Goal: Task Accomplishment & Management: Manage account settings

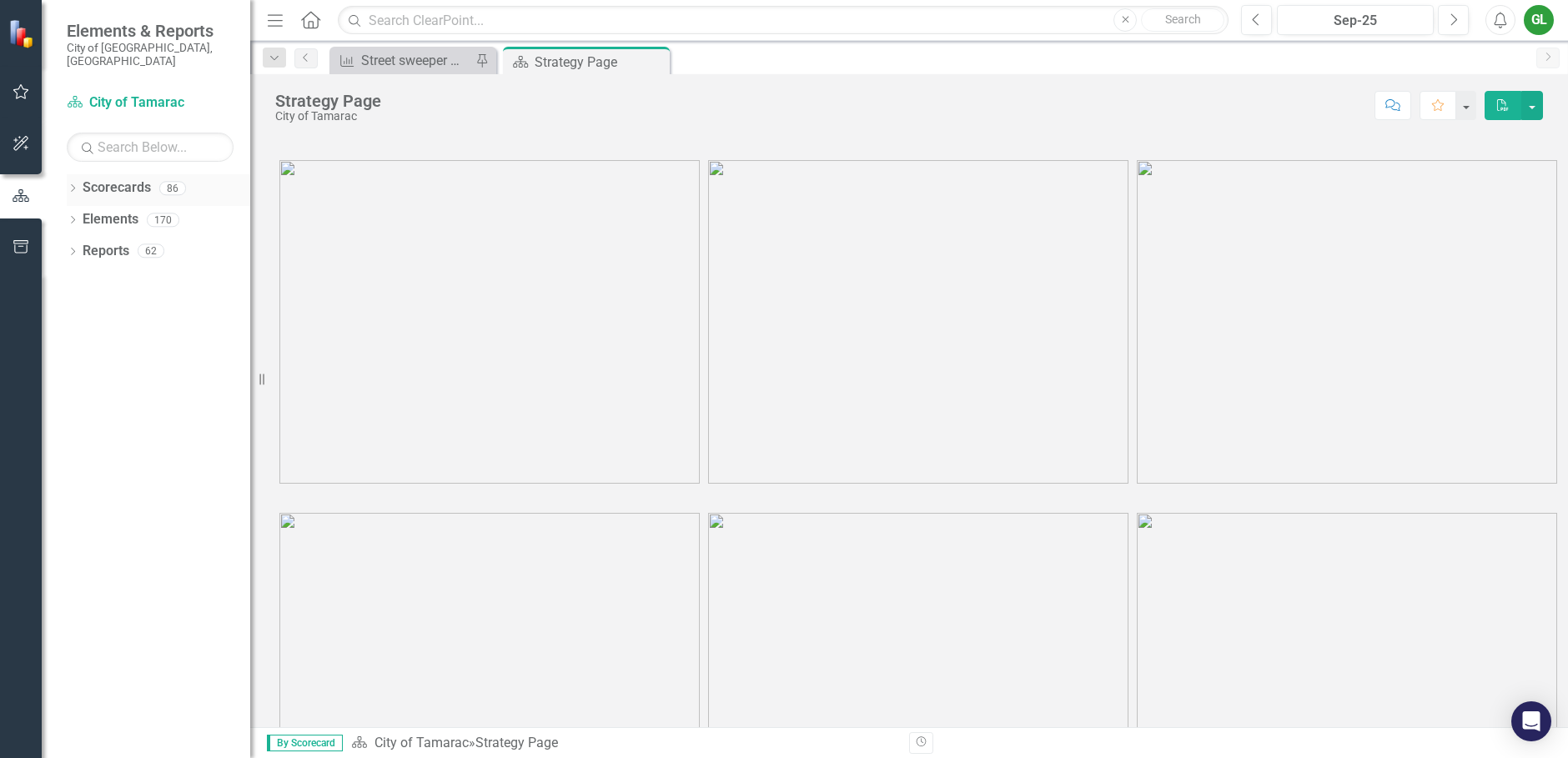
click at [141, 180] on link "Scorecards" at bounding box center [117, 188] width 68 height 19
click at [72, 185] on icon "Dropdown" at bounding box center [73, 189] width 12 height 9
click at [83, 214] on icon "Dropdown" at bounding box center [81, 219] width 13 height 10
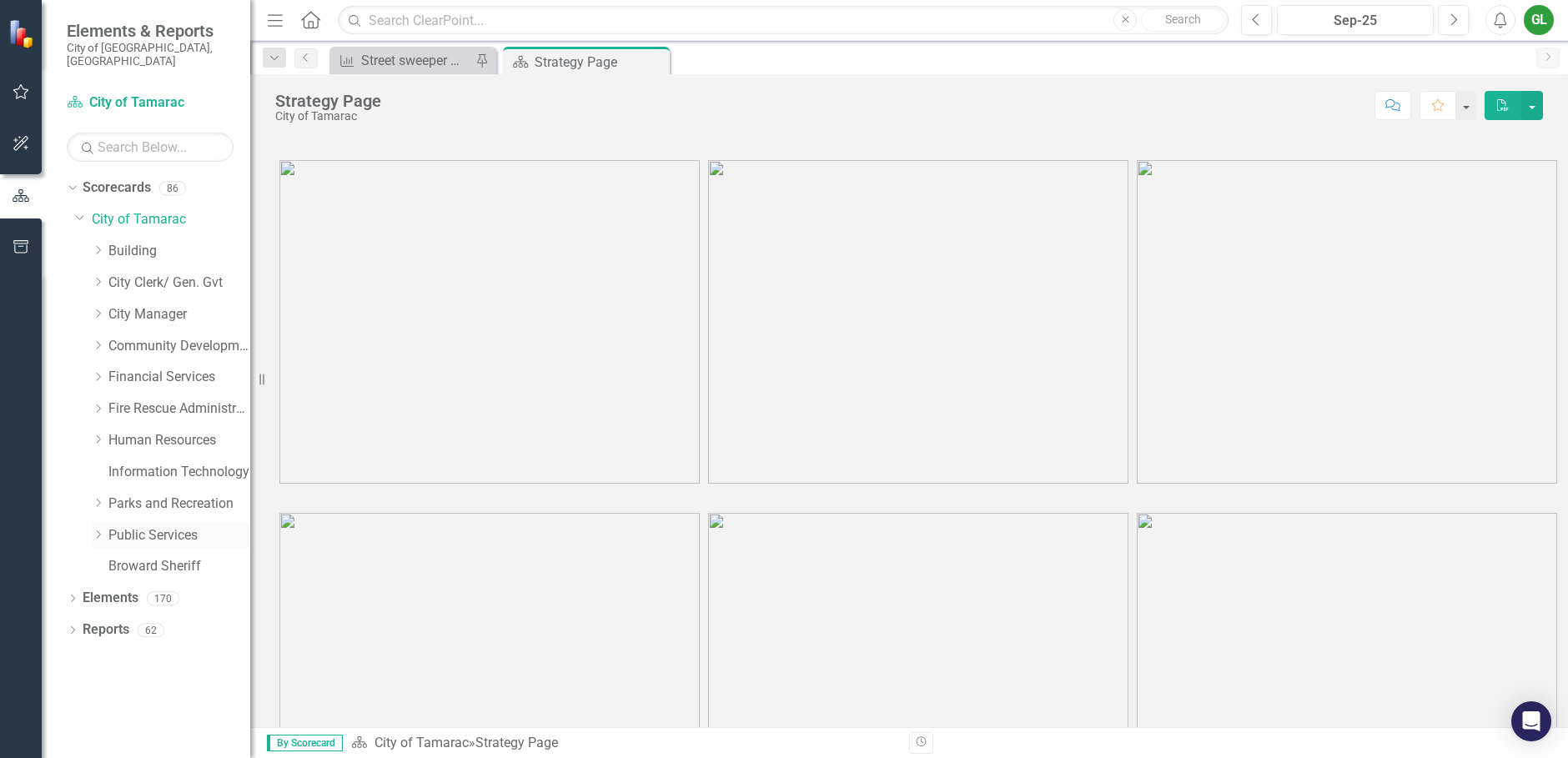
click at [98, 530] on icon "Dropdown" at bounding box center [98, 535] width 13 height 10
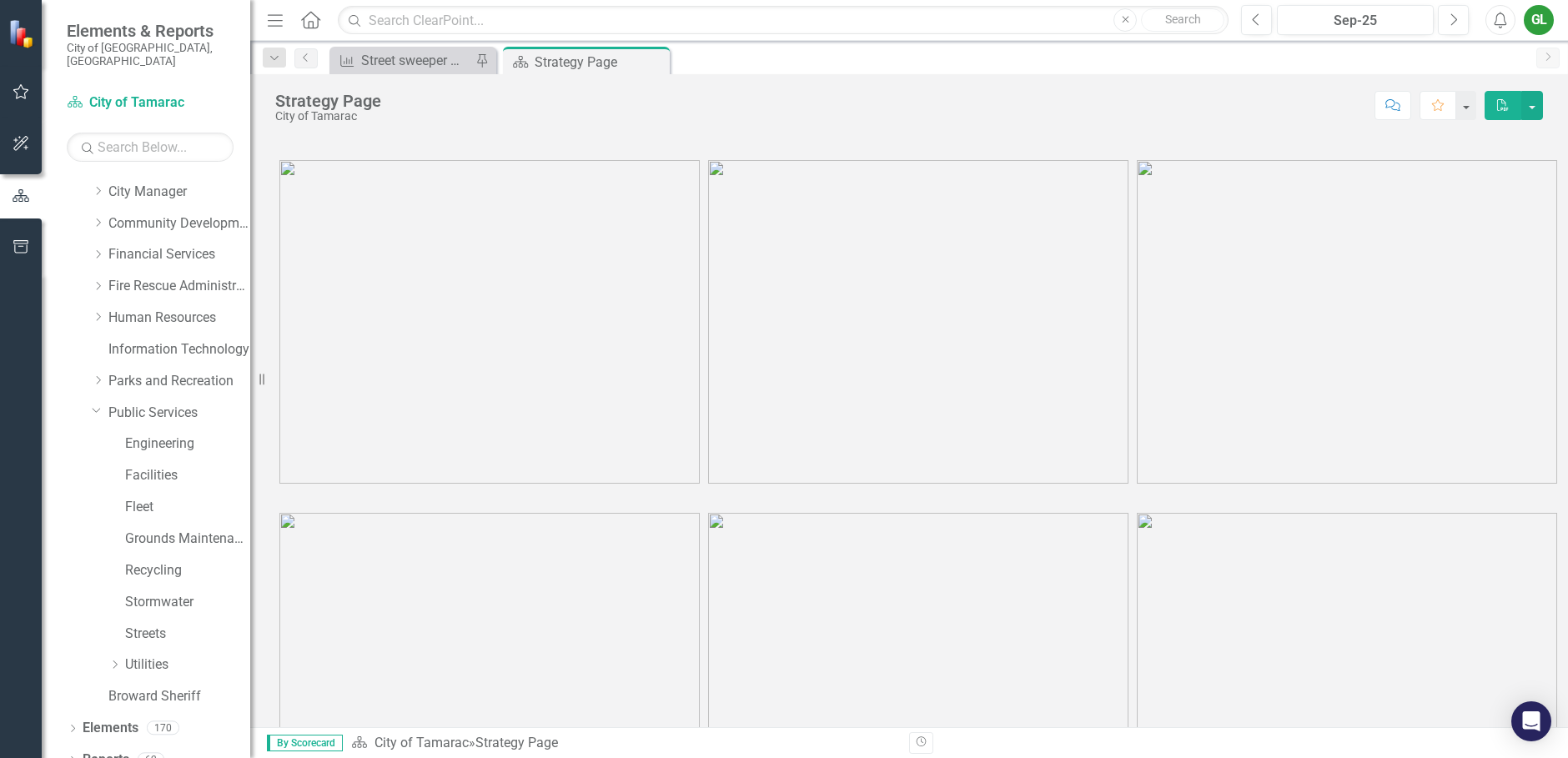
scroll to position [128, 0]
click at [136, 589] on link "Stormwater" at bounding box center [188, 596] width 125 height 19
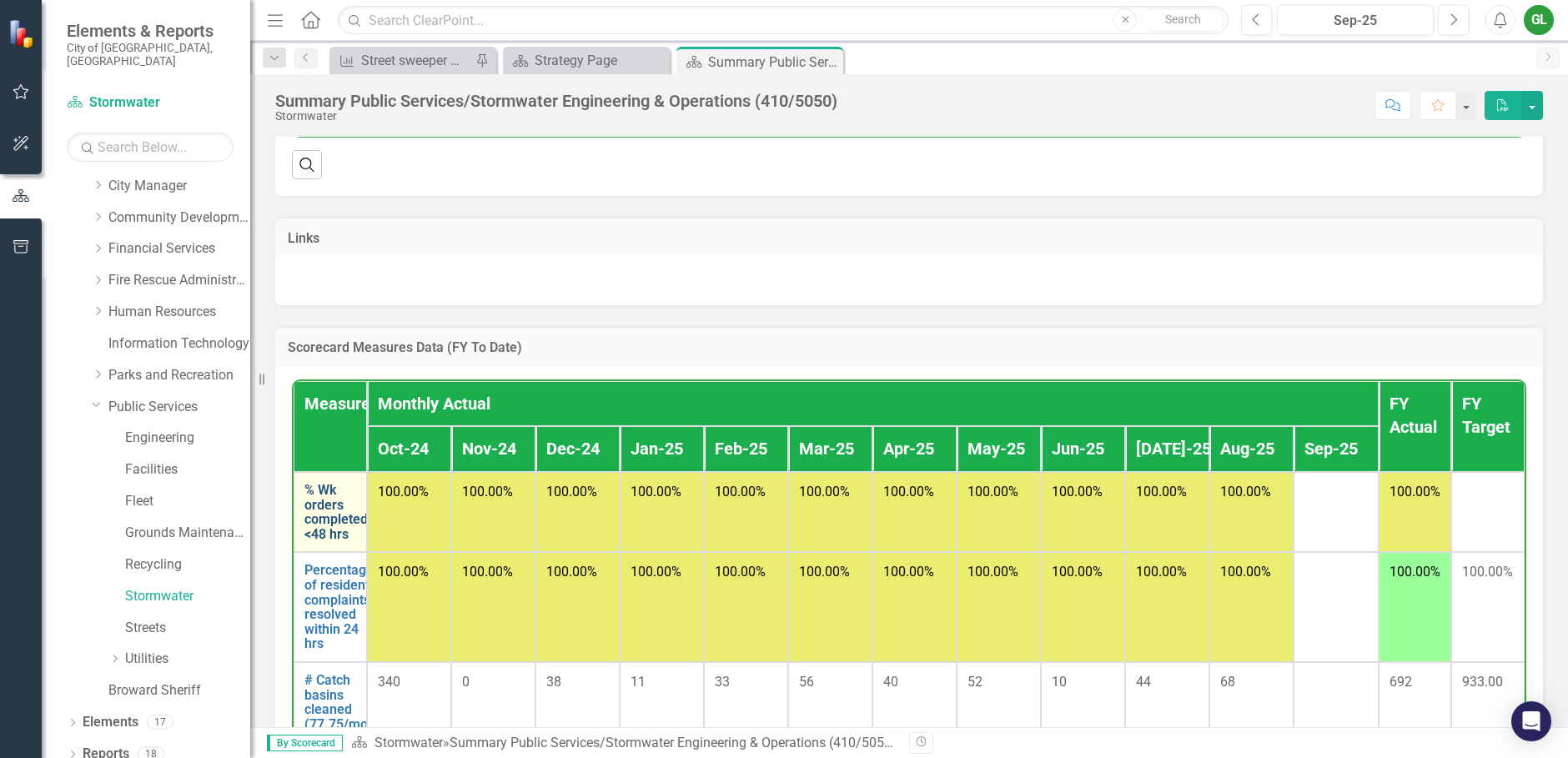
click at [335, 517] on link "% Wk orders completed <48 hrs" at bounding box center [336, 512] width 63 height 58
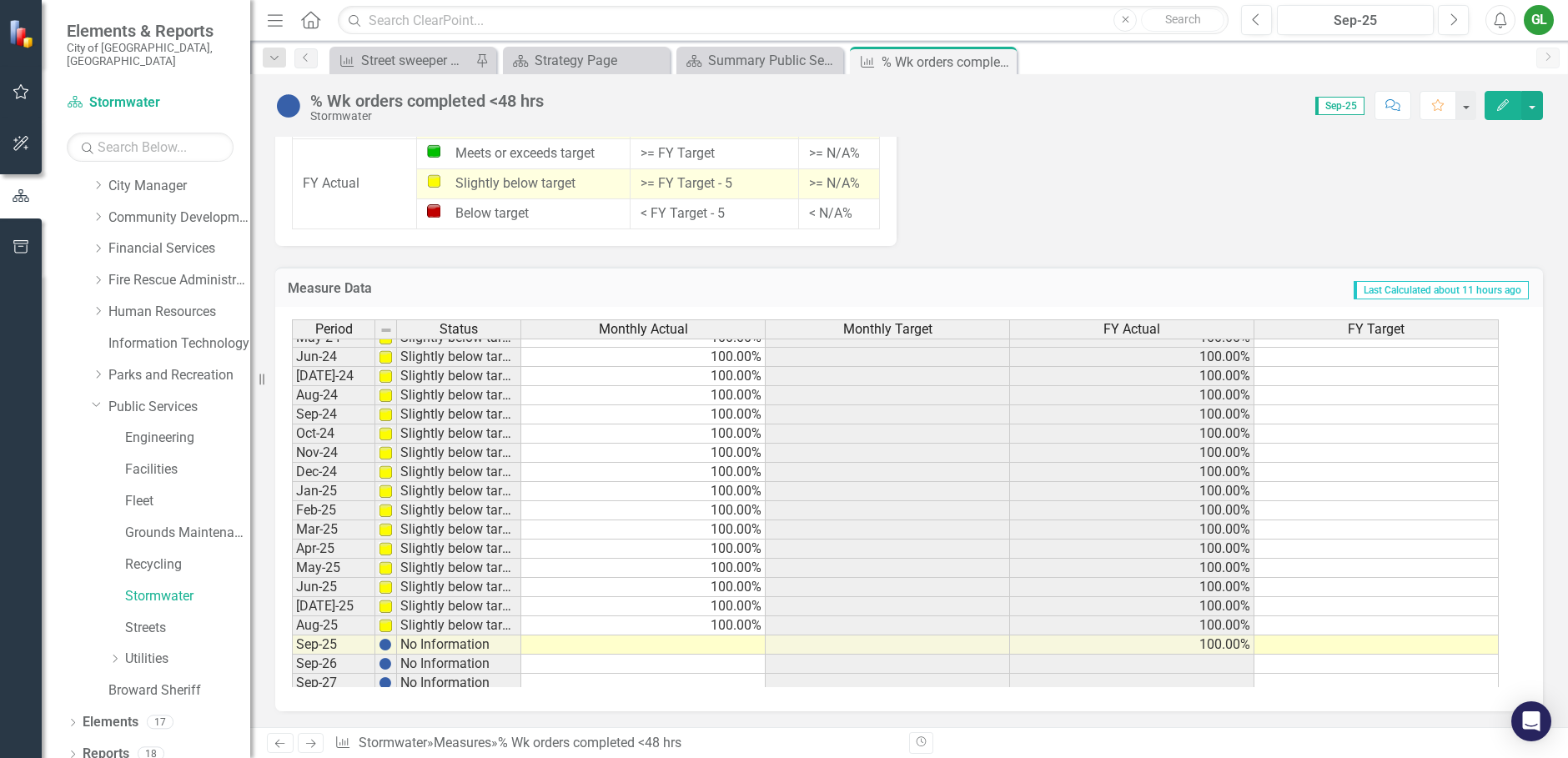
scroll to position [614, 0]
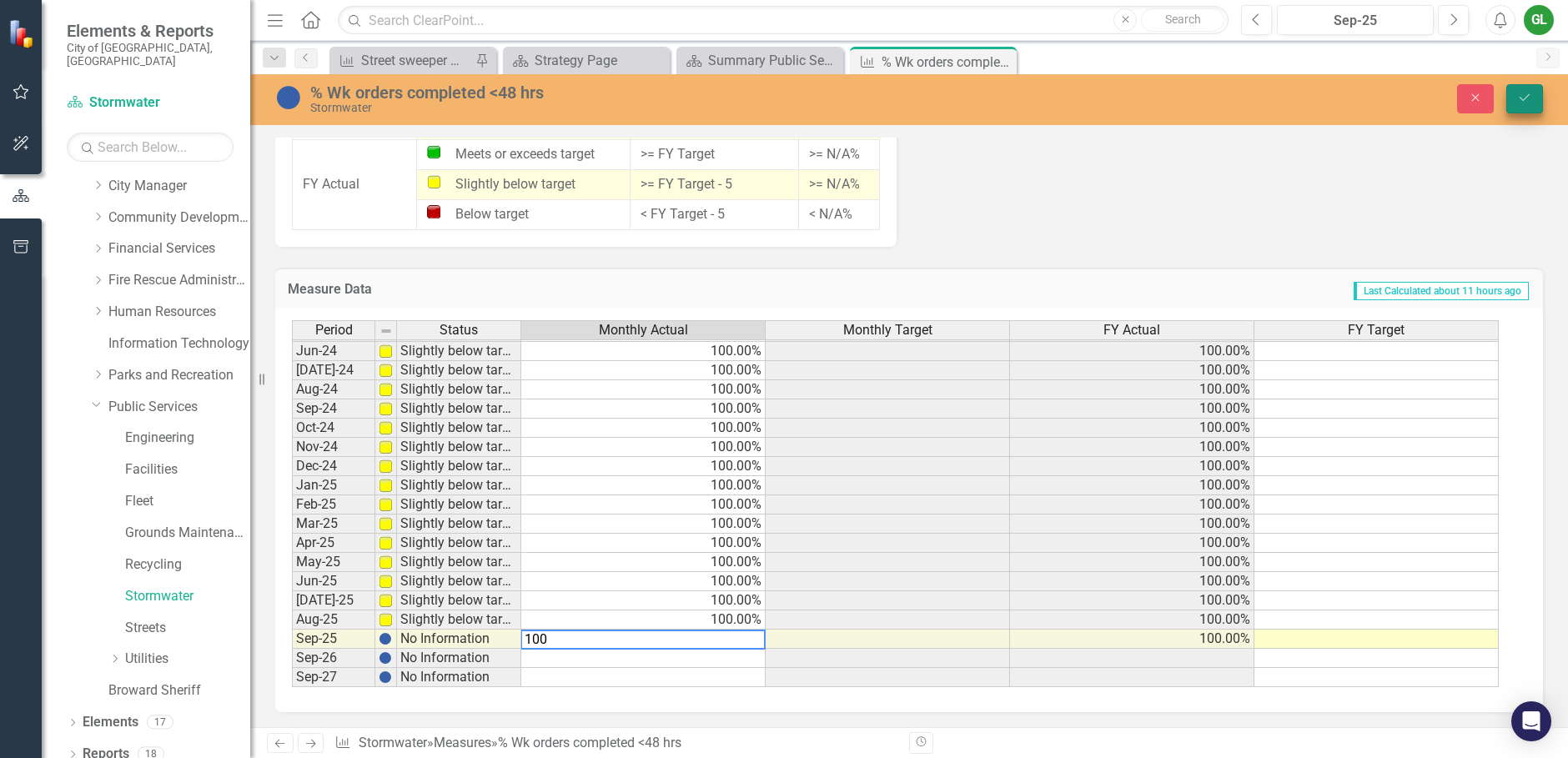
type textarea "100"
click at [1527, 88] on button "Save" at bounding box center [1525, 99] width 37 height 30
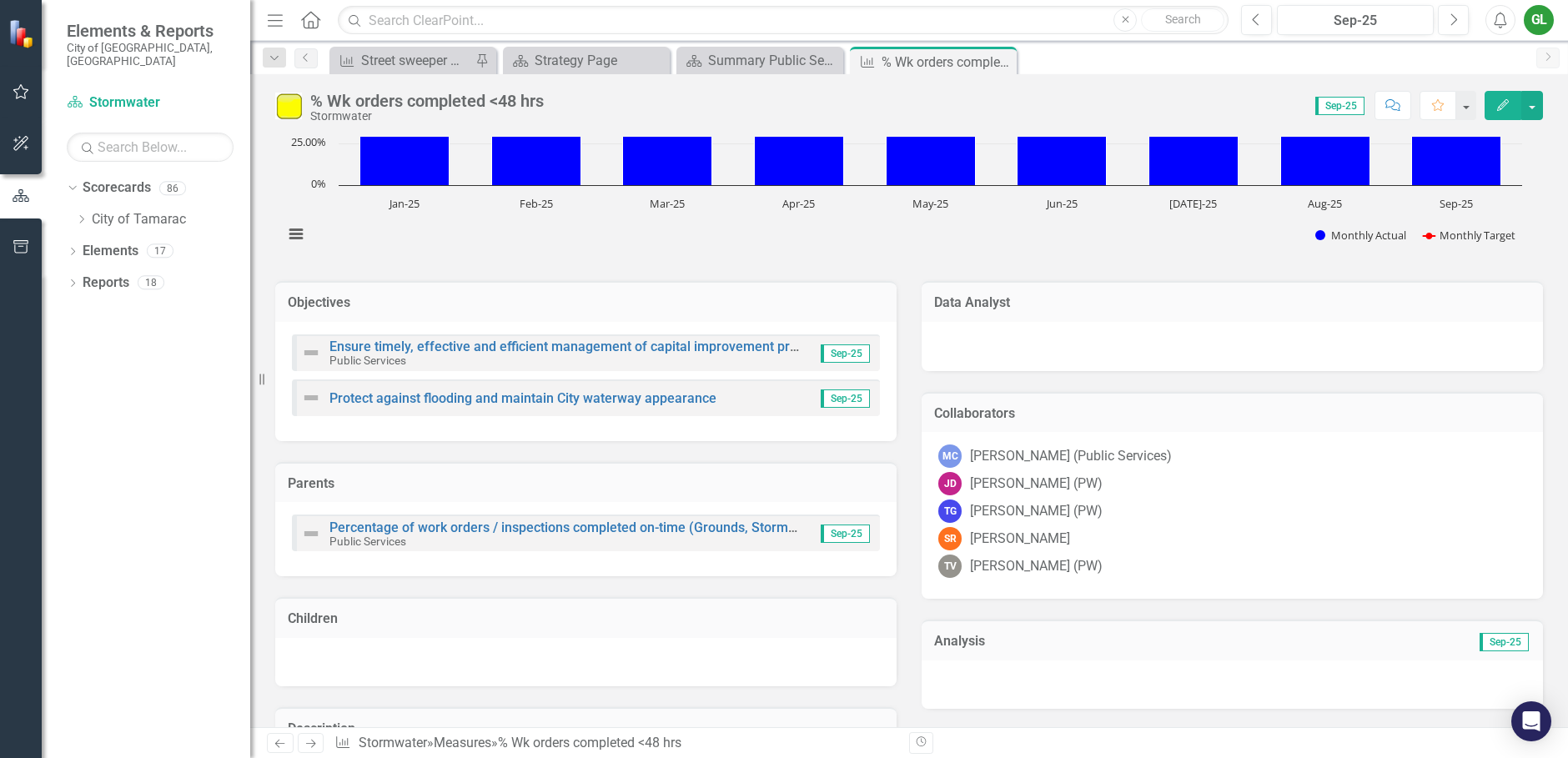
scroll to position [0, 0]
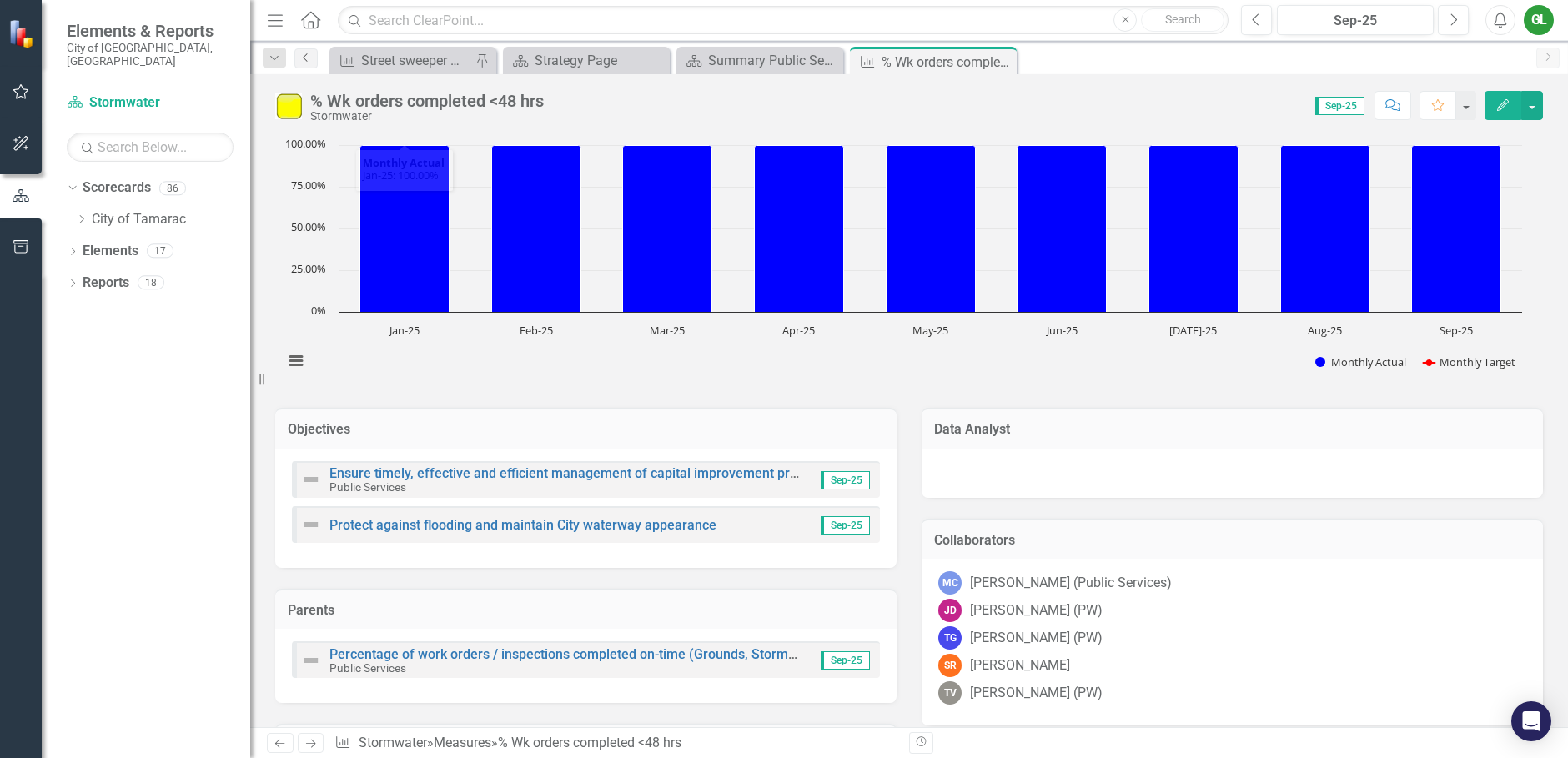
click at [308, 56] on icon "Previous" at bounding box center [306, 57] width 14 height 10
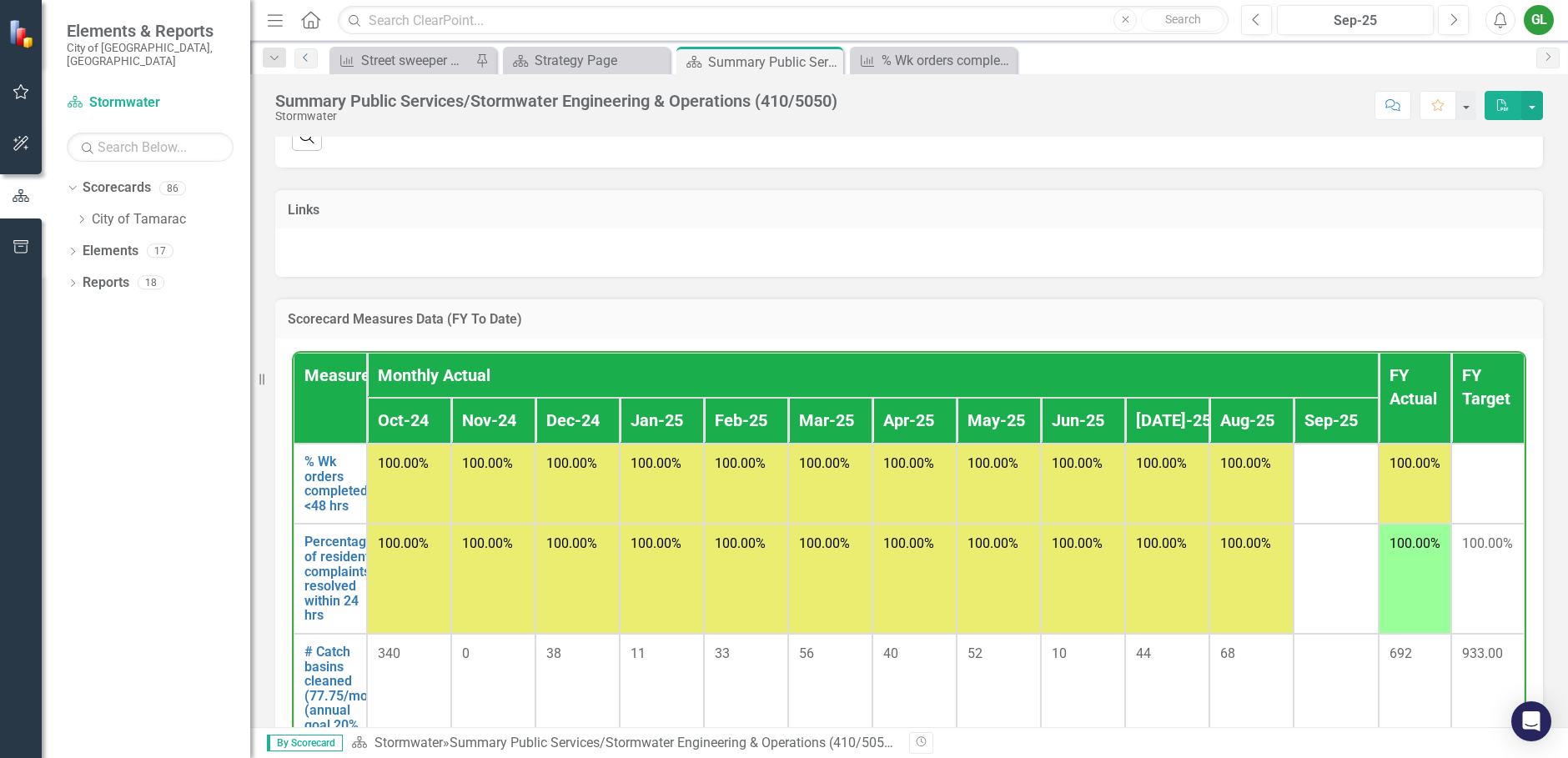
scroll to position [1084, 0]
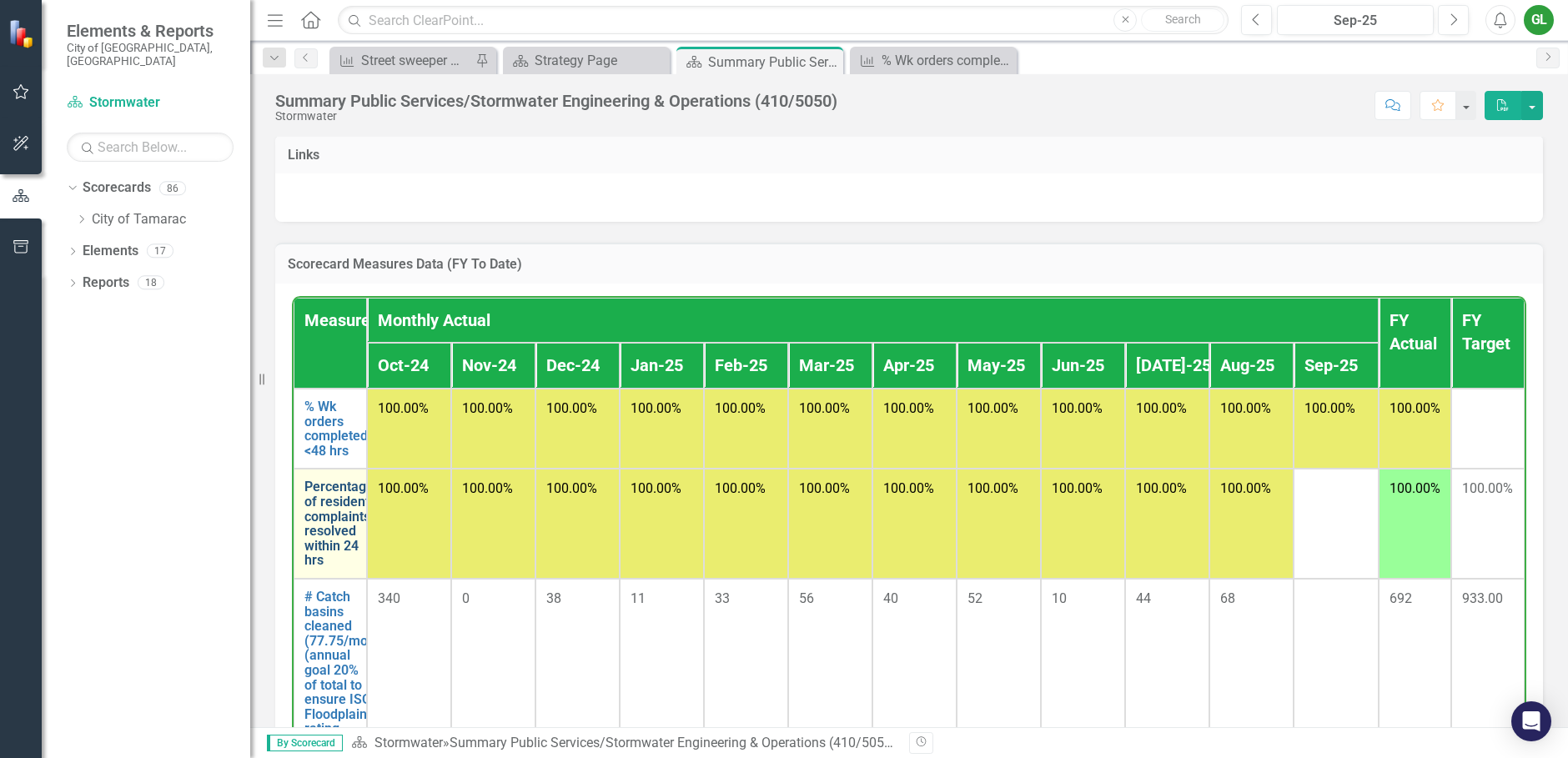
click at [326, 553] on link "Percentage of resident complaints resolved within 24 hrs" at bounding box center [339, 523] width 69 height 88
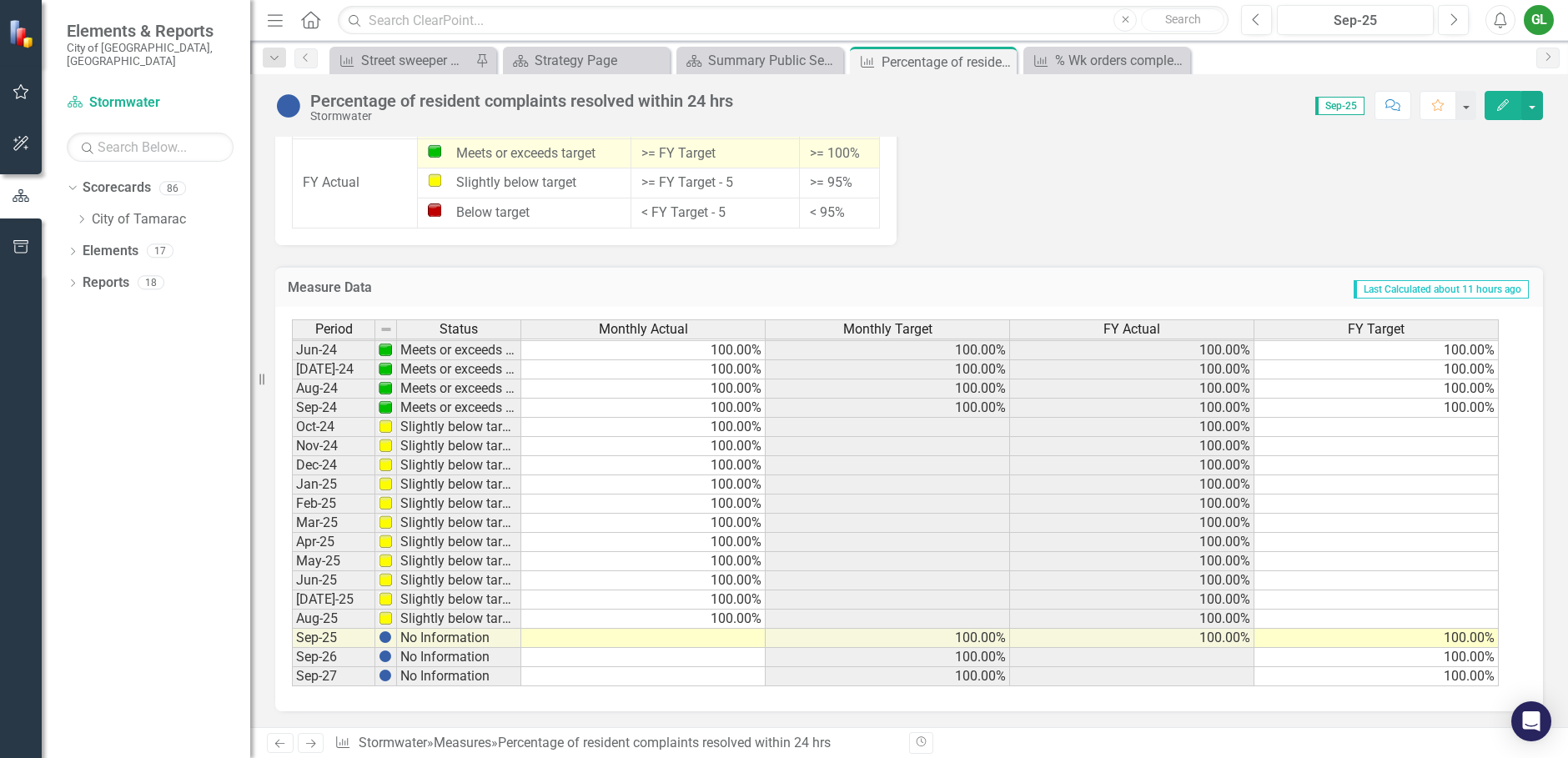
scroll to position [1363, 0]
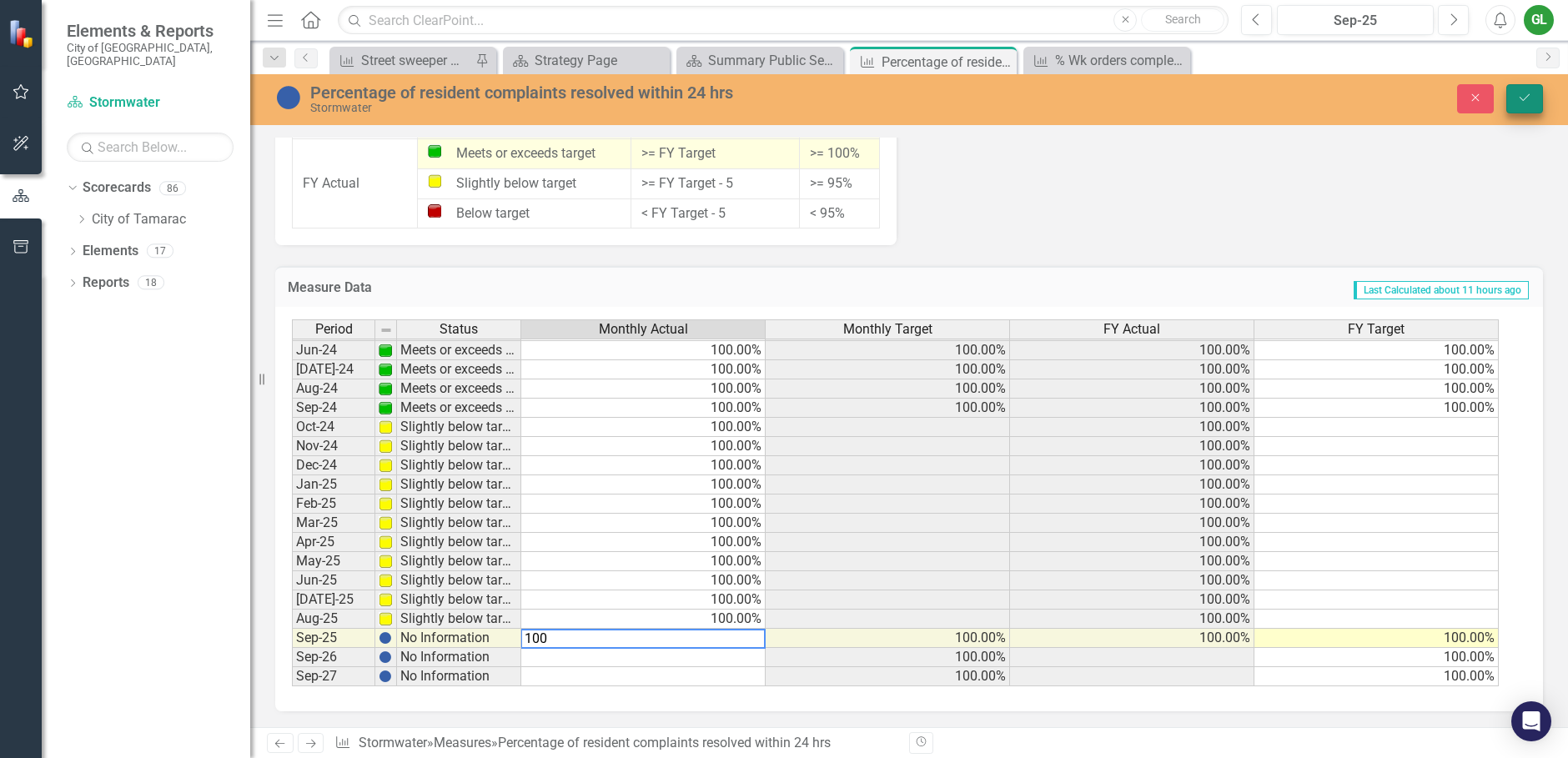
type textarea "100"
click at [1522, 99] on icon "submit" at bounding box center [1525, 97] width 10 height 7
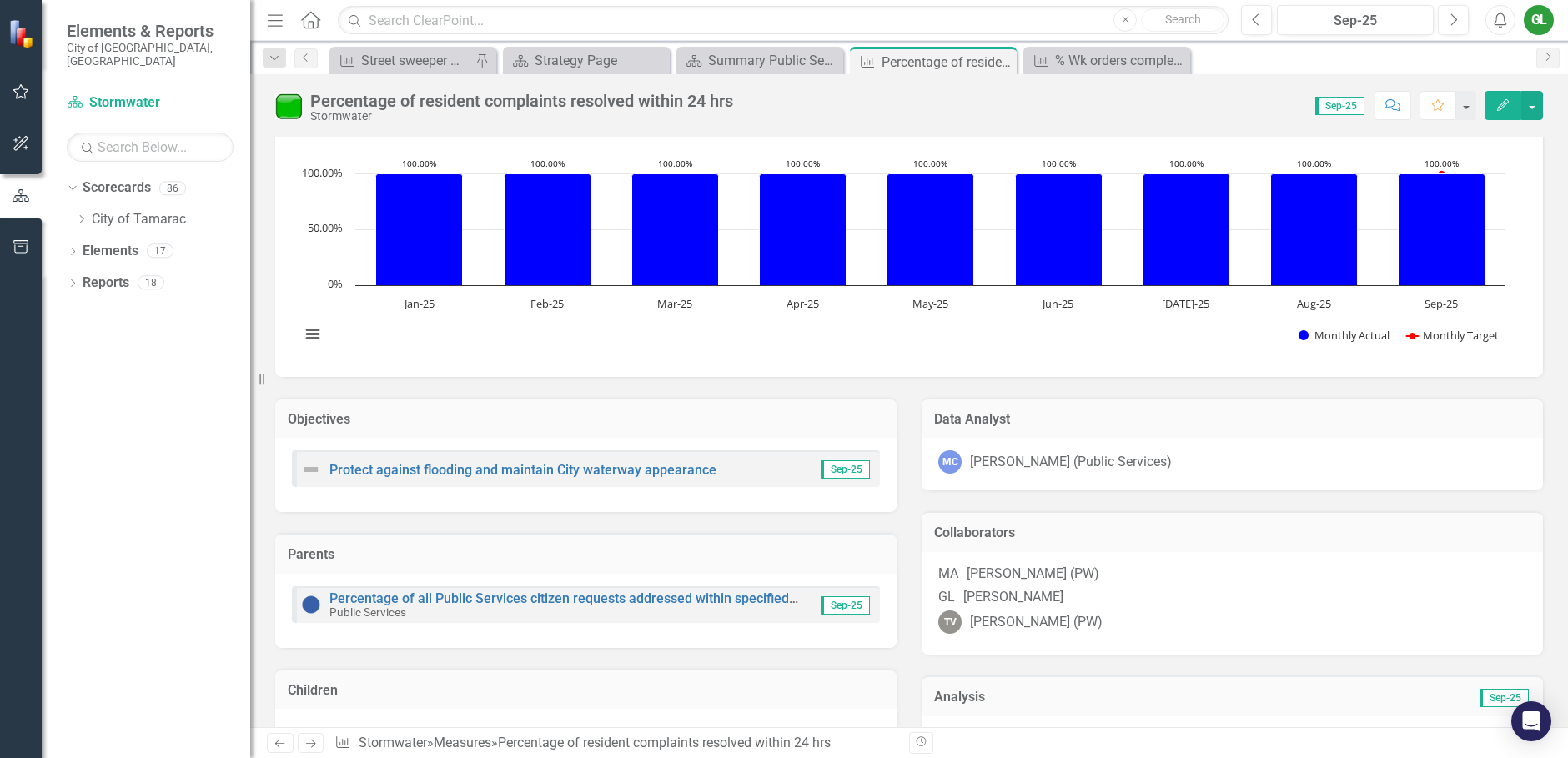
scroll to position [0, 0]
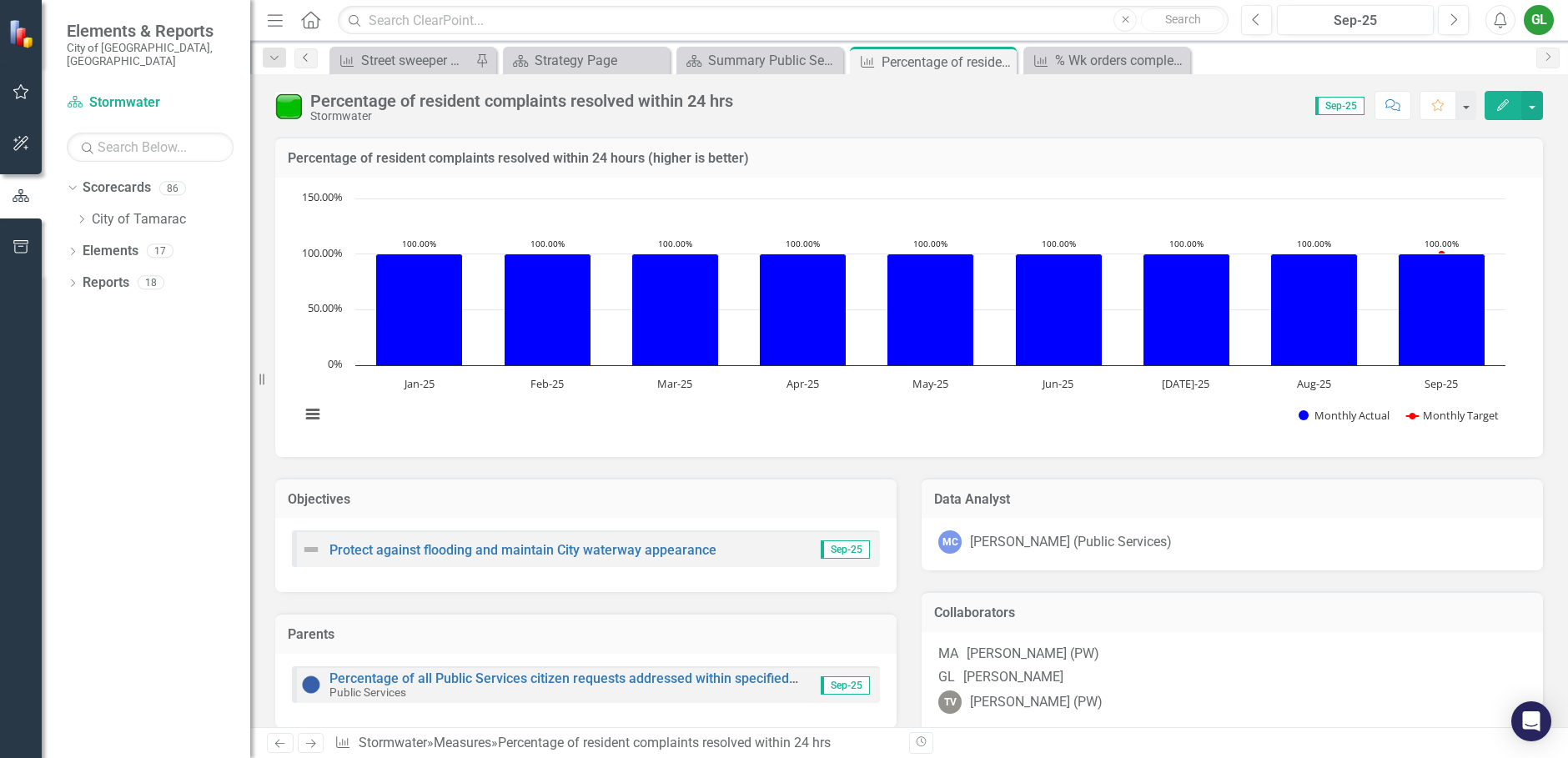
click at [308, 54] on icon "Previous" at bounding box center [306, 57] width 14 height 10
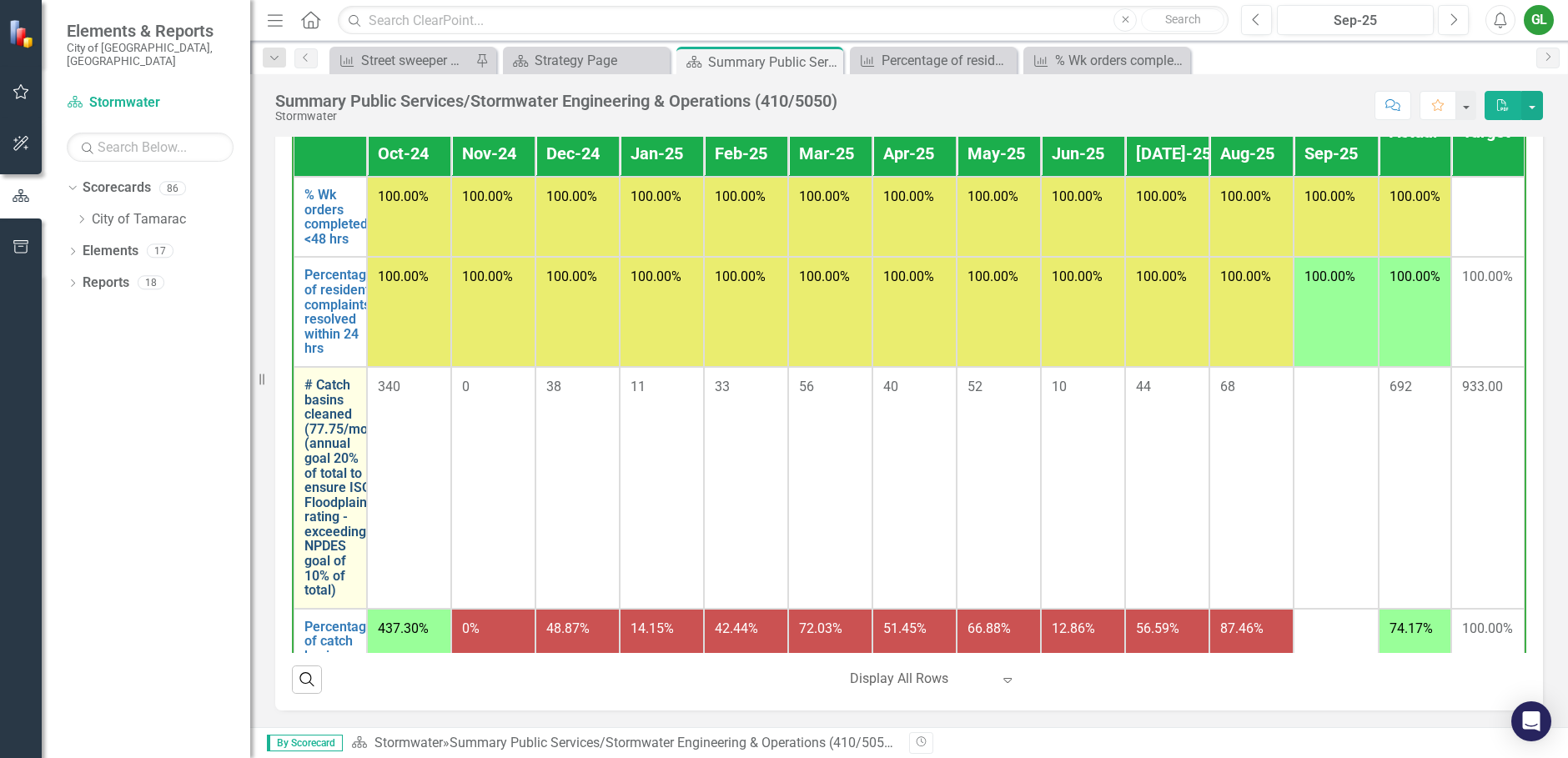
click at [328, 469] on link "# Catch basins cleaned (77.75/mo) (annual goal 20% of total to ensure ISO Flood…" at bounding box center [339, 487] width 69 height 220
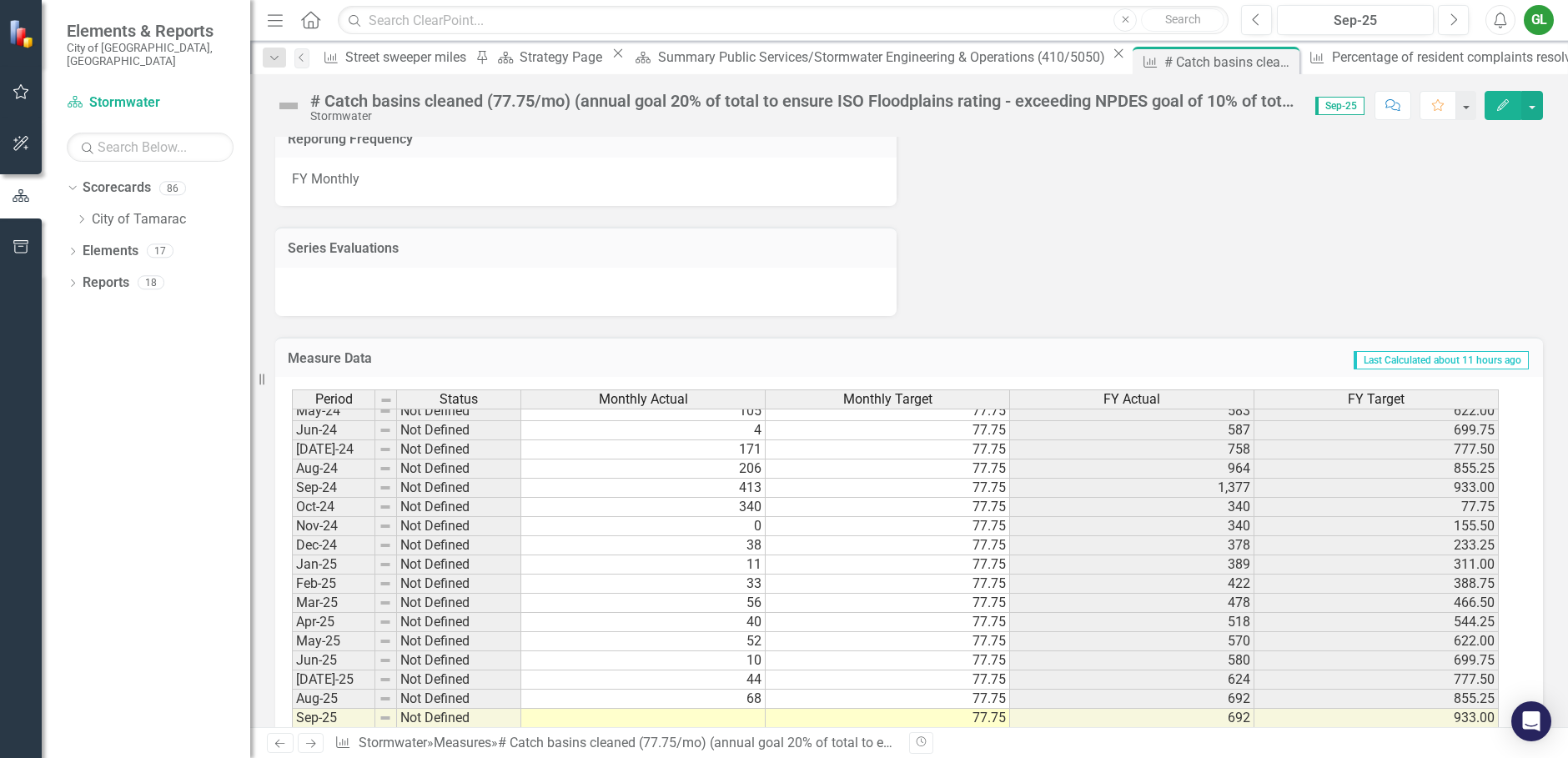
scroll to position [614, 0]
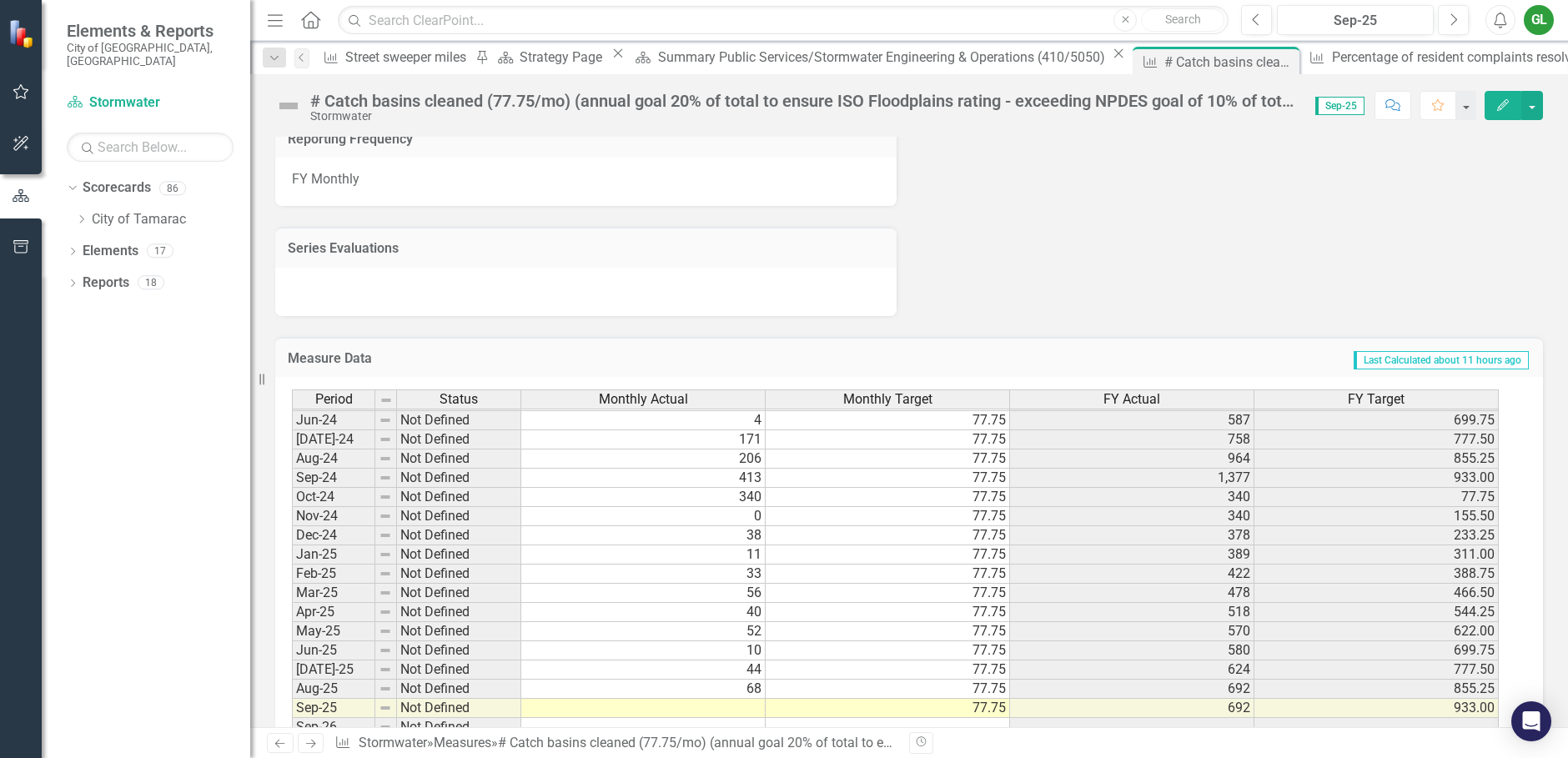
click at [683, 706] on td at bounding box center [643, 708] width 244 height 19
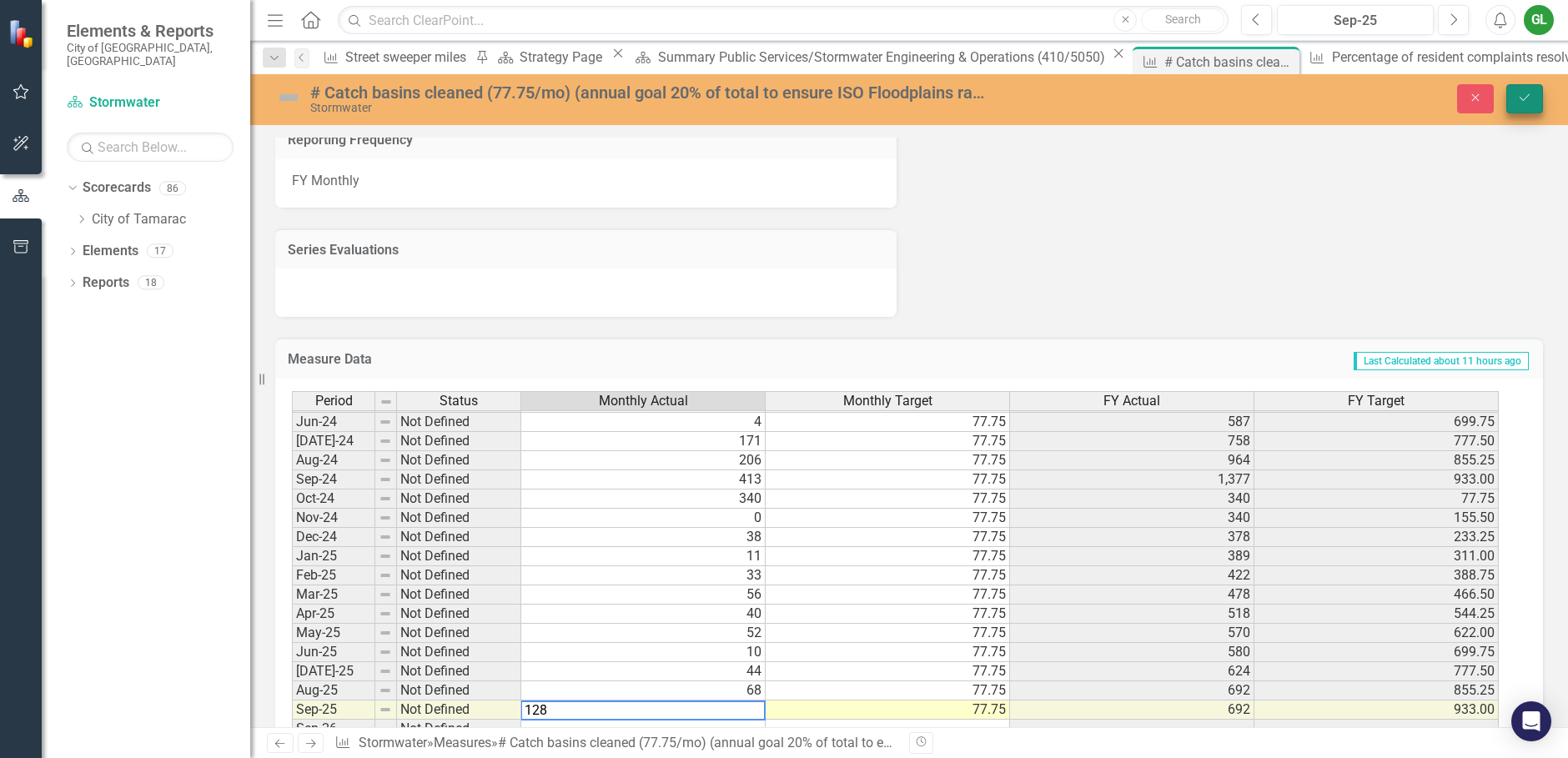
type textarea "128"
click at [1525, 93] on icon "Save" at bounding box center [1525, 98] width 15 height 12
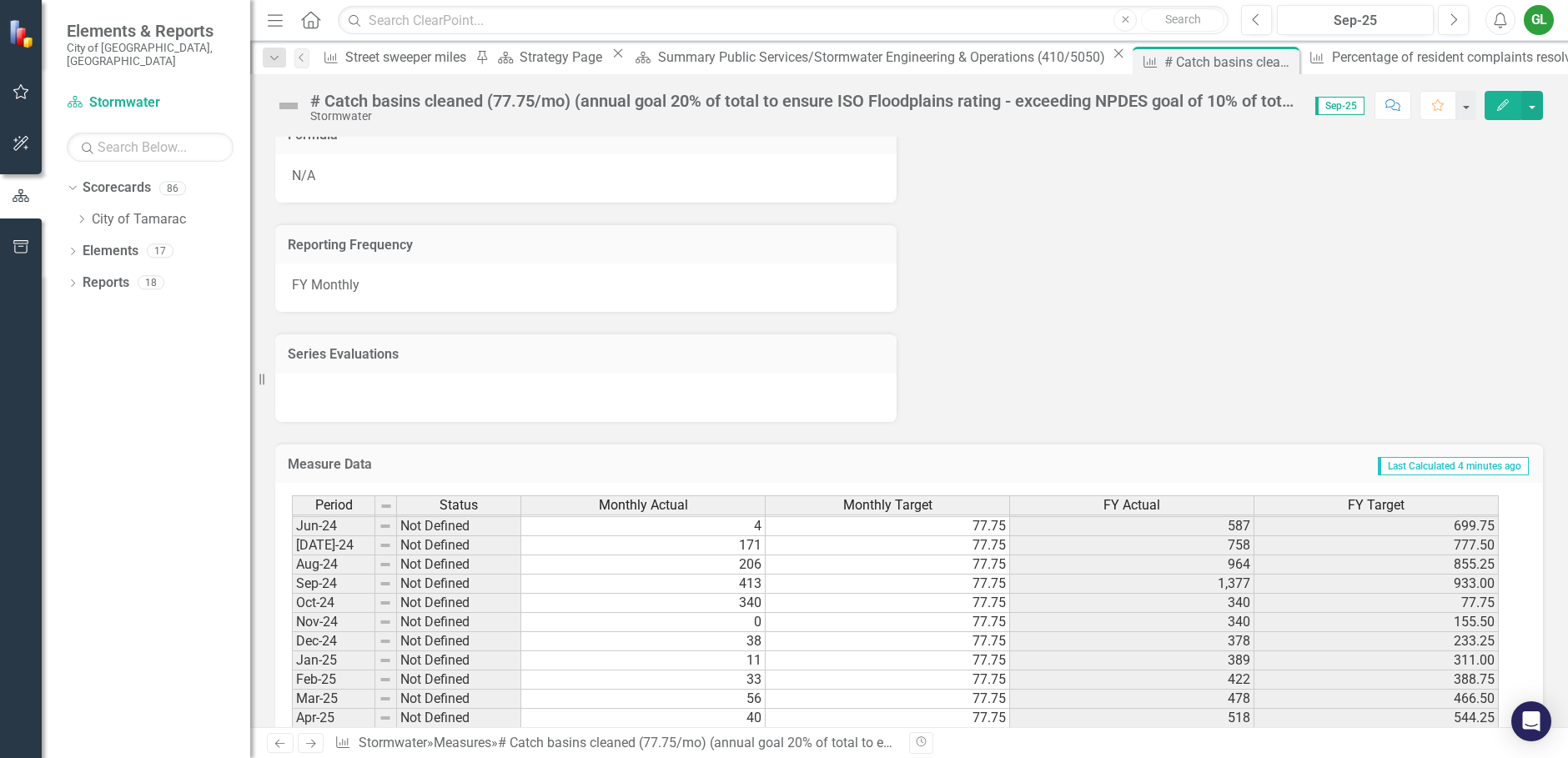
scroll to position [1072, 0]
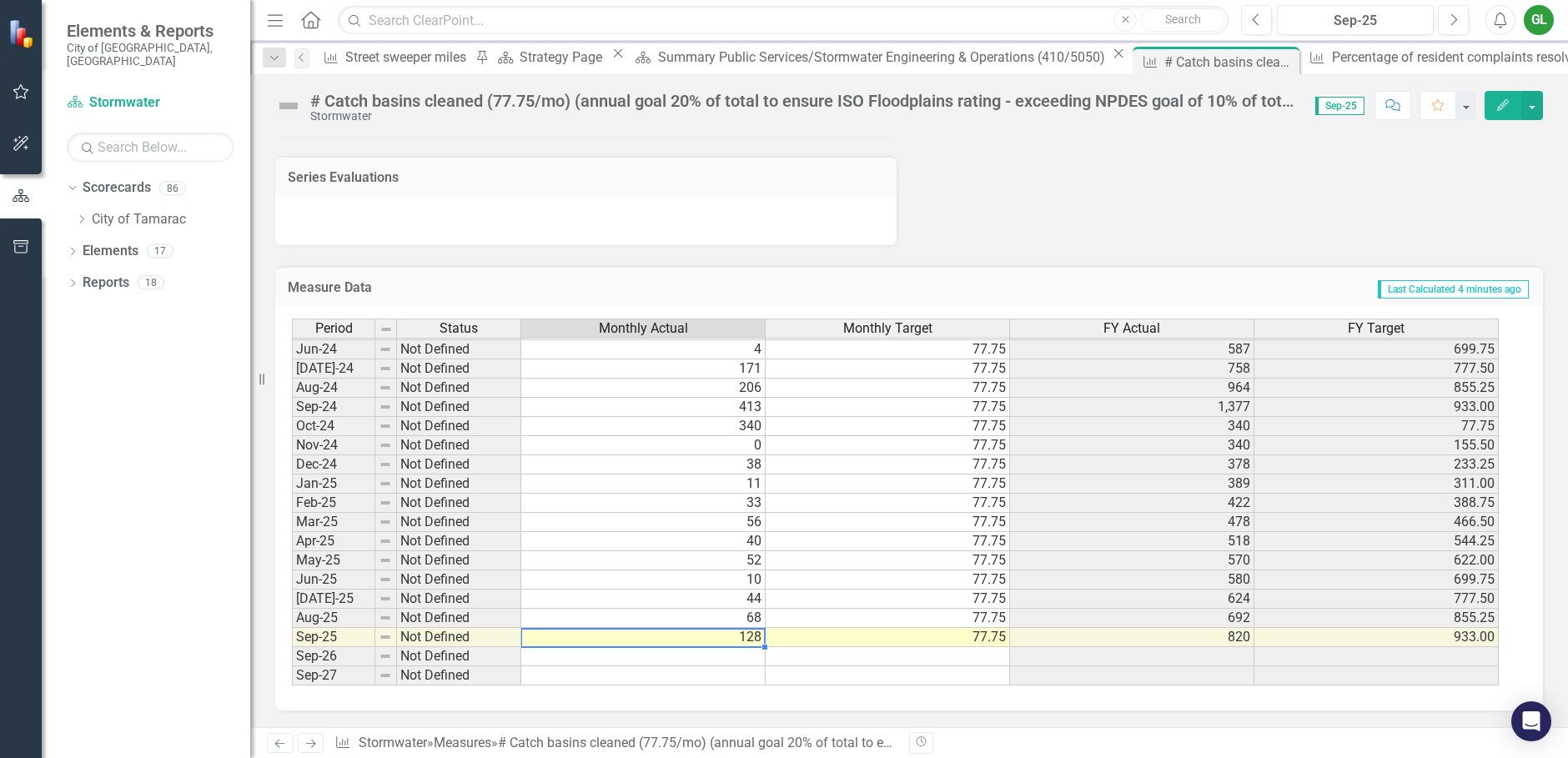
click at [291, 634] on div "Period Status Monthly Actual Monthly Target FY Actual FY Target May-23 Not Defi…" at bounding box center [291, 378] width 0 height 616
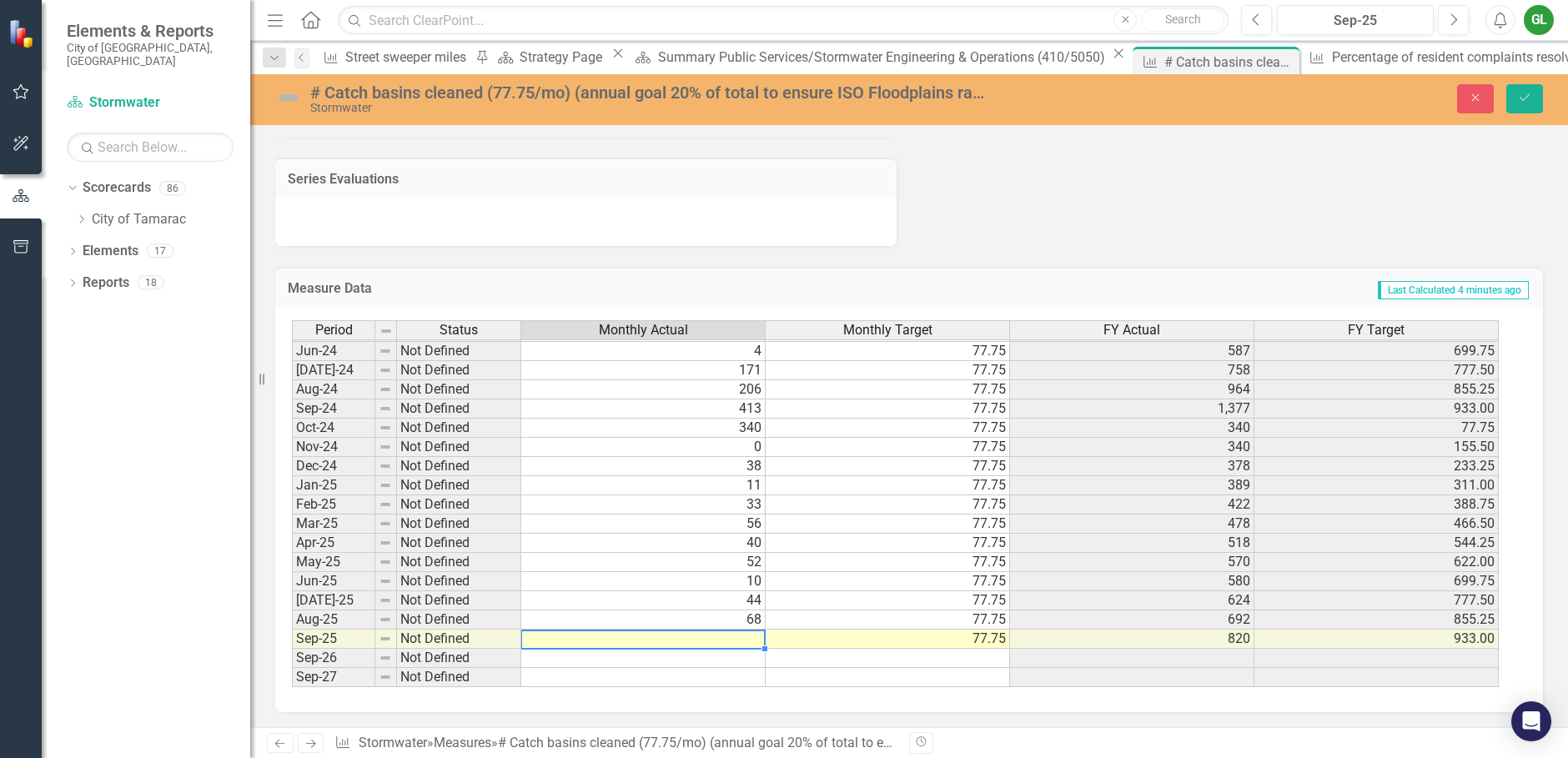
click at [686, 642] on td at bounding box center [643, 638] width 244 height 19
type textarea "23"
click at [1528, 103] on icon "Save" at bounding box center [1525, 98] width 15 height 12
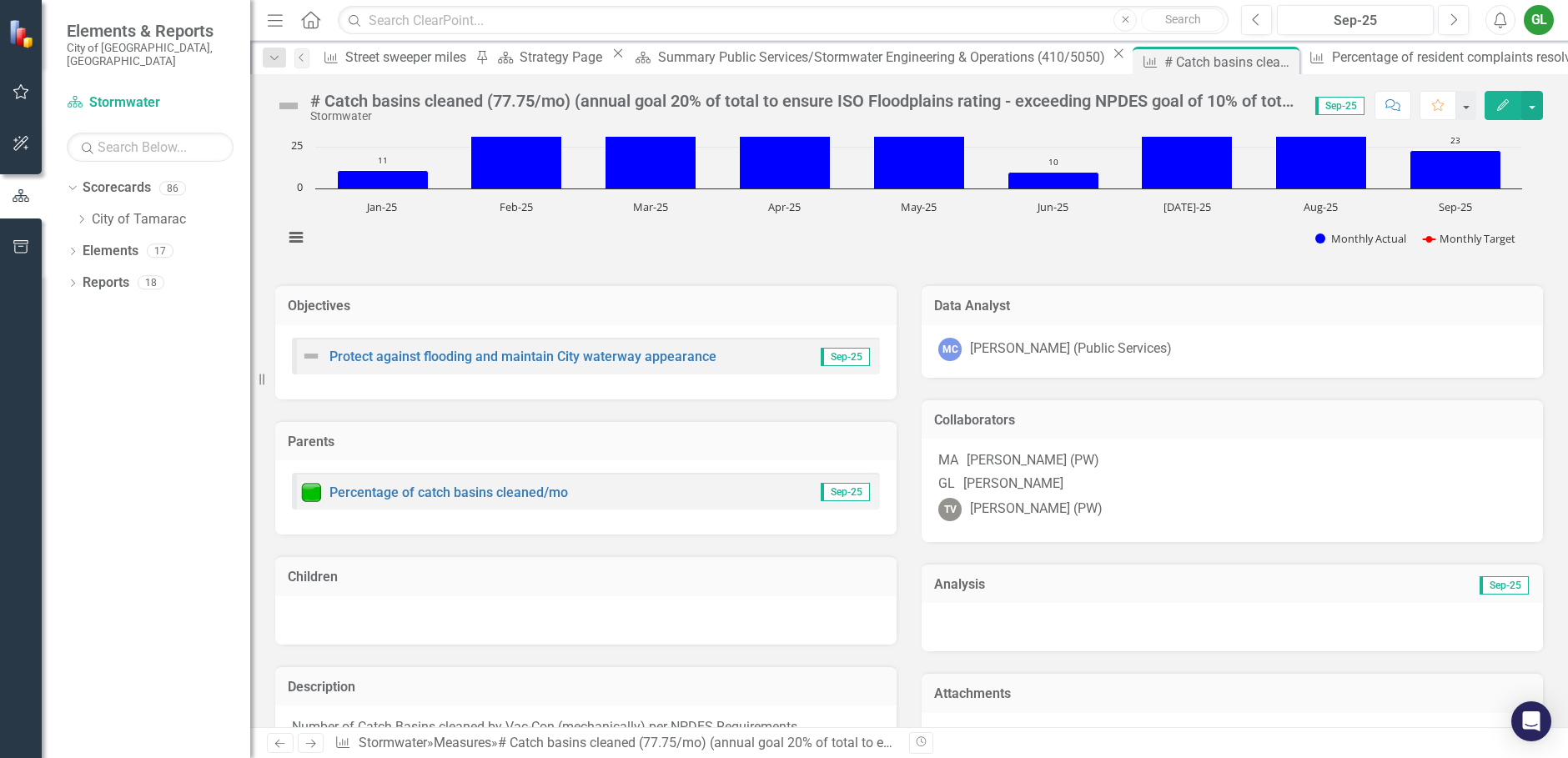
scroll to position [0, 0]
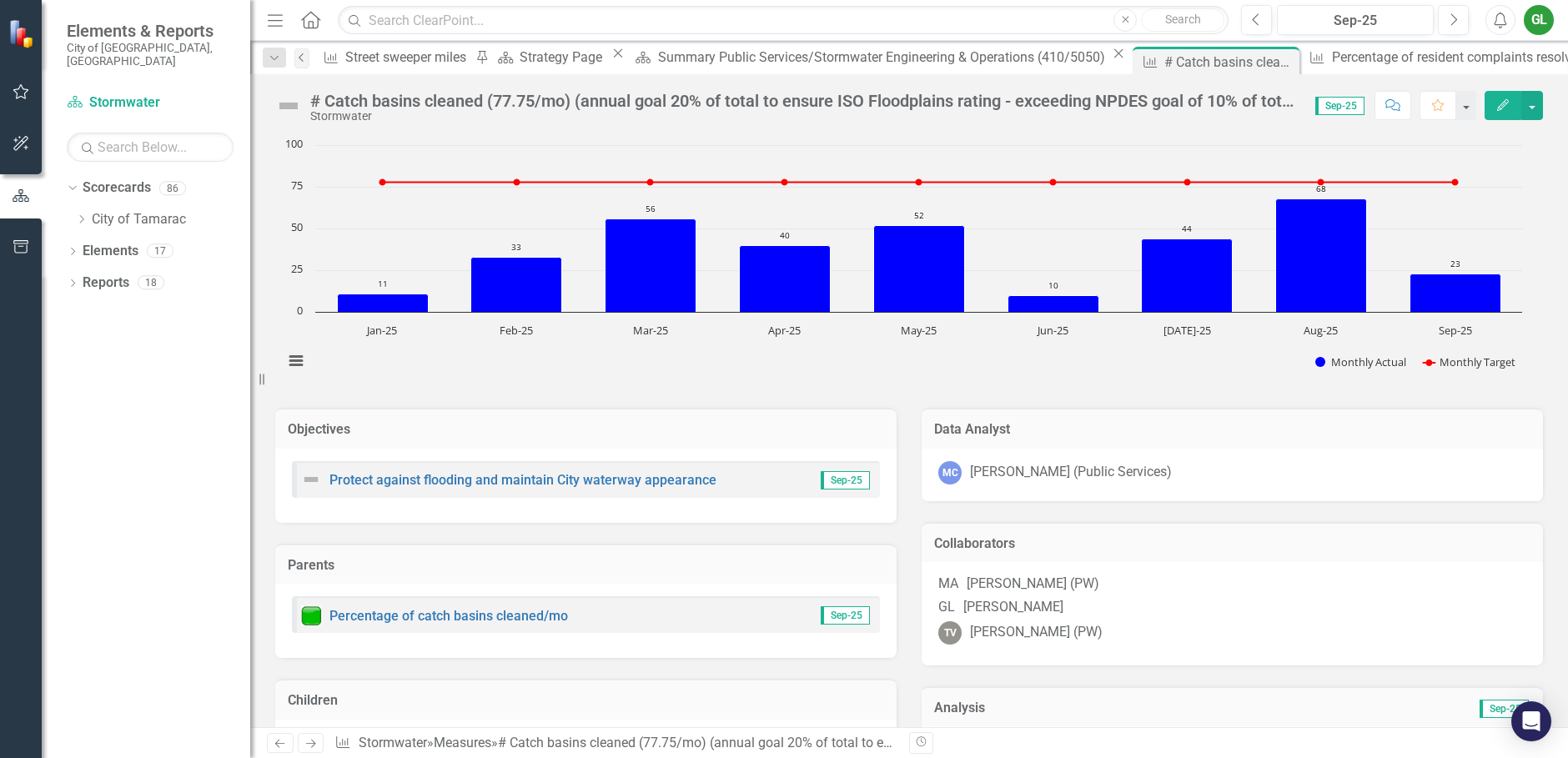
click at [304, 55] on icon "Previous" at bounding box center [302, 57] width 14 height 10
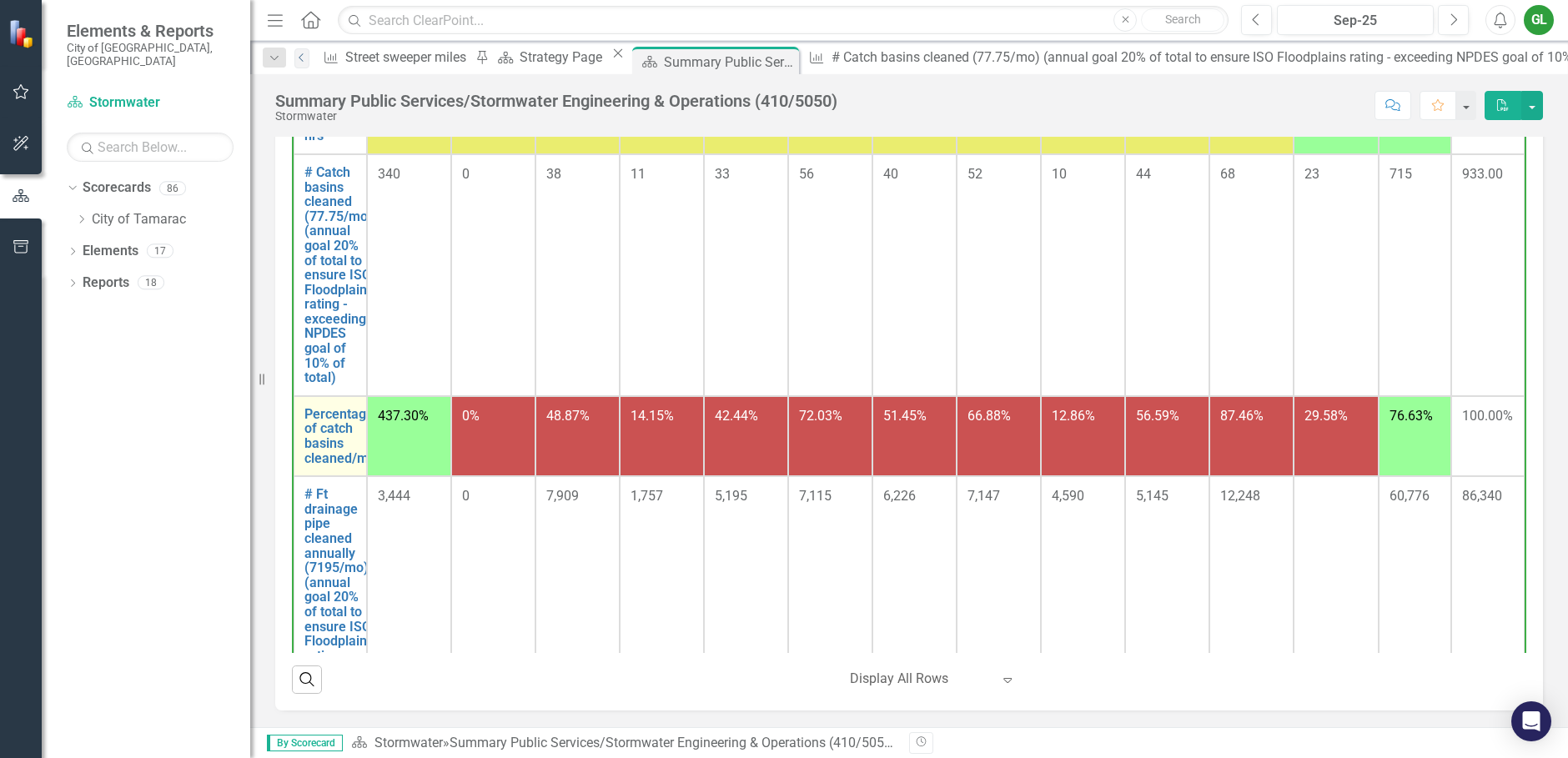
scroll to position [250, 0]
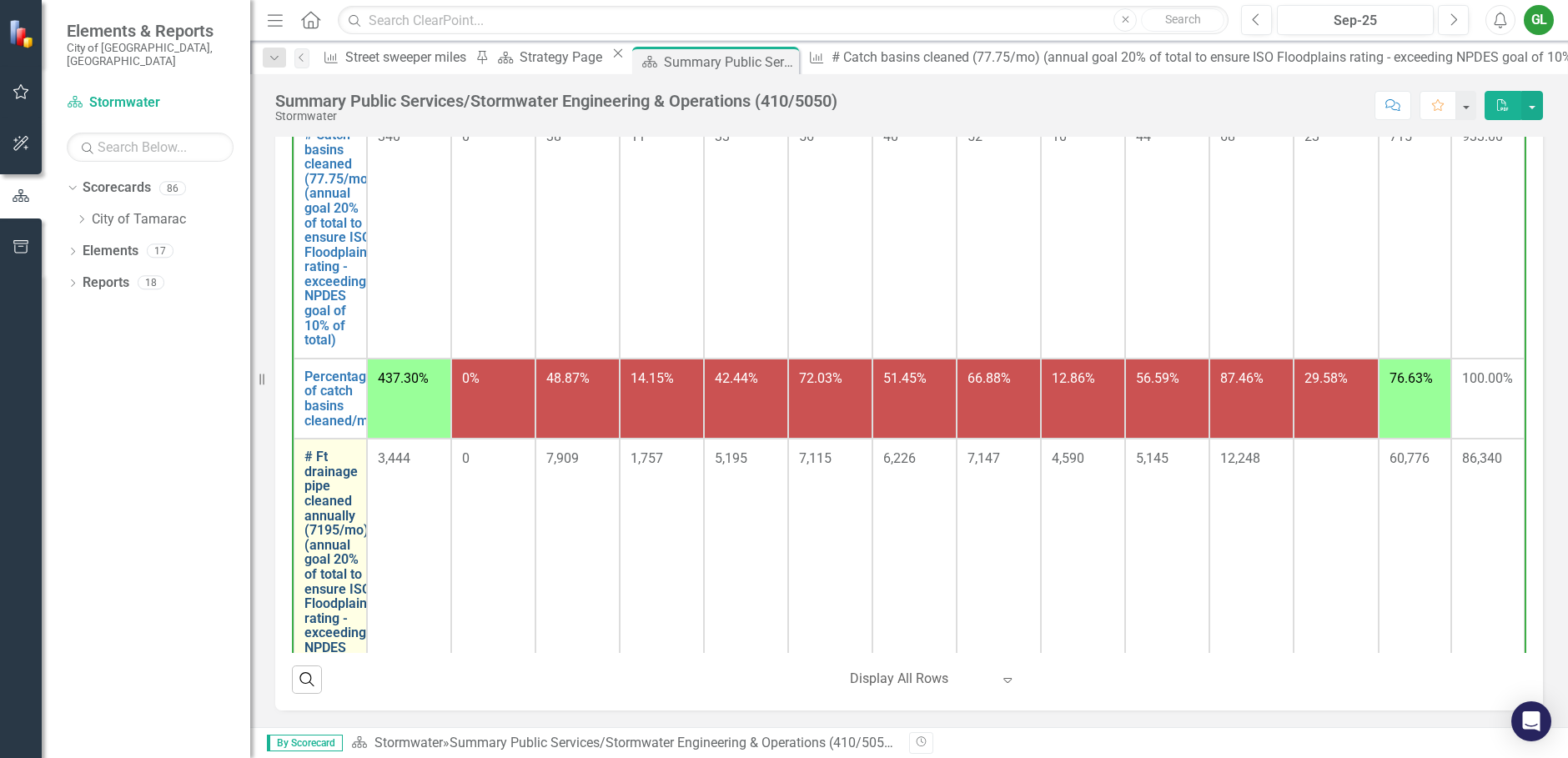
click at [329, 512] on link "# Ft drainage pipe cleaned annually (7195/mo) (annual goal 20% of total to ensu…" at bounding box center [339, 574] width 69 height 249
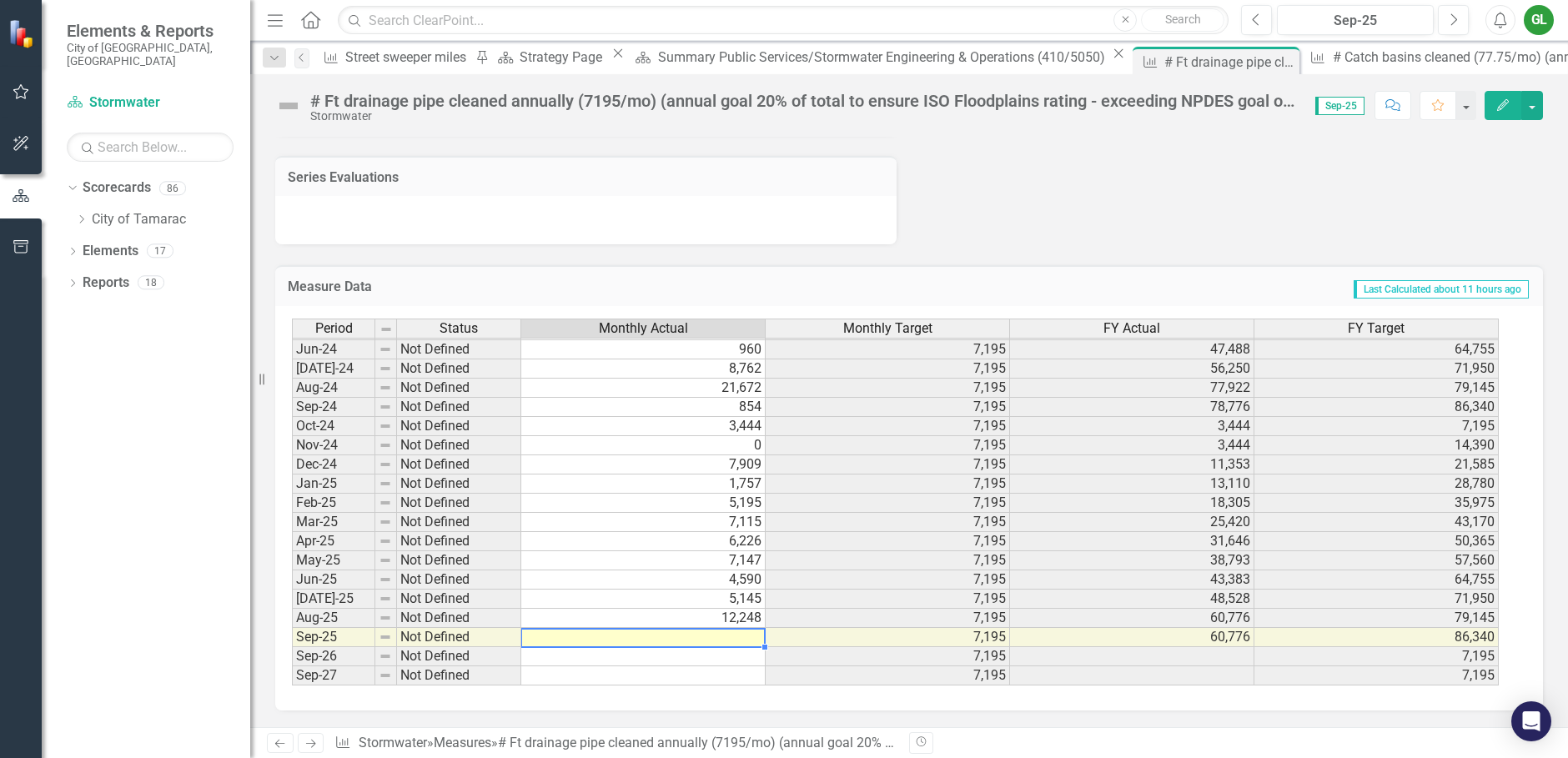
click at [701, 631] on tbody "Apr-23 Not Defined 4,185 7,195 34,084 50,365 May-23 Not Defined 4,529 7,195 38,…" at bounding box center [895, 379] width 1207 height 615
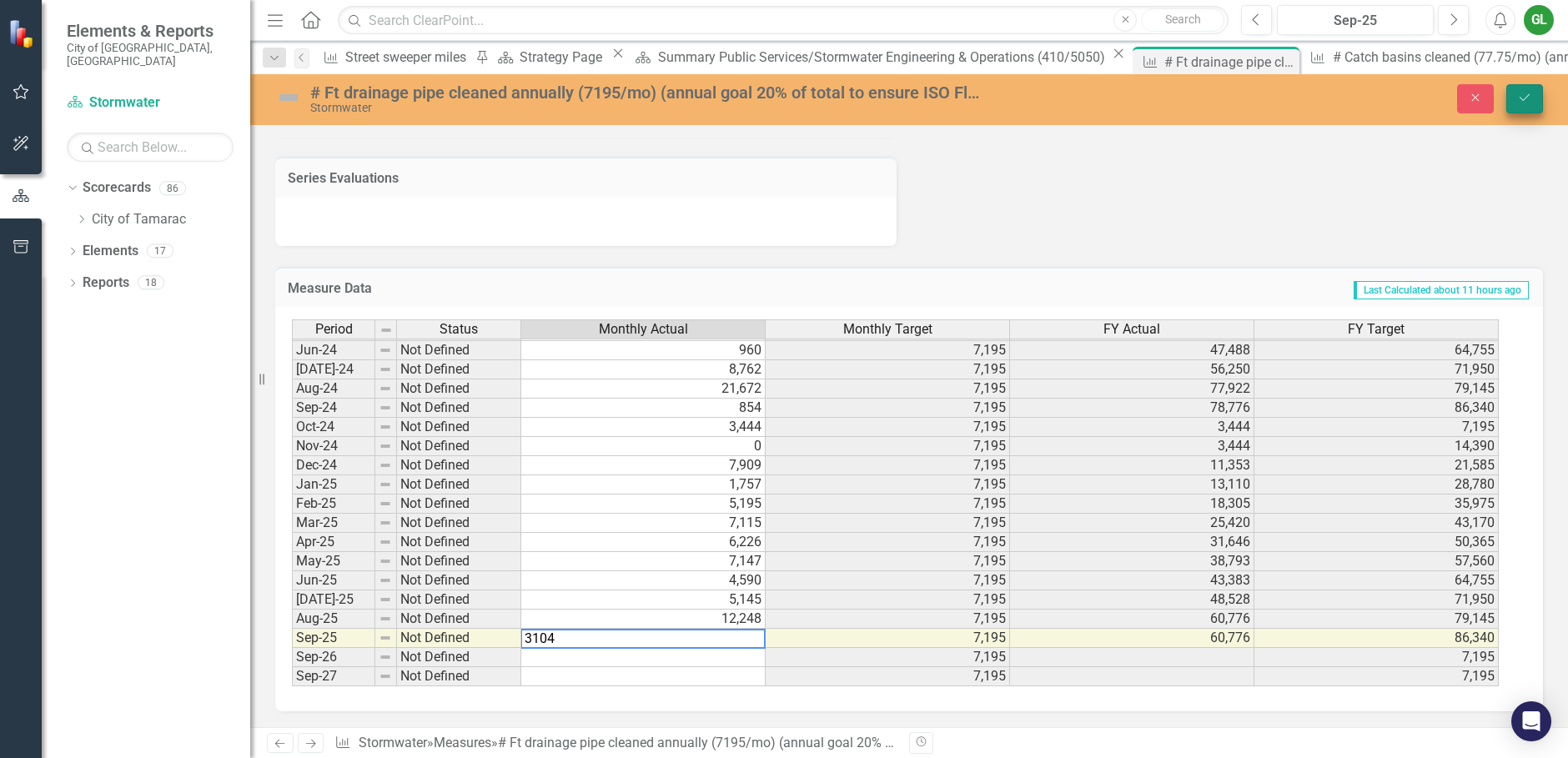
type textarea "3104"
click at [1516, 97] on button "Save" at bounding box center [1525, 99] width 37 height 30
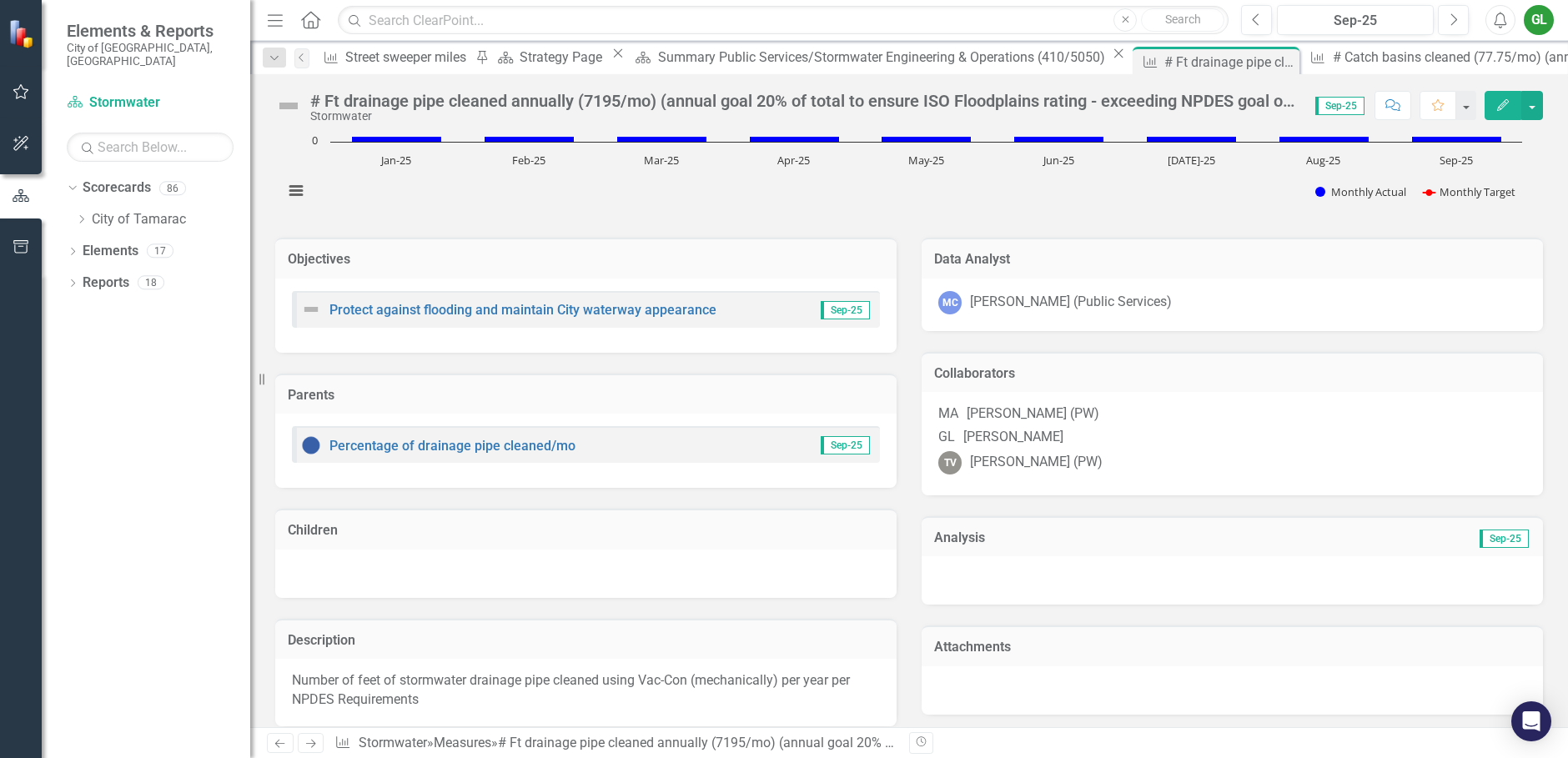
scroll to position [250, 0]
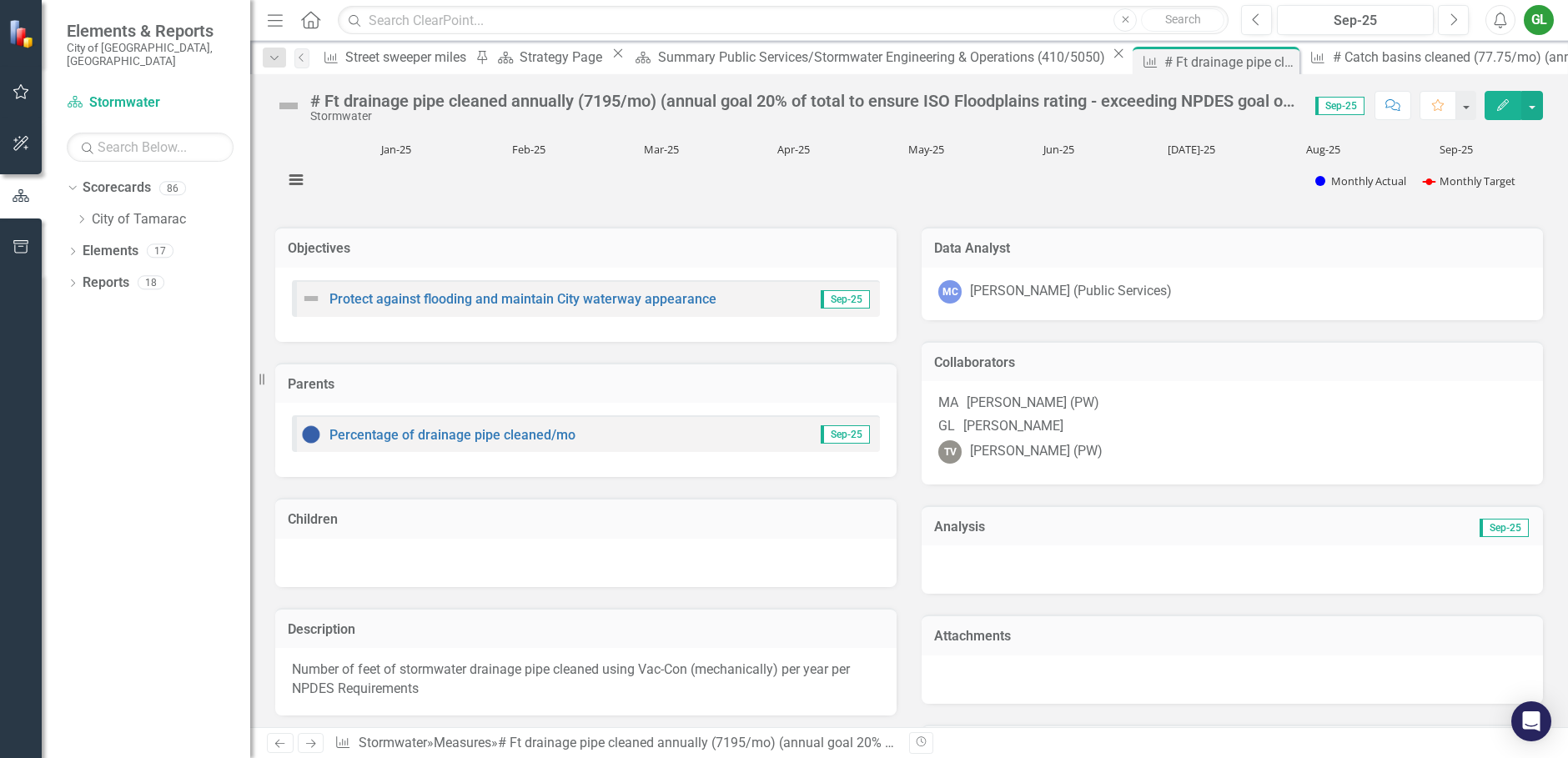
click at [973, 535] on h3 "Analysis" at bounding box center [1084, 527] width 298 height 15
click at [1186, 560] on div at bounding box center [1232, 569] width 621 height 48
click at [1511, 101] on button "Edit" at bounding box center [1503, 106] width 37 height 30
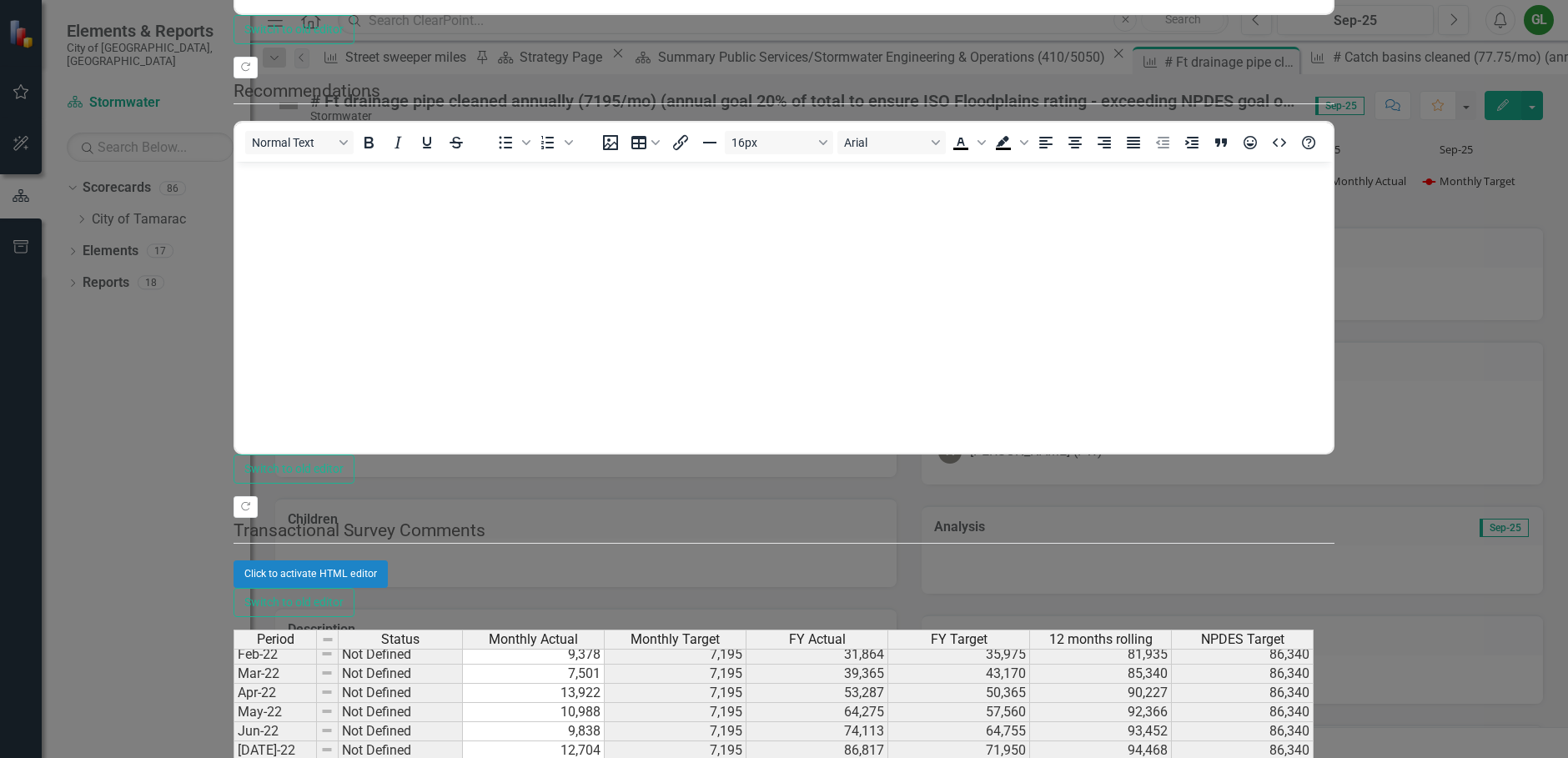
scroll to position [0, 0]
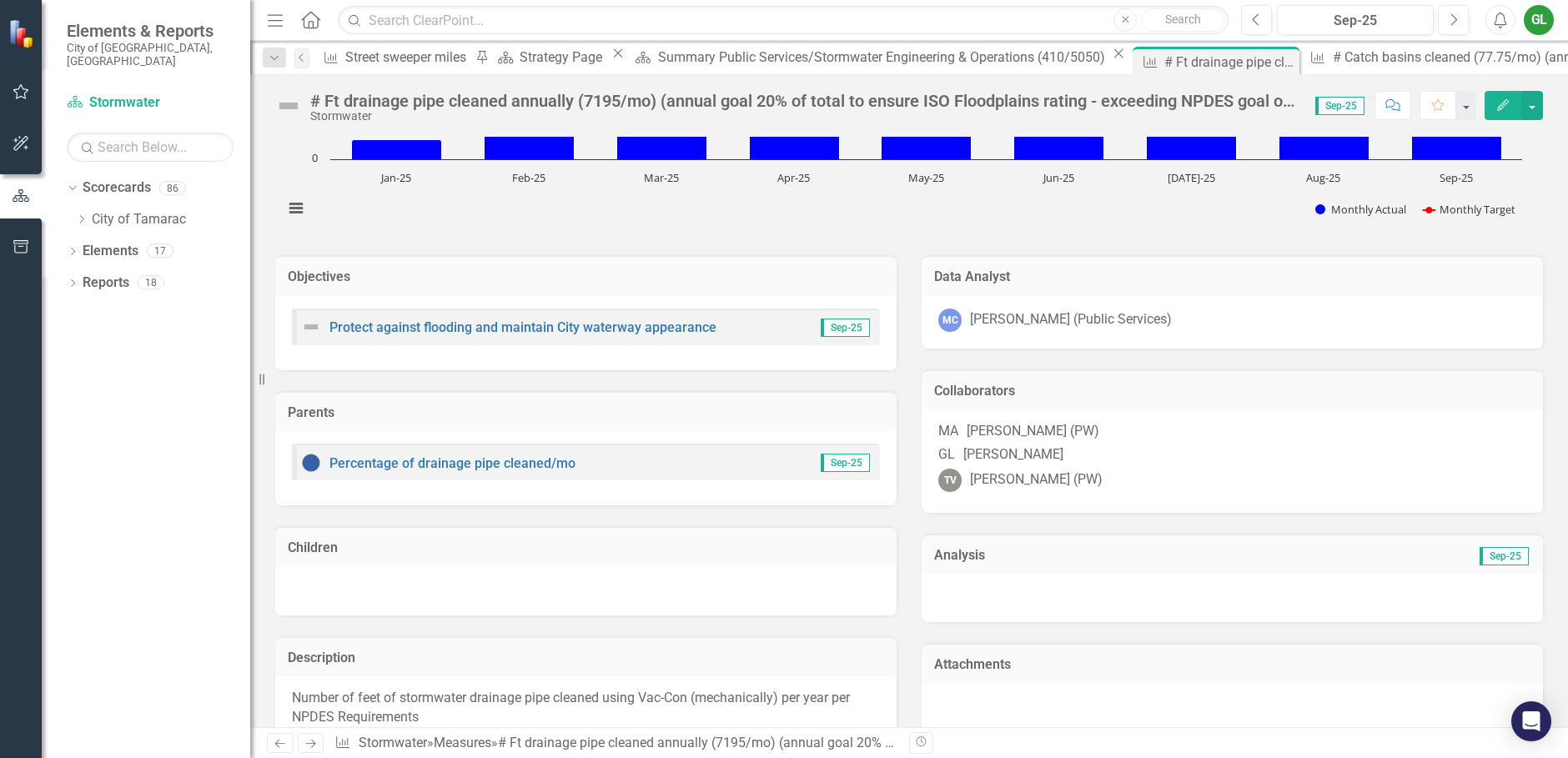
scroll to position [334, 0]
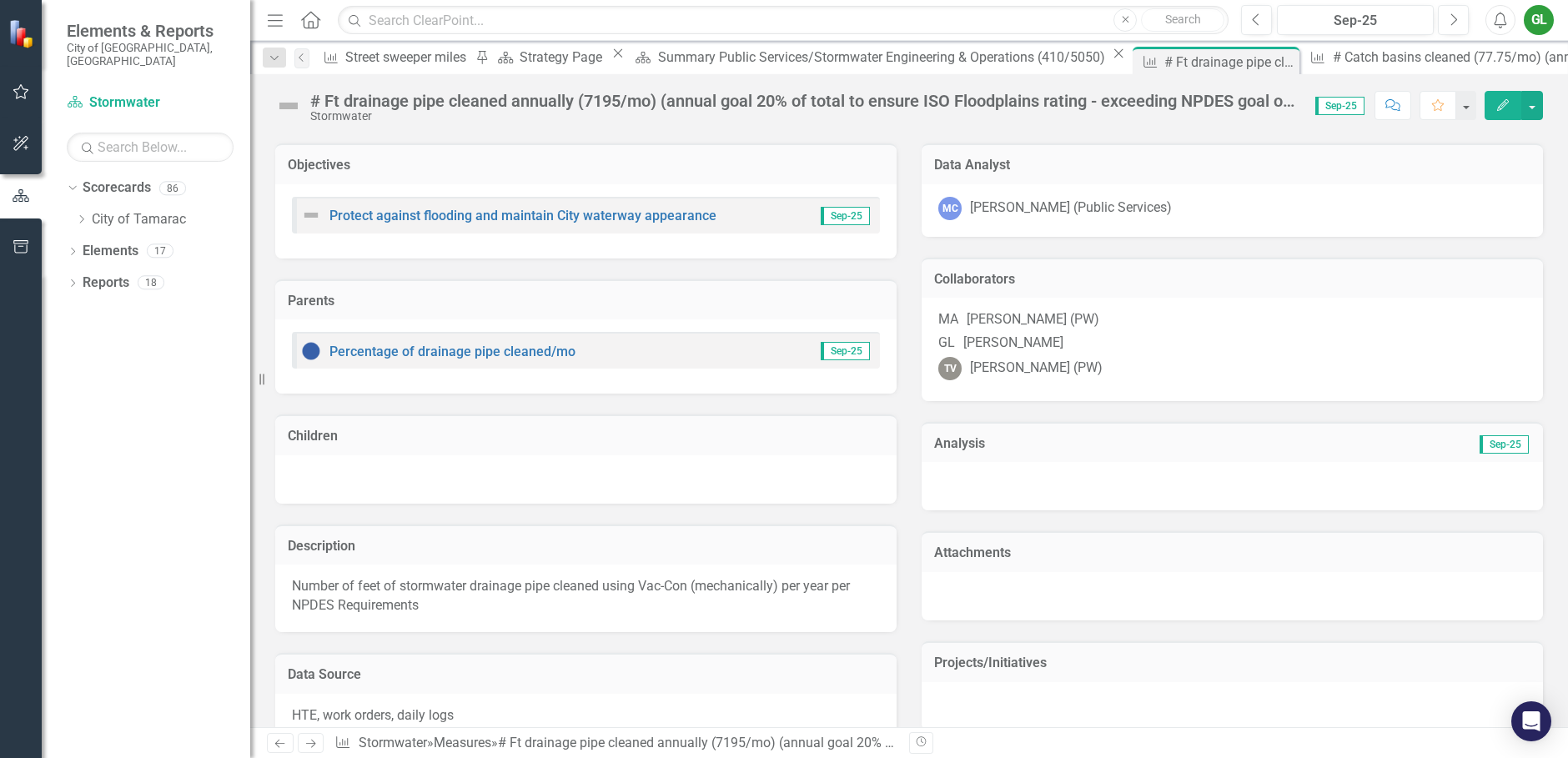
click at [1002, 452] on h3 "Analysis" at bounding box center [1084, 444] width 298 height 15
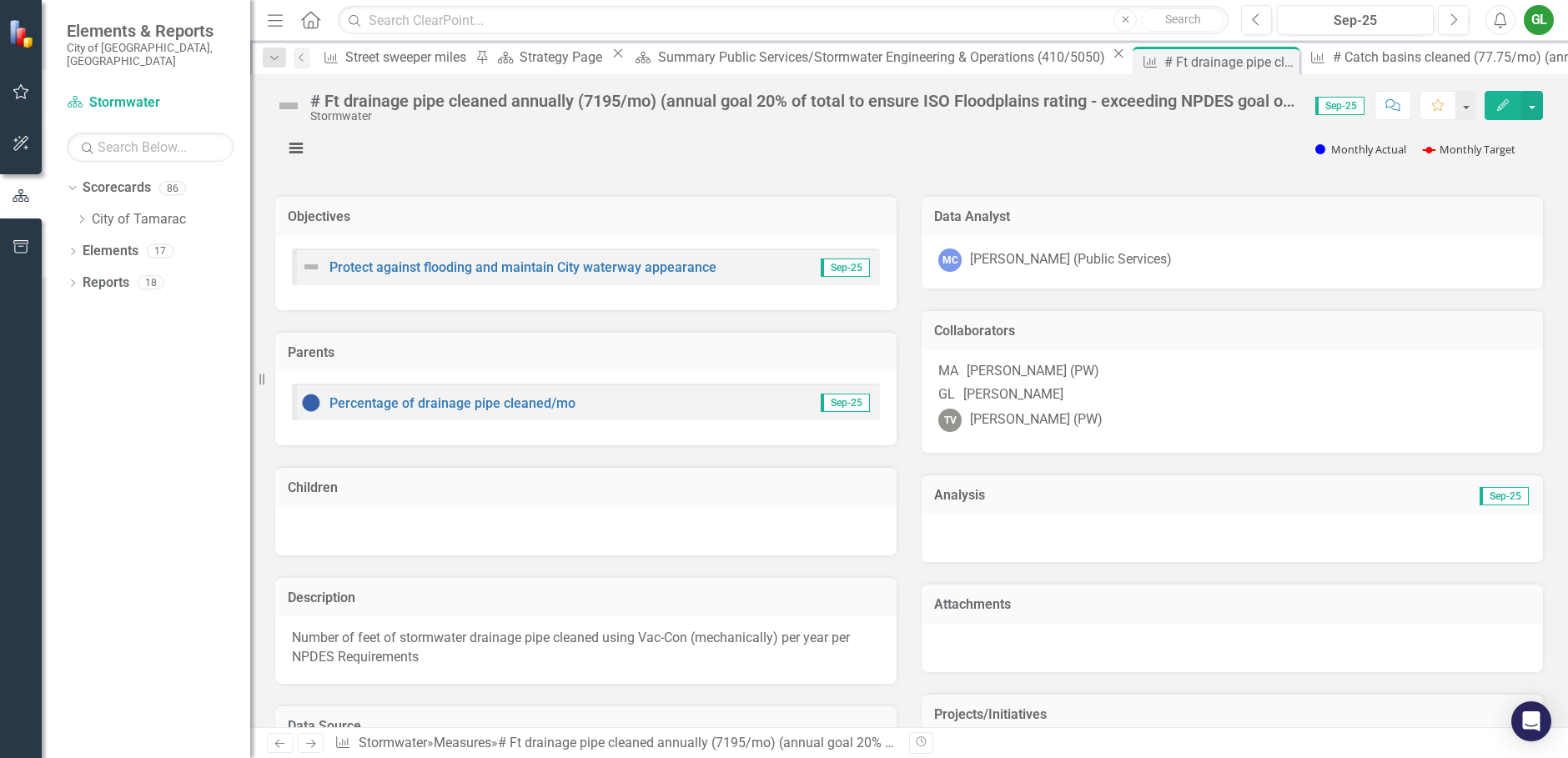
scroll to position [250, 0]
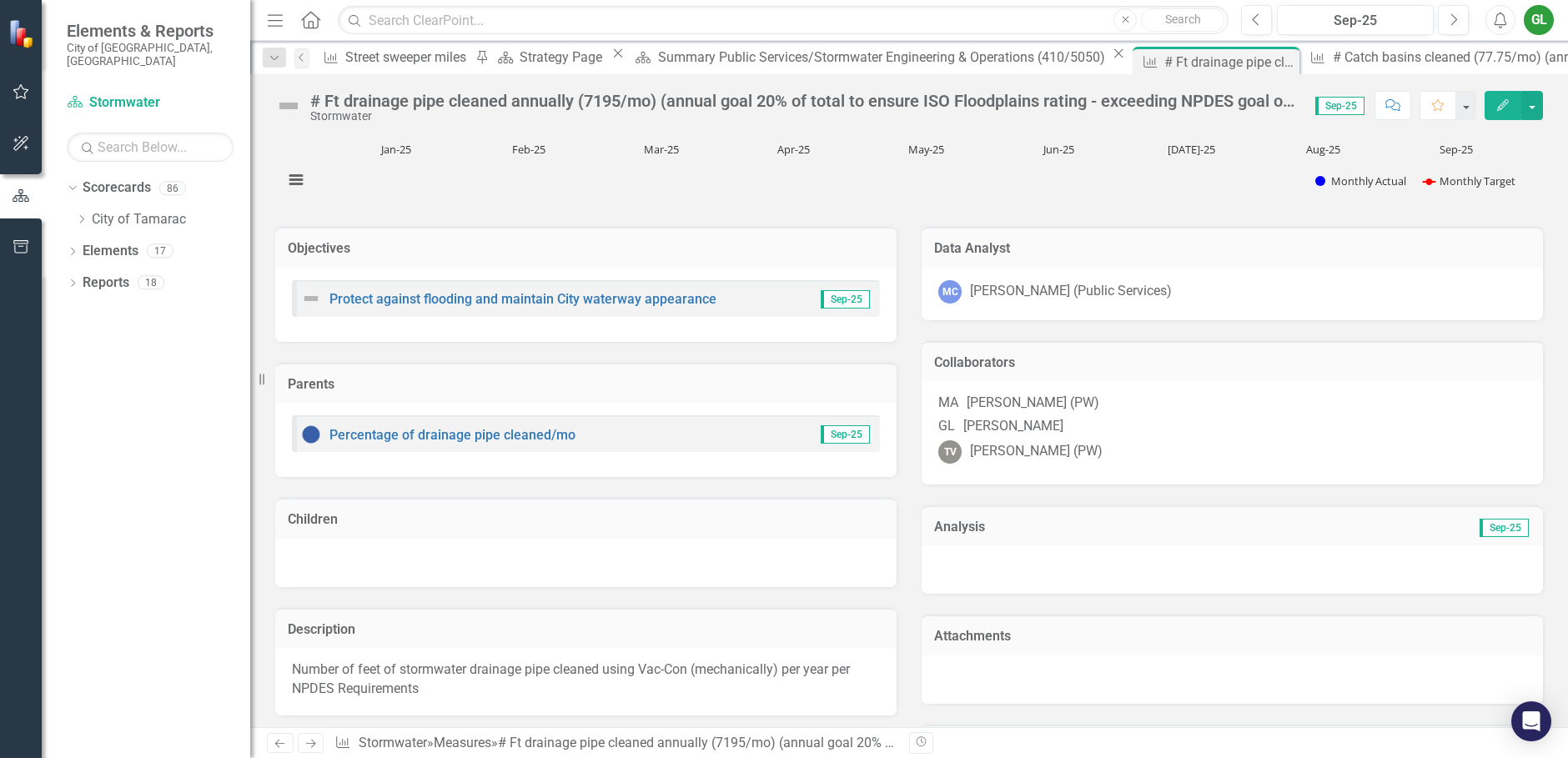
click at [1499, 94] on button "Edit" at bounding box center [1503, 106] width 37 height 30
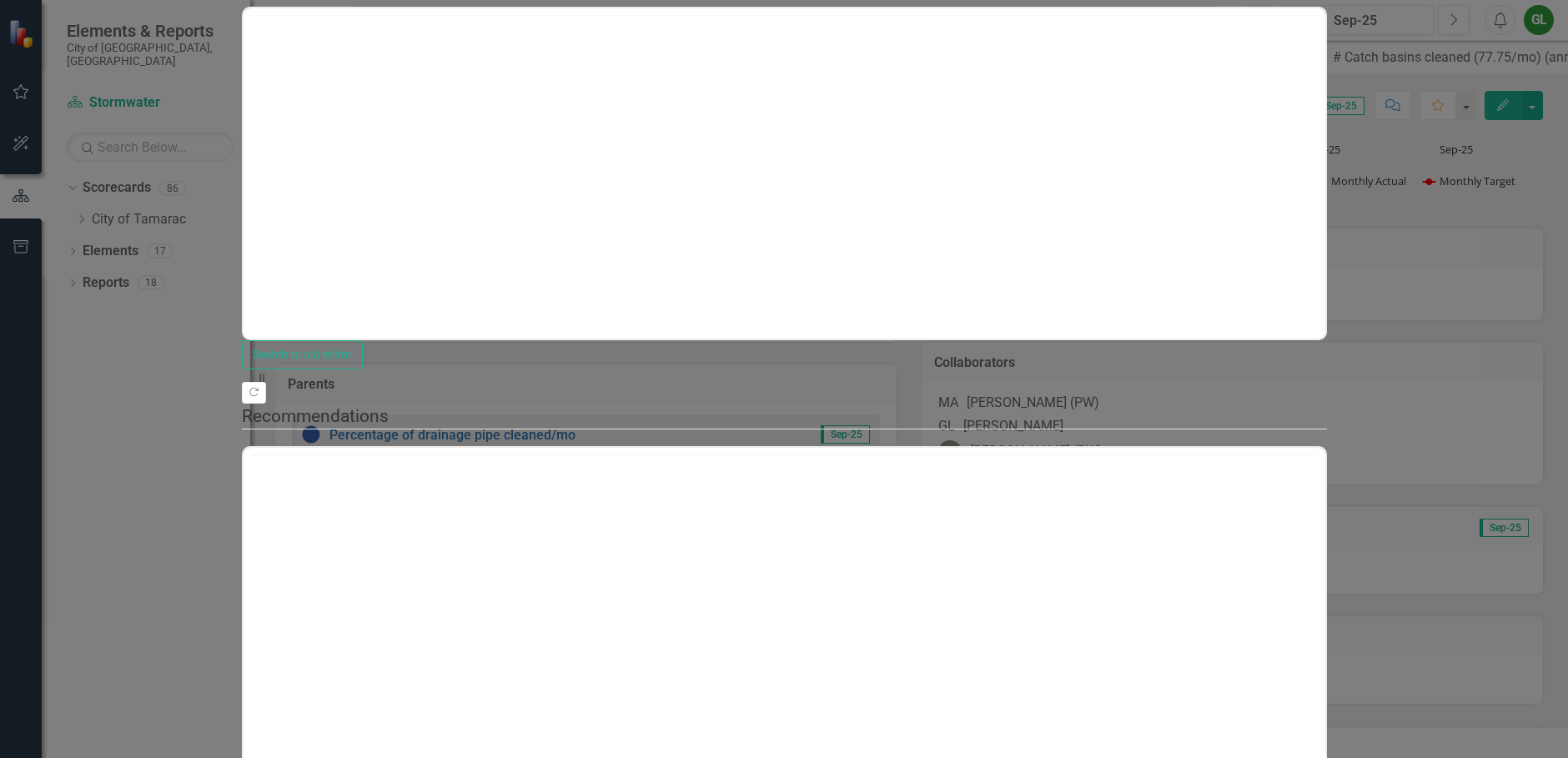
scroll to position [0, 0]
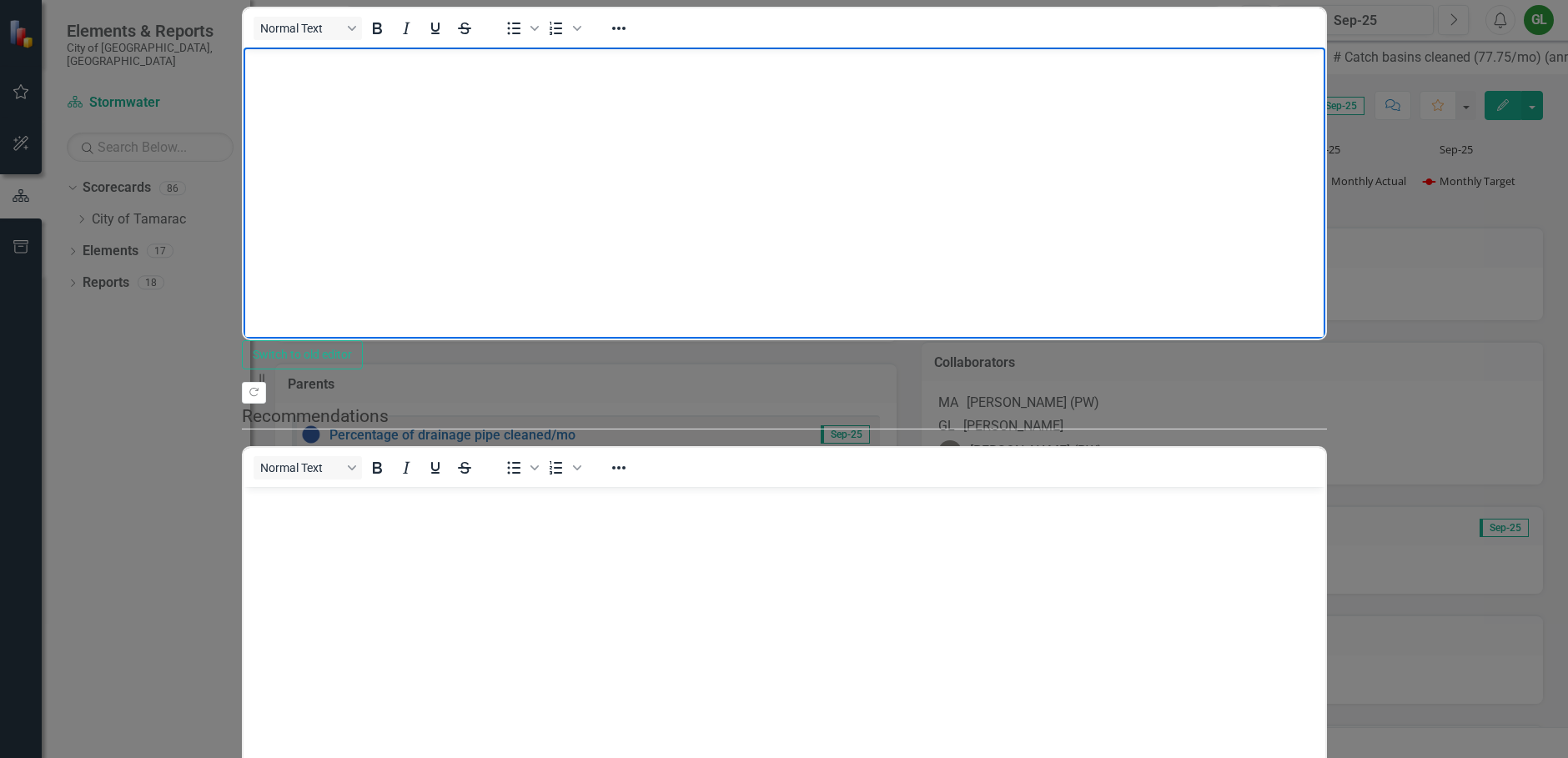
click at [281, 99] on body "Rich Text Area. Press ALT-0 for help." at bounding box center [784, 172] width 1082 height 250
click at [493, 62] on p "We spent 2 weeks satisfying complaint" at bounding box center [784, 61] width 1074 height 20
click at [784, 59] on p "We spent 2 weeks satisfying complaint in community off 75th and Palm Terrace. D…" at bounding box center [784, 61] width 1074 height 20
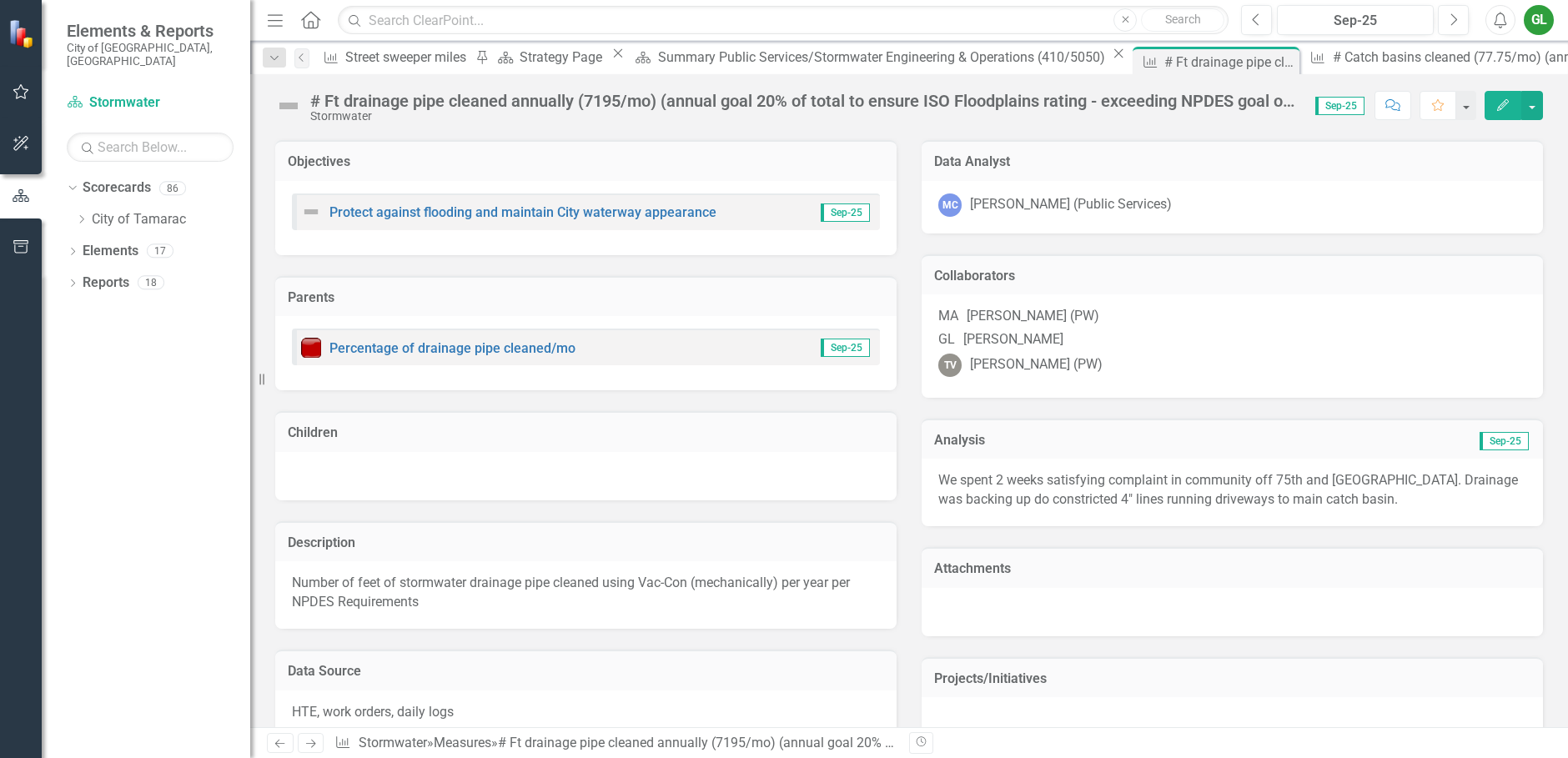
scroll to position [334, 0]
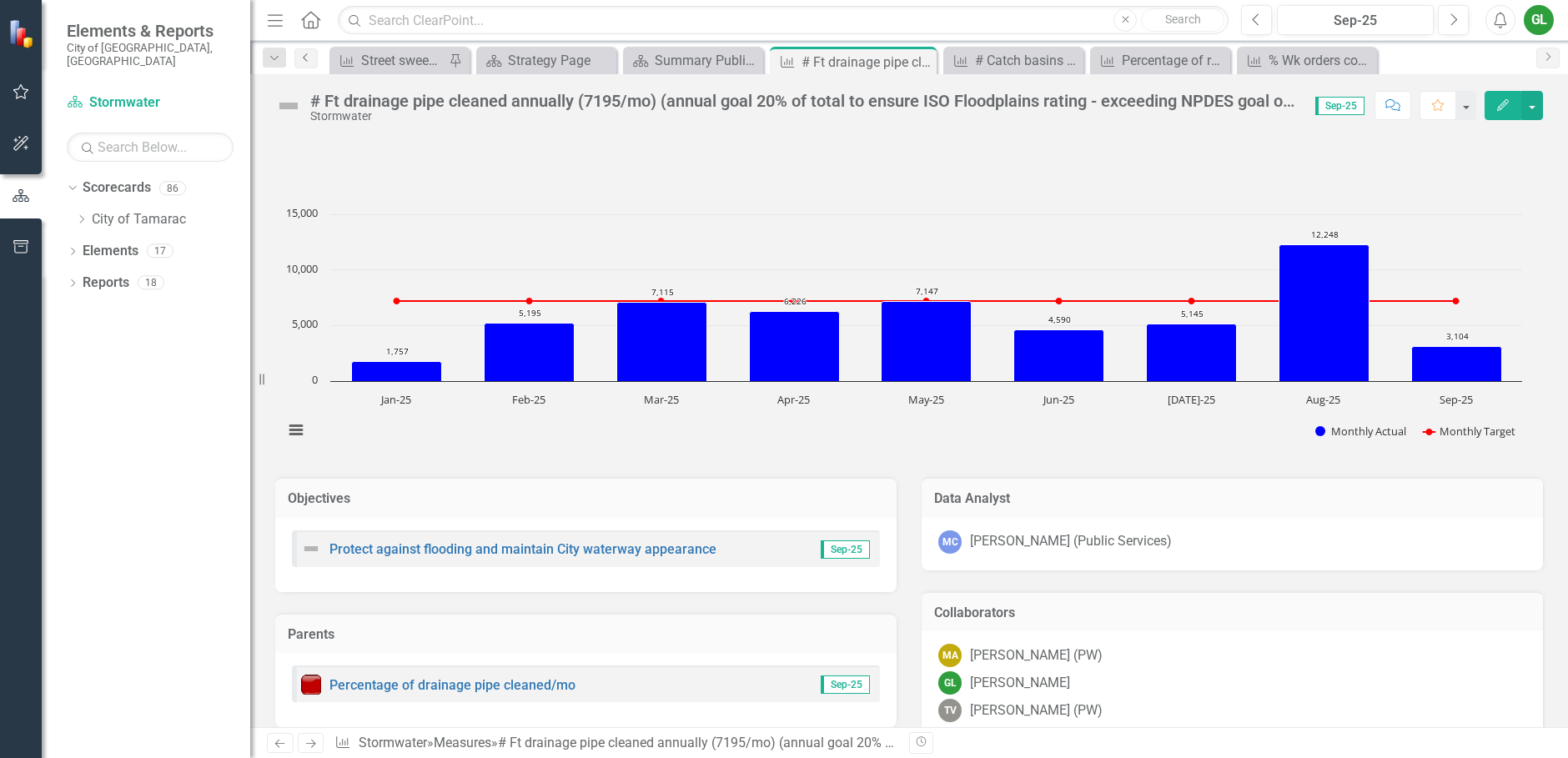
click at [312, 56] on icon "Previous" at bounding box center [306, 57] width 14 height 10
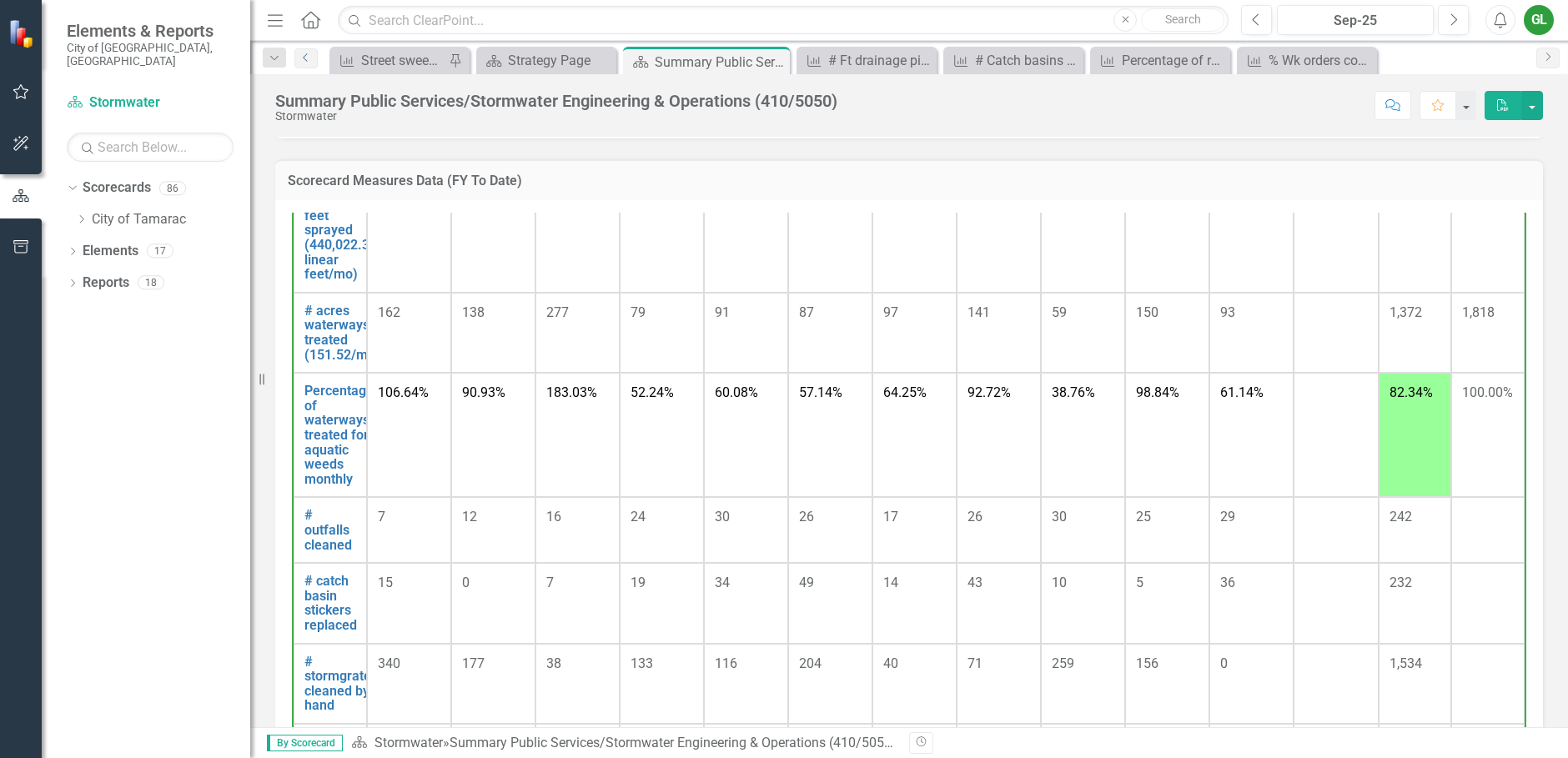
scroll to position [1084, 0]
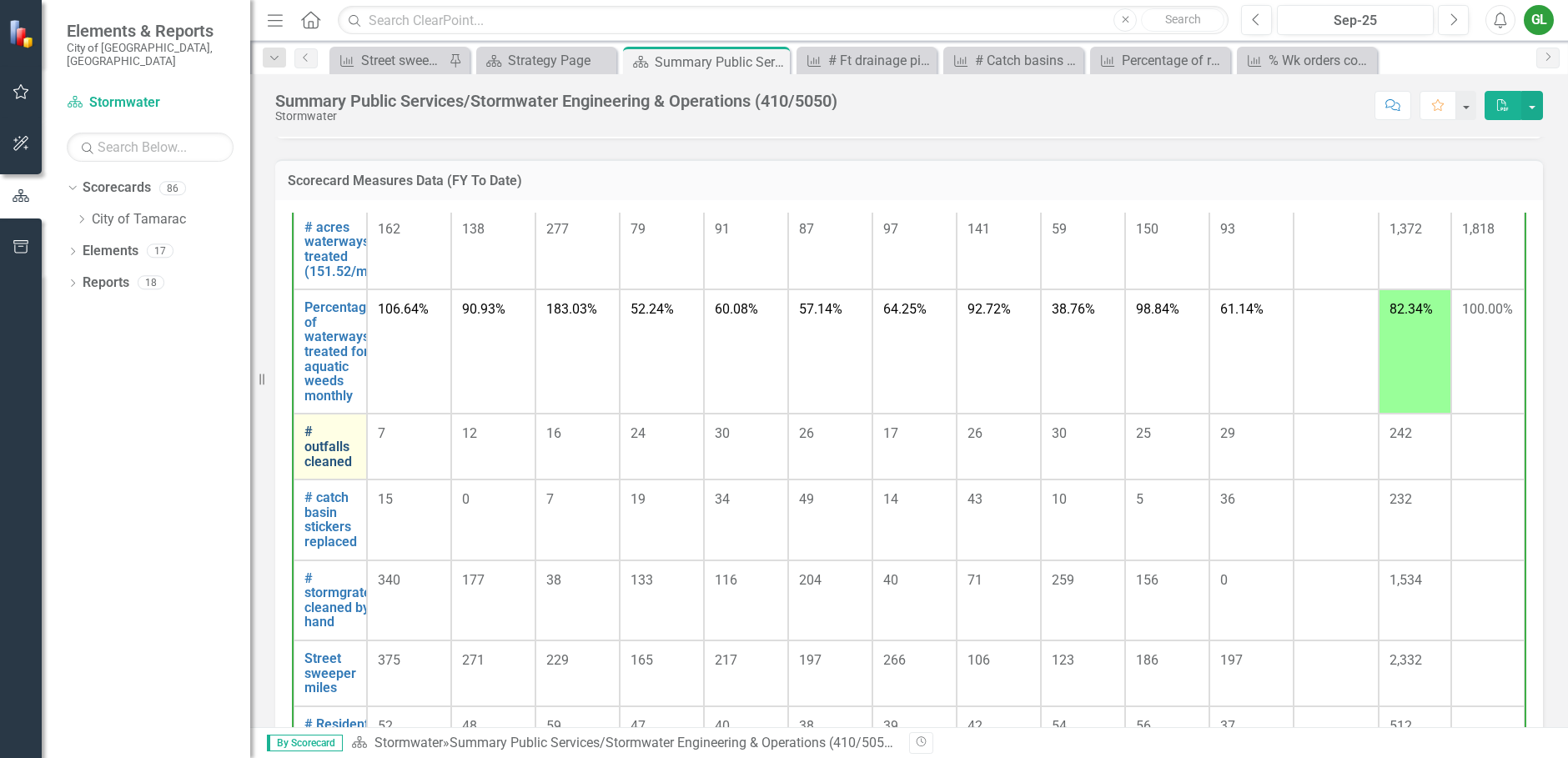
click at [338, 463] on link "# outfalls cleaned" at bounding box center [330, 447] width 51 height 44
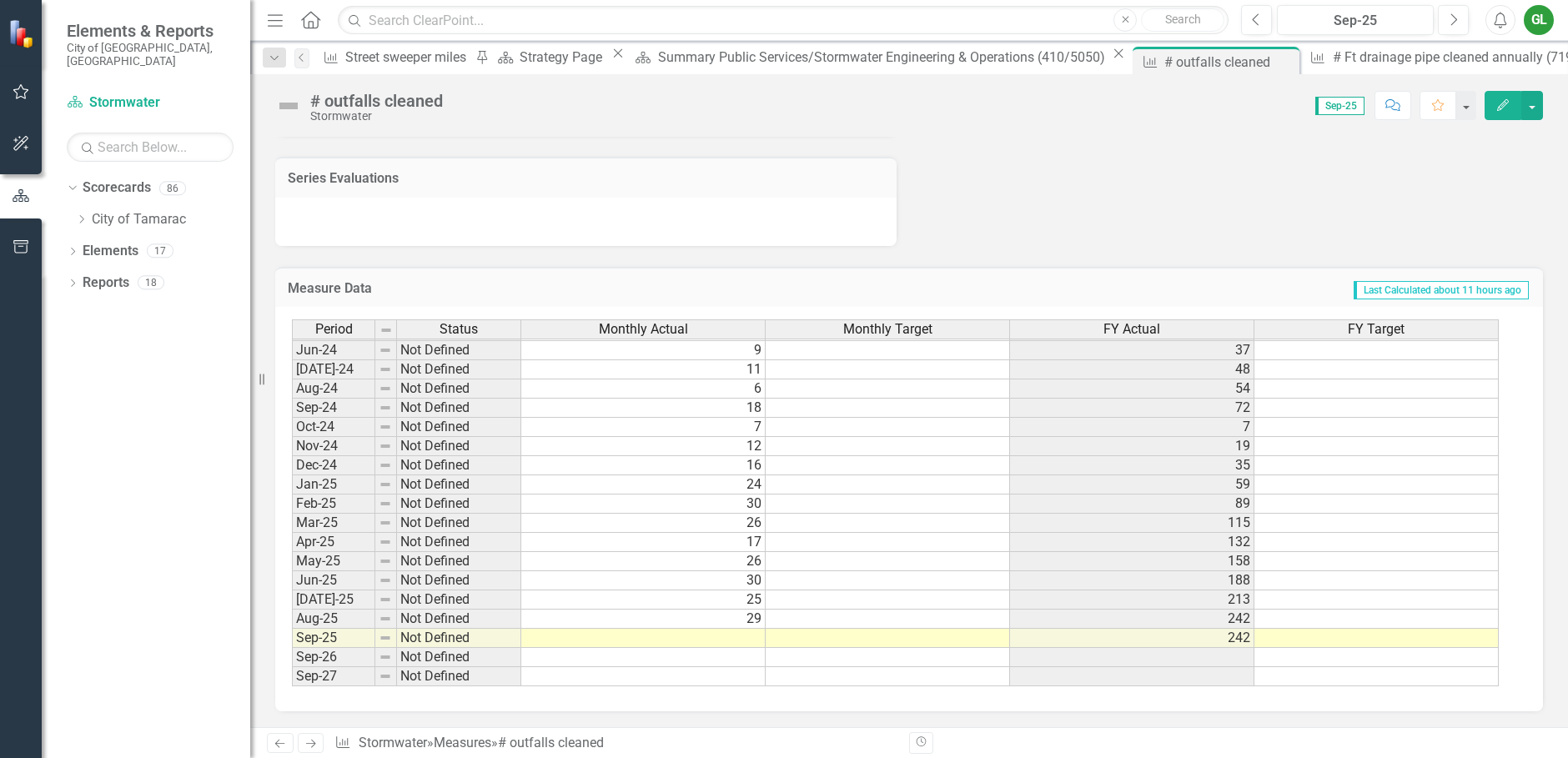
scroll to position [1116, 0]
click at [724, 637] on tbody "Apr-23 Not Defined 3 [DATE]-23 Not Defined 8 [DATE]-23 Not Defined 4 32 [DATE]-…" at bounding box center [895, 379] width 1207 height 615
click at [724, 637] on td at bounding box center [643, 637] width 244 height 19
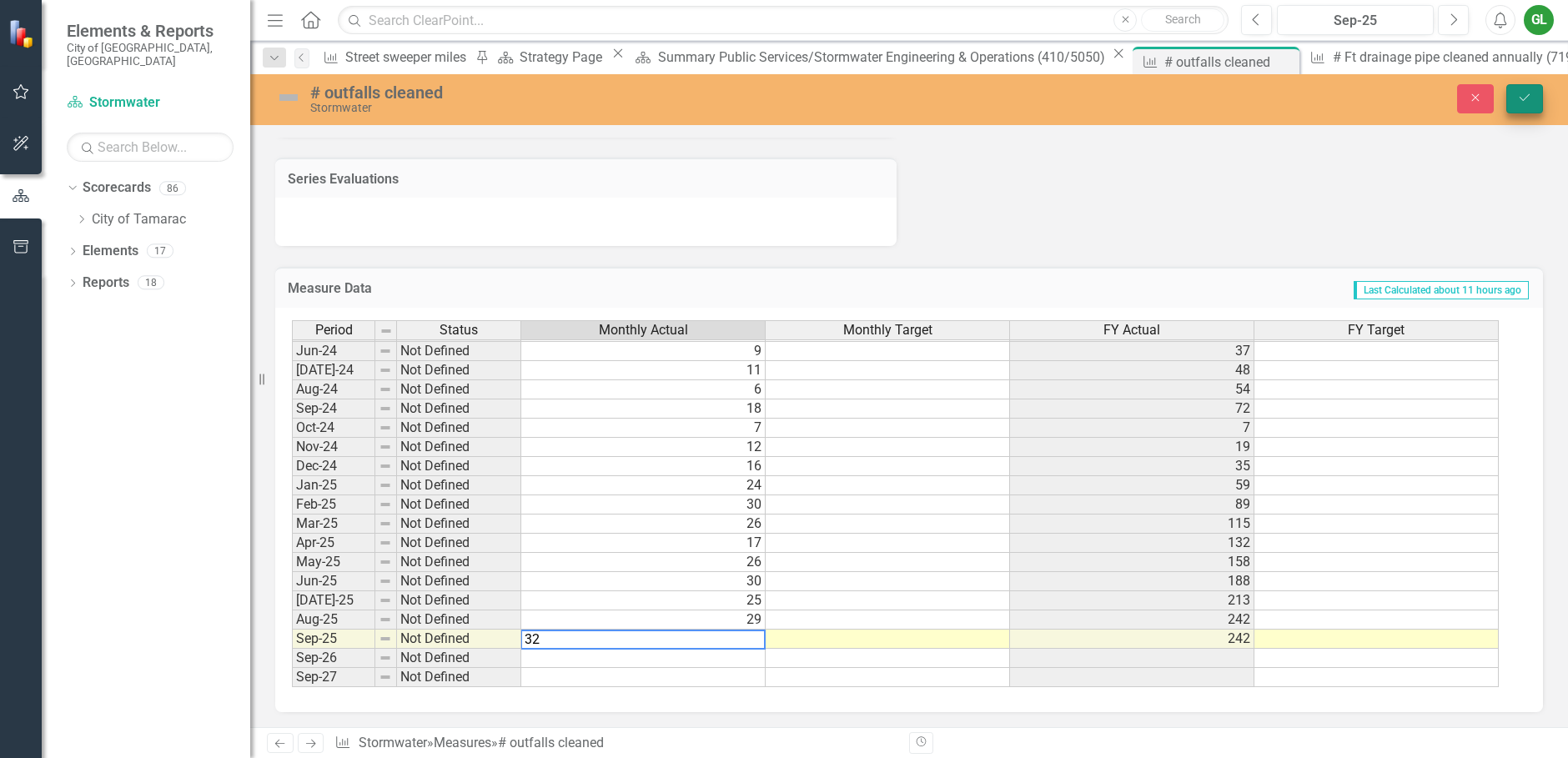
type textarea "32"
click at [1518, 94] on icon "Save" at bounding box center [1525, 98] width 15 height 12
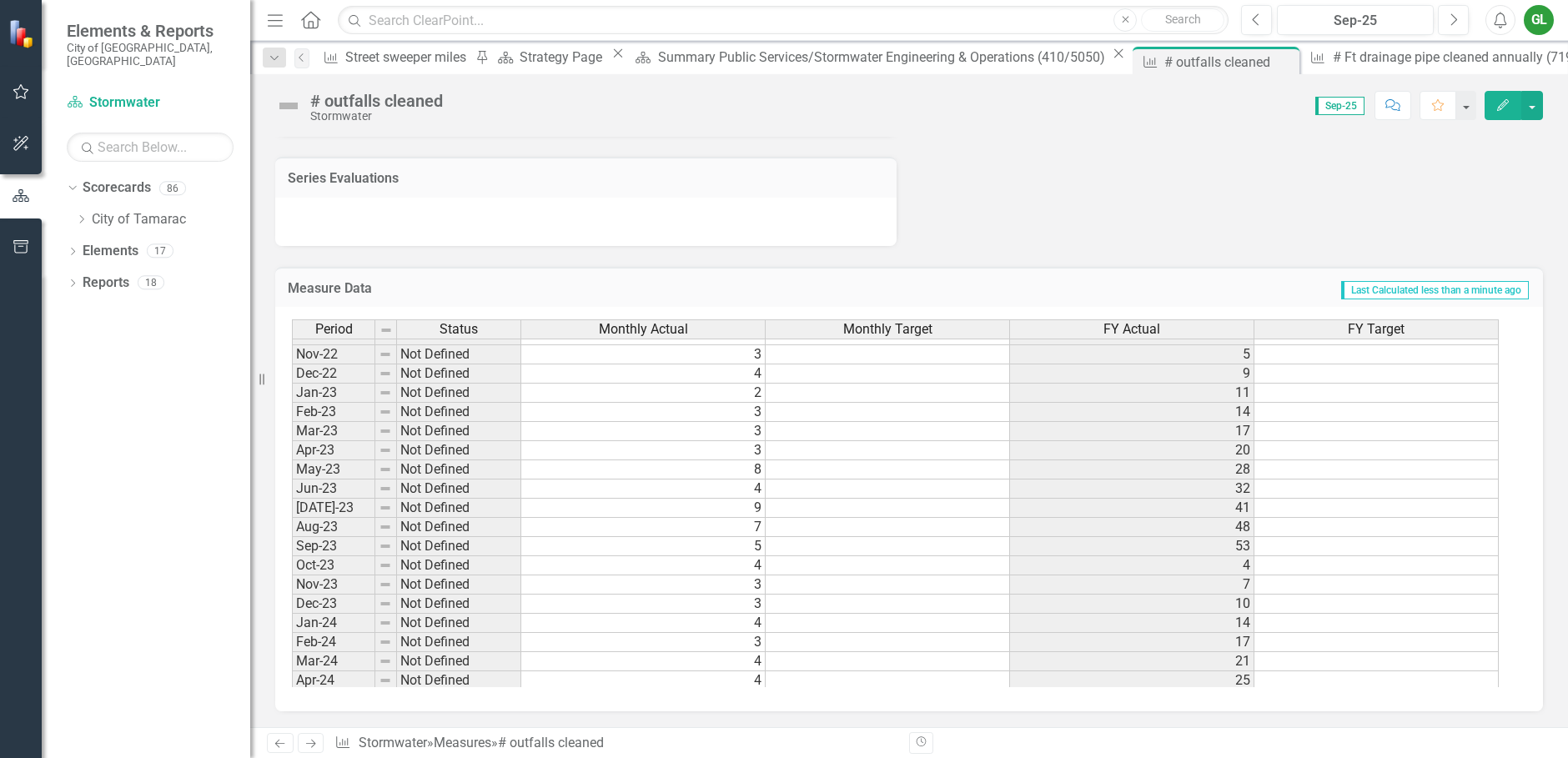
scroll to position [252, 0]
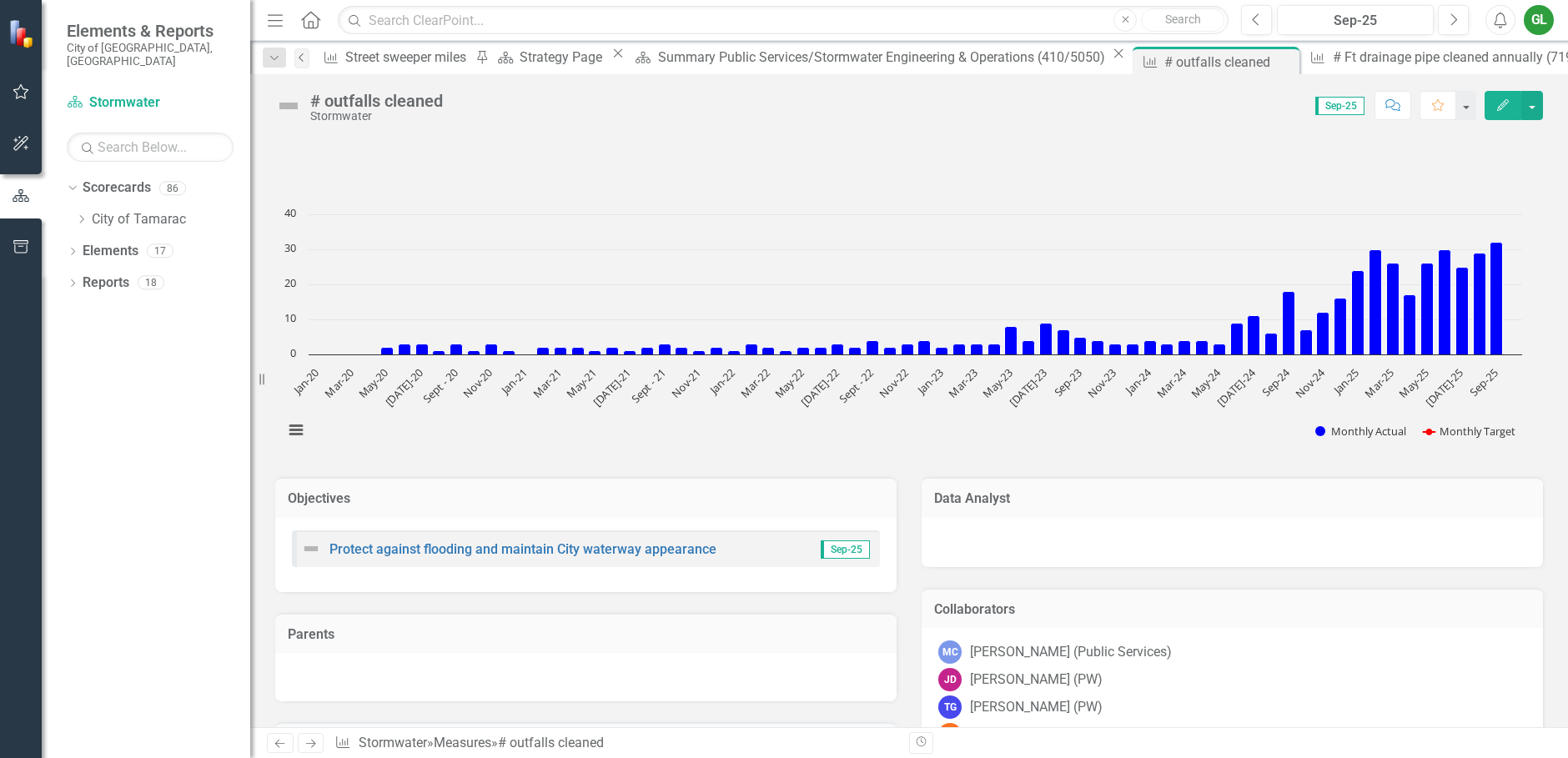
click at [304, 60] on icon "Previous" at bounding box center [302, 57] width 14 height 10
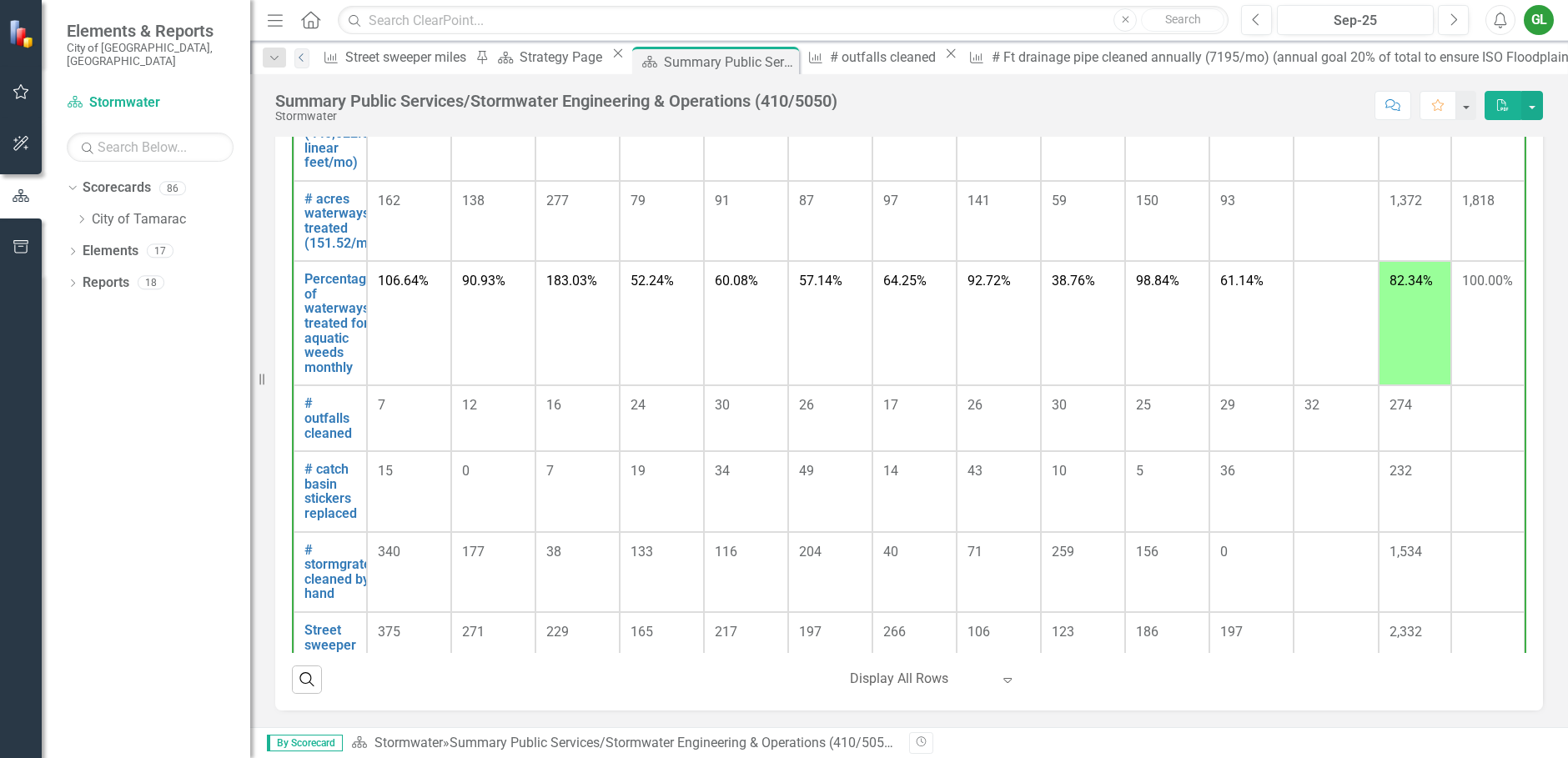
scroll to position [1001, 0]
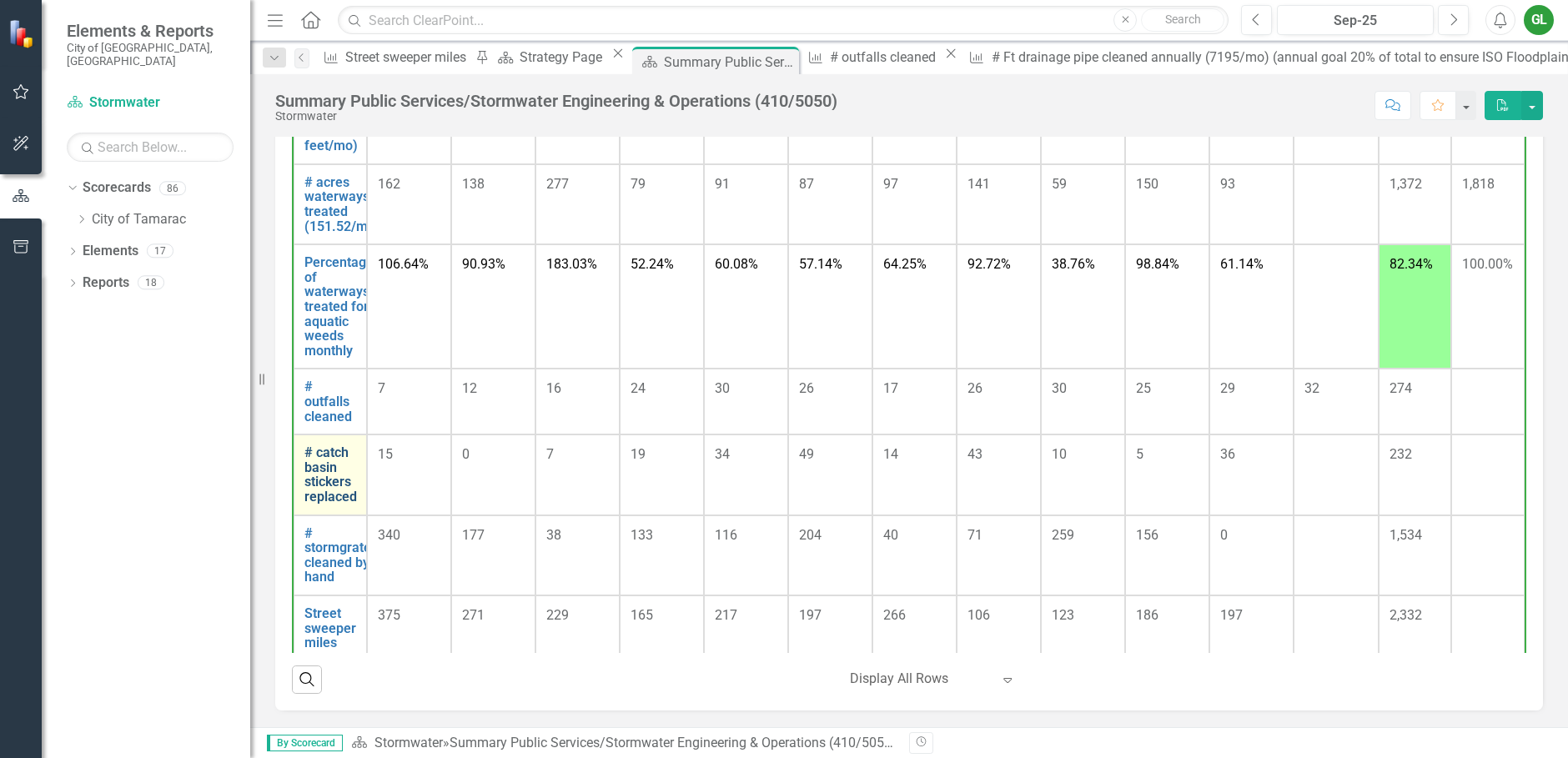
click at [335, 474] on link "# catch basin stickers replaced" at bounding box center [330, 474] width 52 height 58
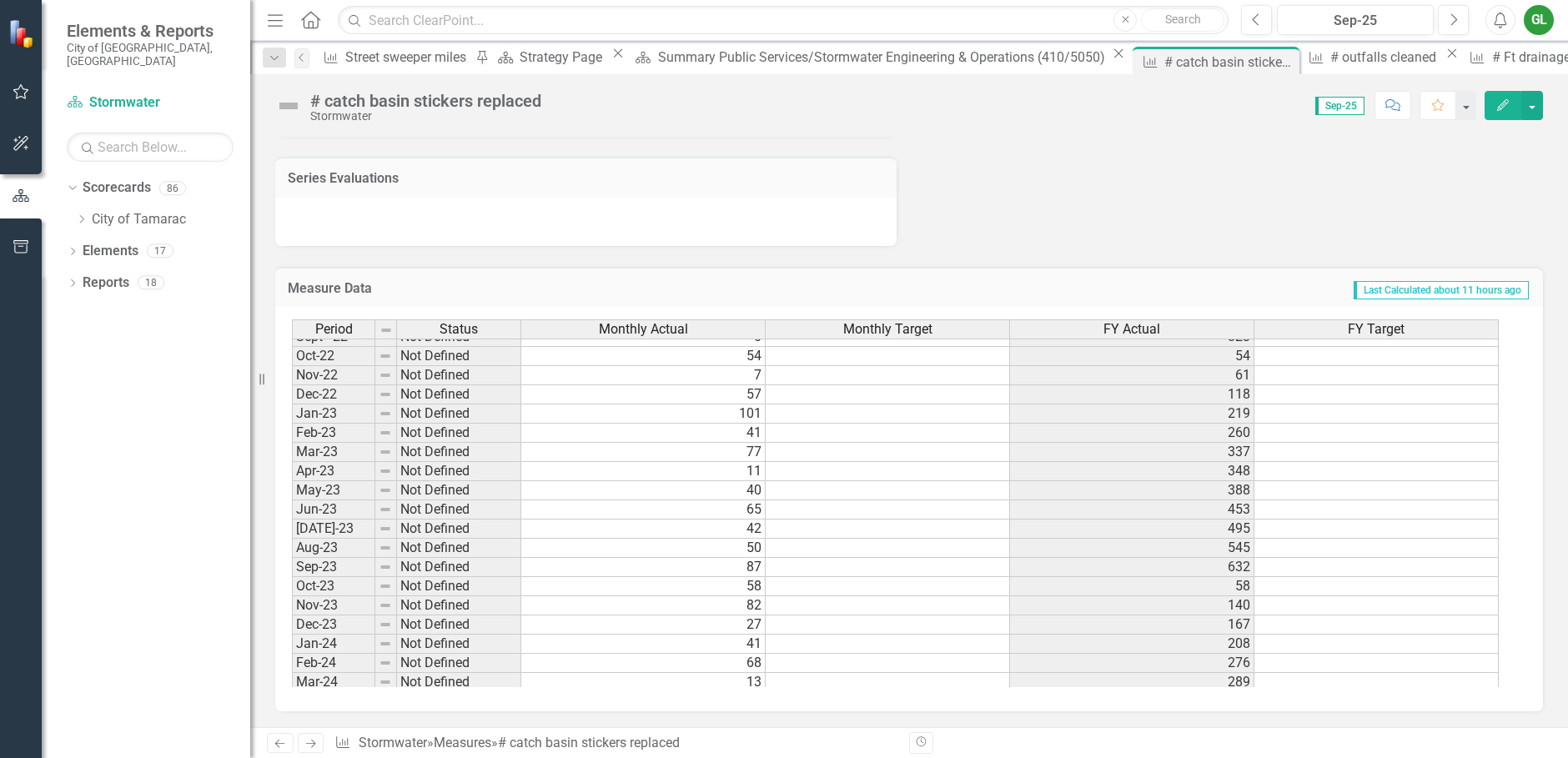
scroll to position [270, 0]
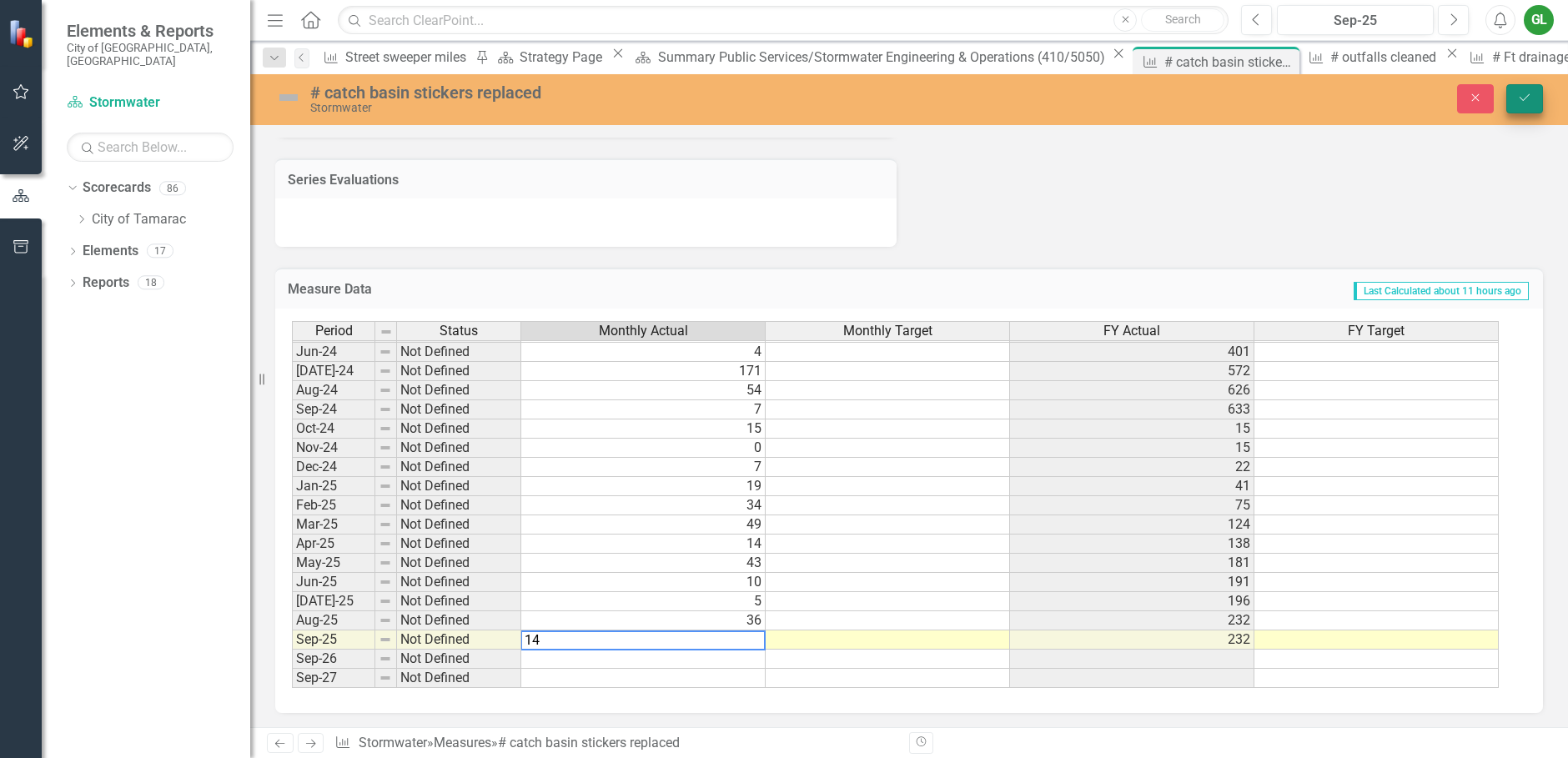
type textarea "14"
click at [1516, 99] on button "Save" at bounding box center [1525, 99] width 37 height 30
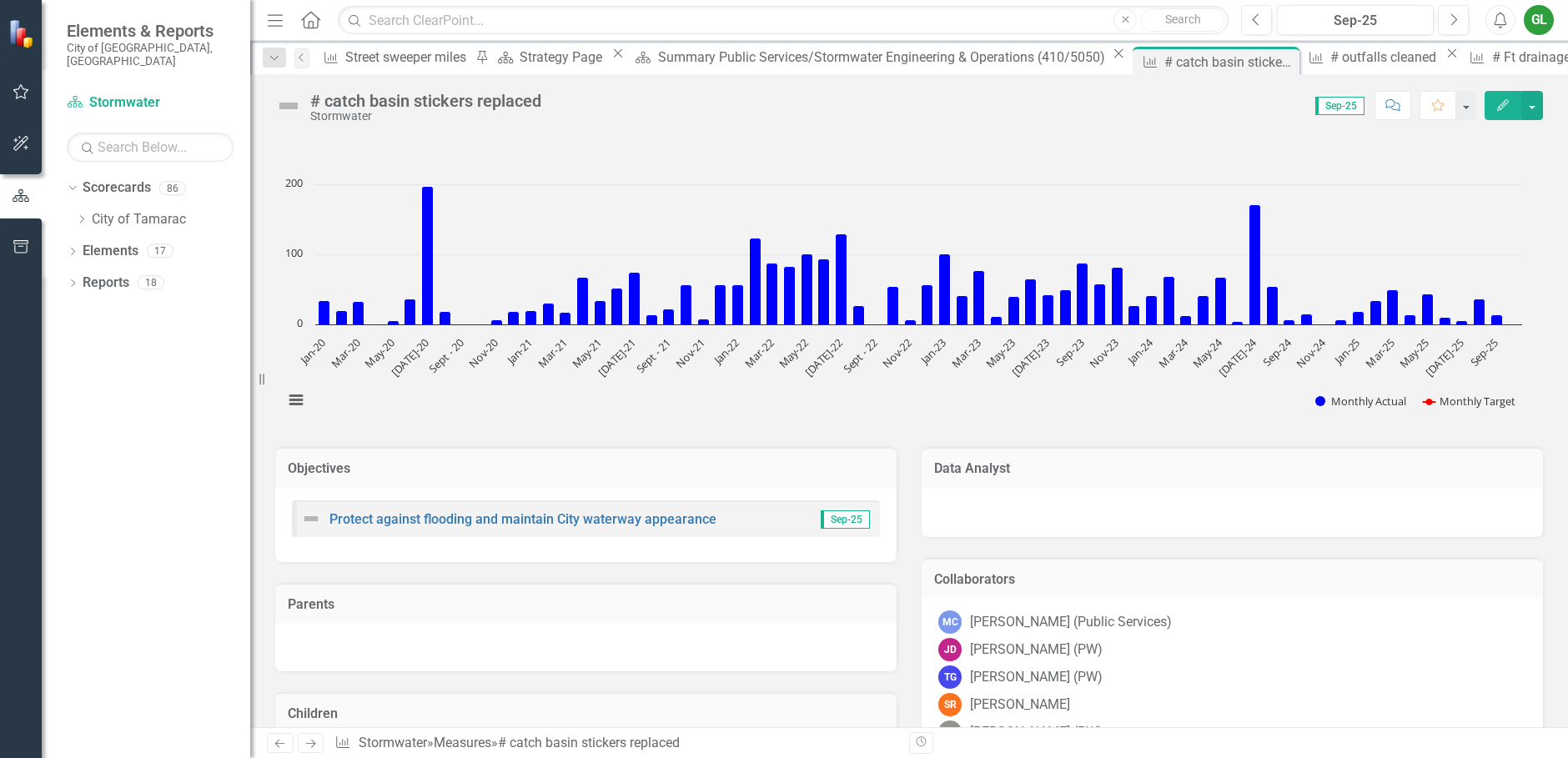
scroll to position [0, 0]
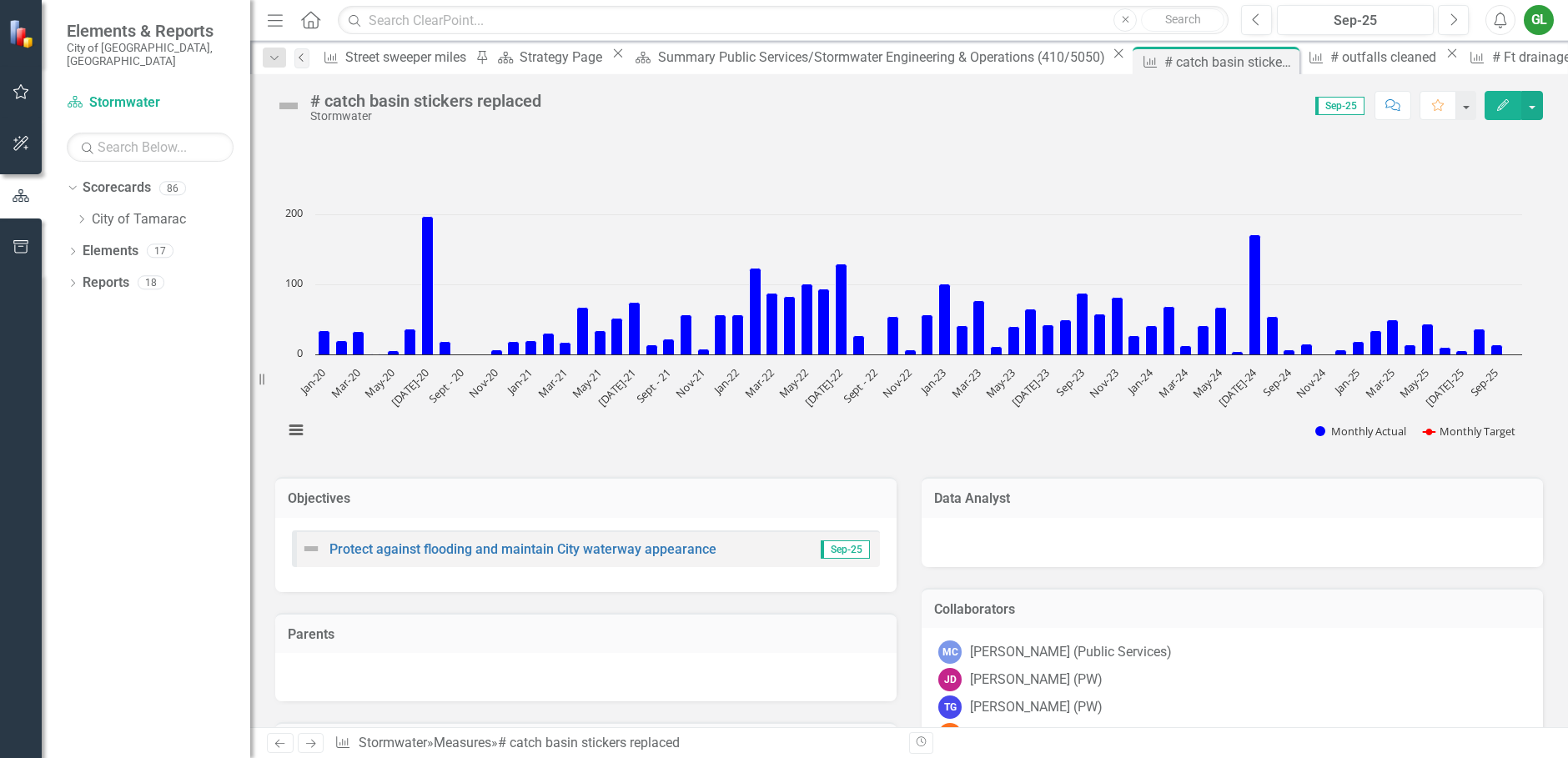
click at [308, 54] on icon "Previous" at bounding box center [302, 57] width 14 height 10
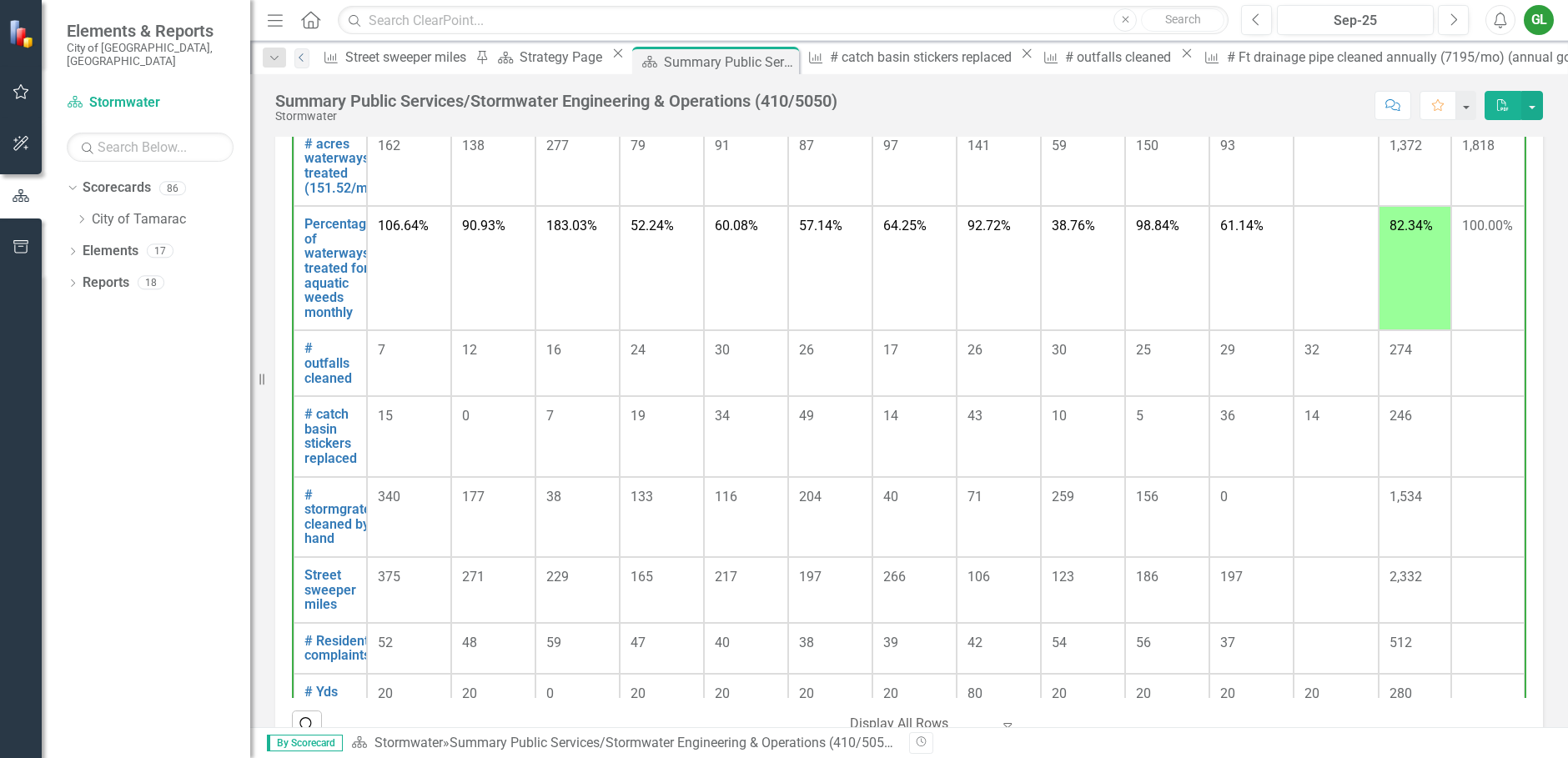
scroll to position [1128, 0]
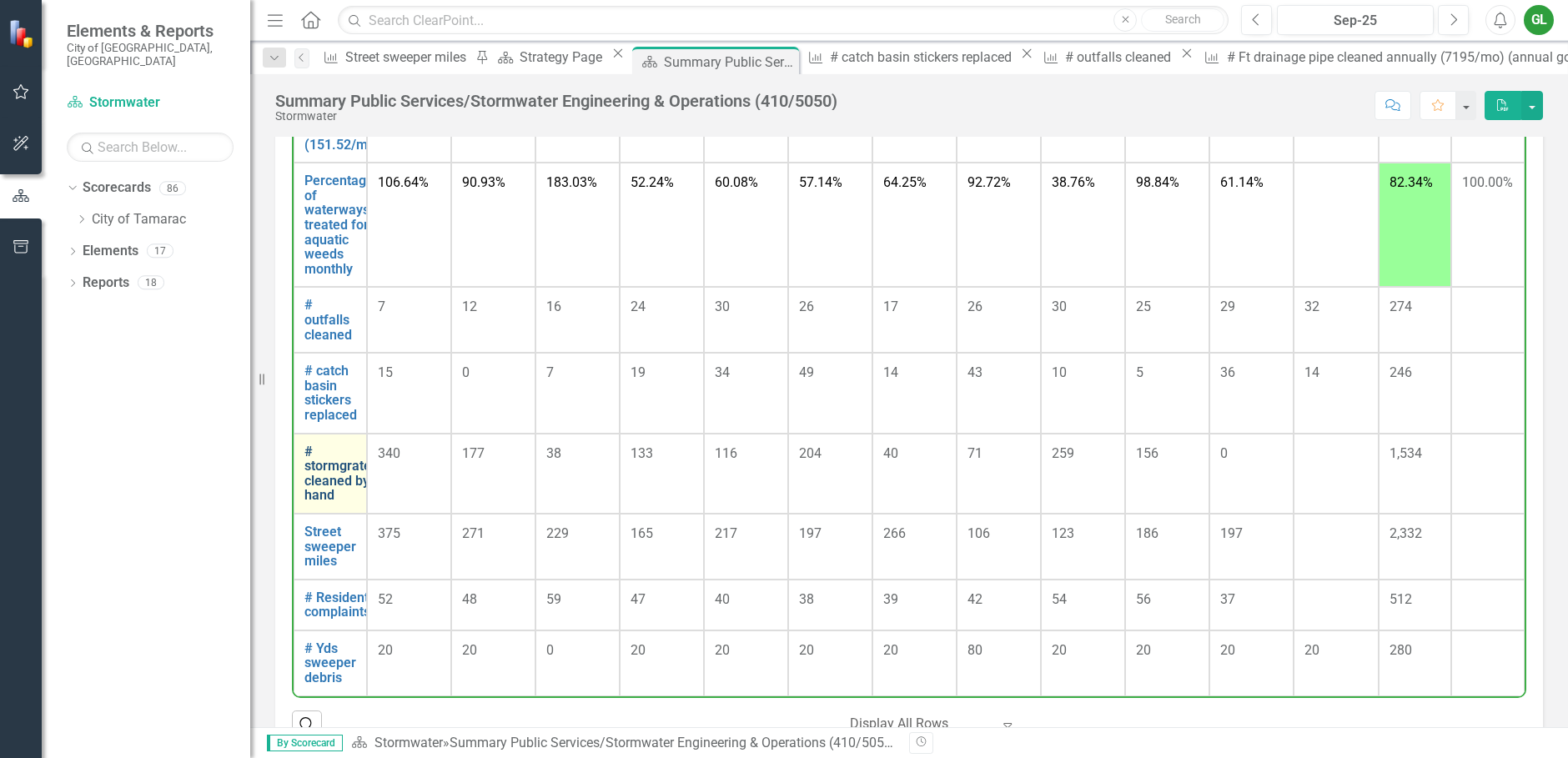
click at [340, 501] on link "# stormgrates cleaned by hand" at bounding box center [341, 473] width 73 height 58
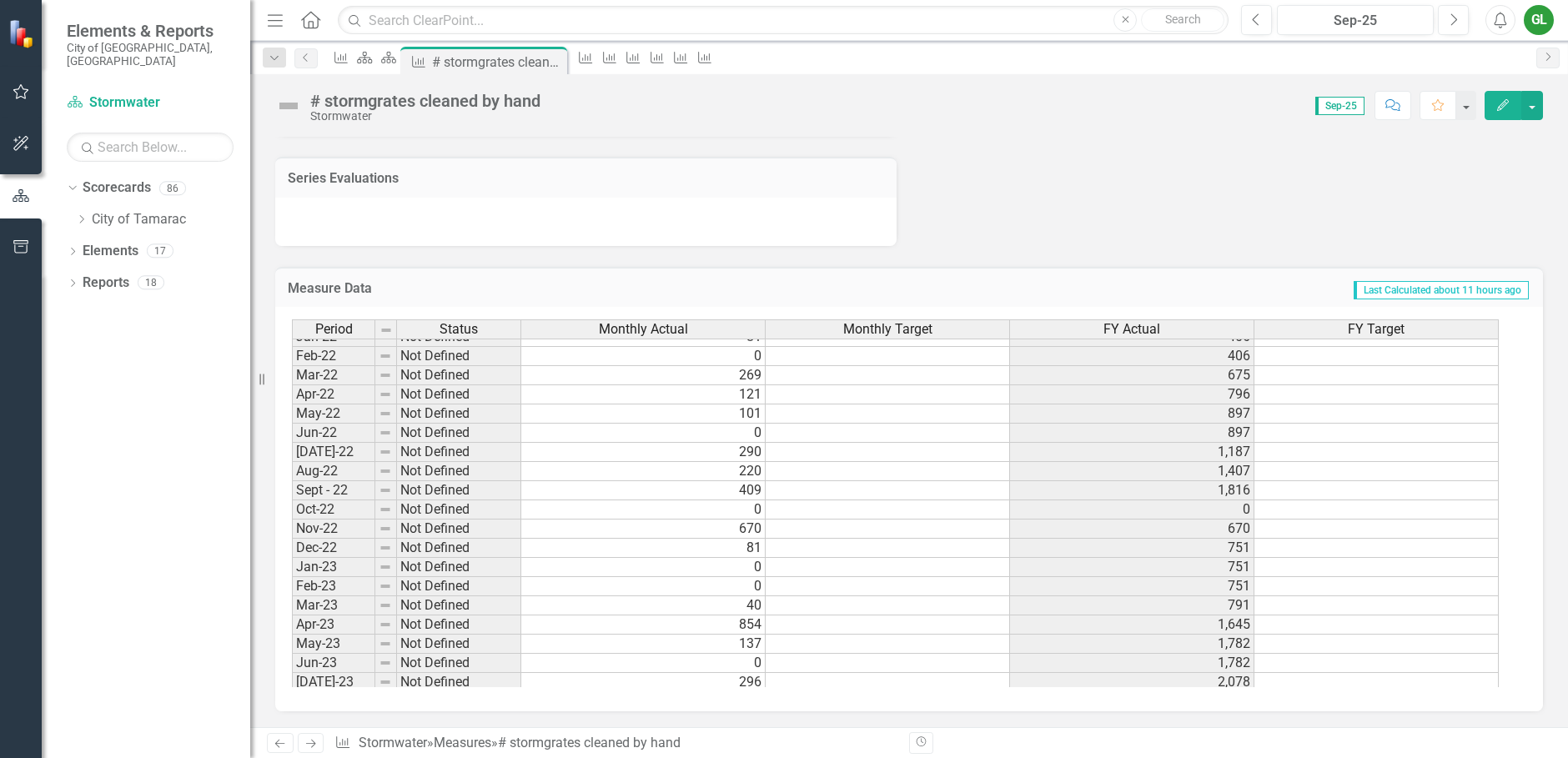
scroll to position [167, 0]
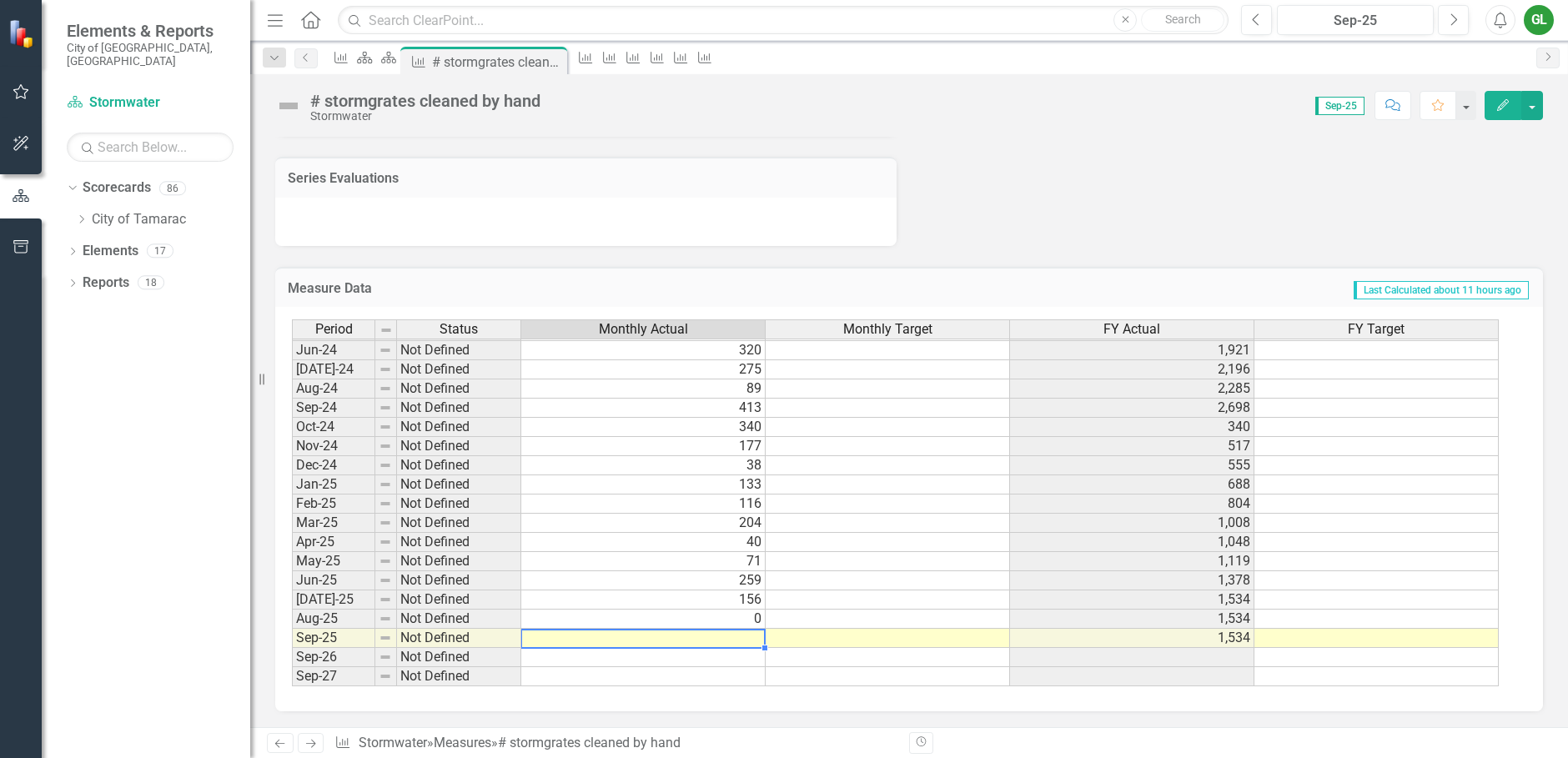
click at [720, 691] on div "Period Status Monthly Actual Monthly Target FY Actual FY Target May-23 Not Defi…" at bounding box center [909, 509] width 1268 height 404
click at [649, 638] on td at bounding box center [643, 638] width 244 height 19
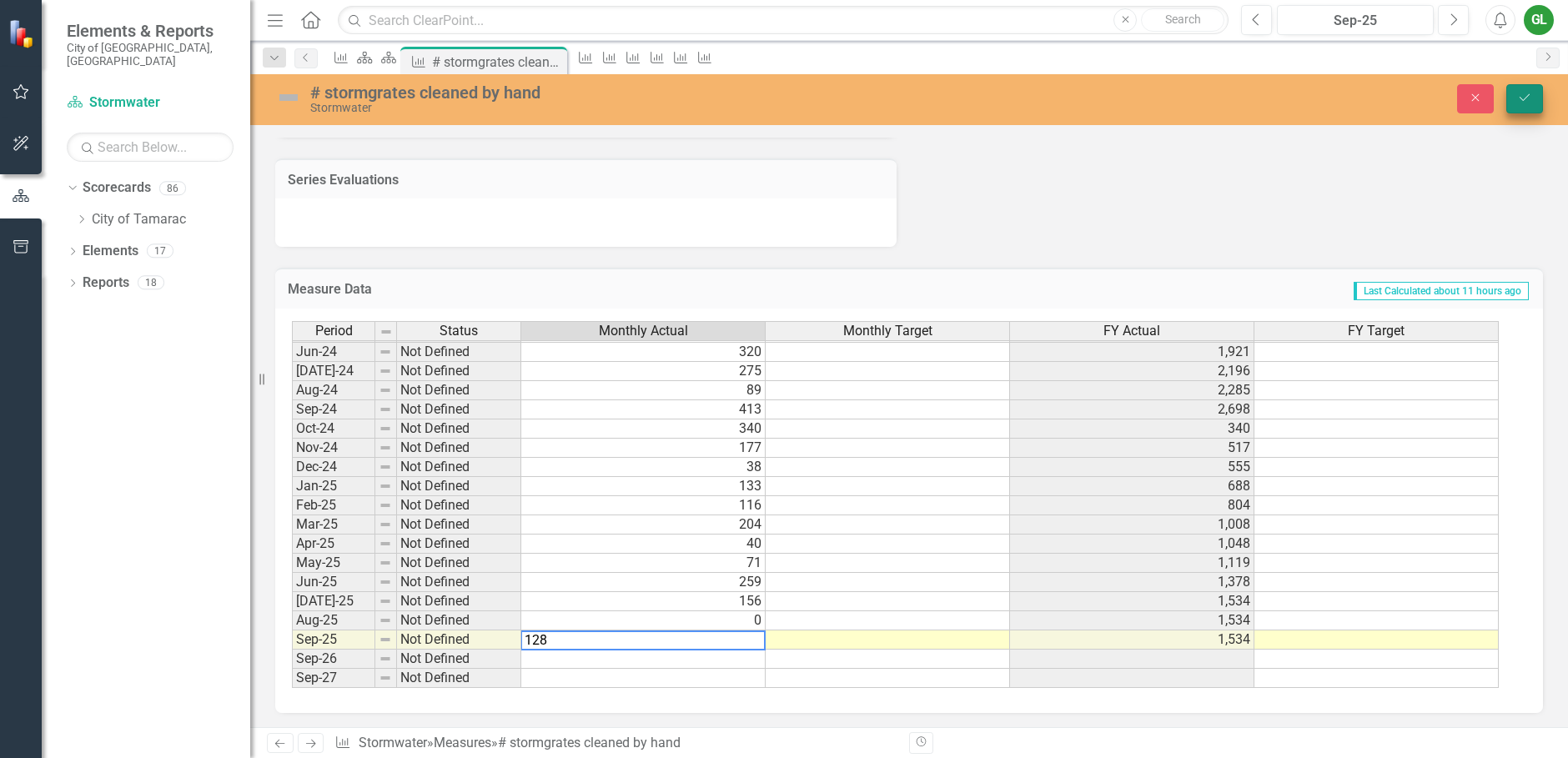
type textarea "128"
click at [1530, 99] on icon "Save" at bounding box center [1525, 98] width 15 height 12
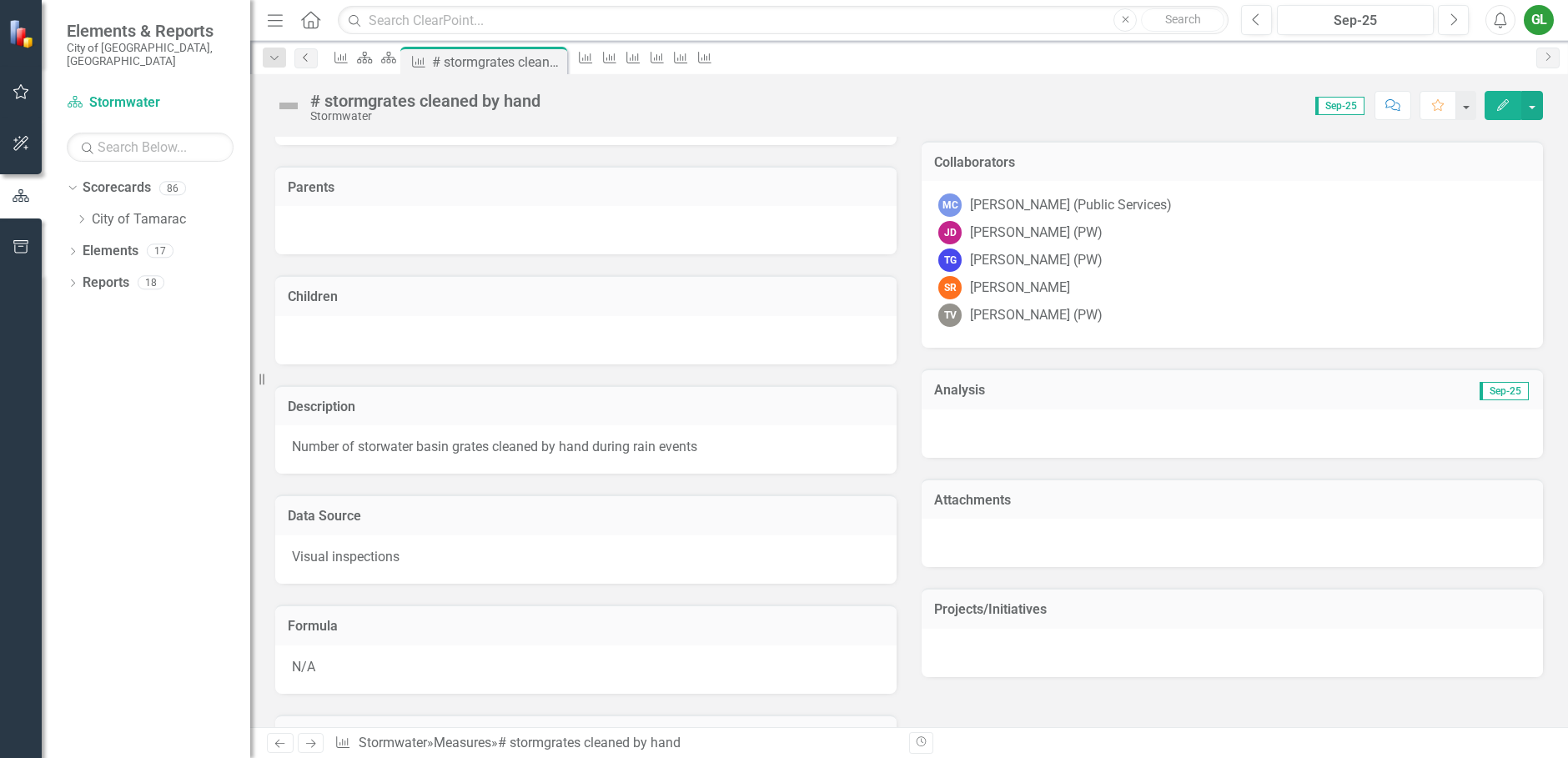
click at [303, 61] on icon "Previous" at bounding box center [306, 57] width 14 height 10
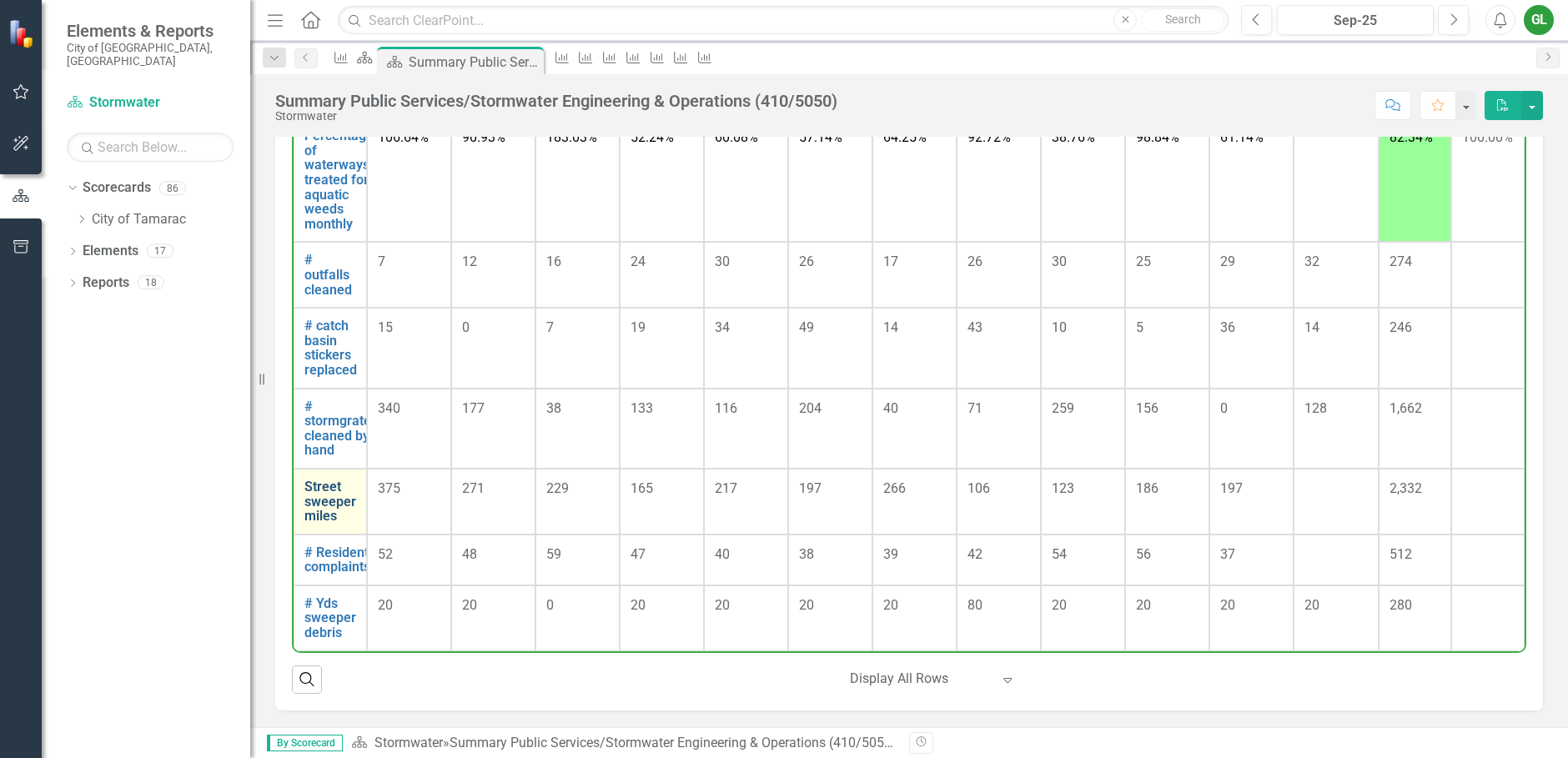
click at [338, 494] on link "Street sweeper miles" at bounding box center [330, 501] width 51 height 44
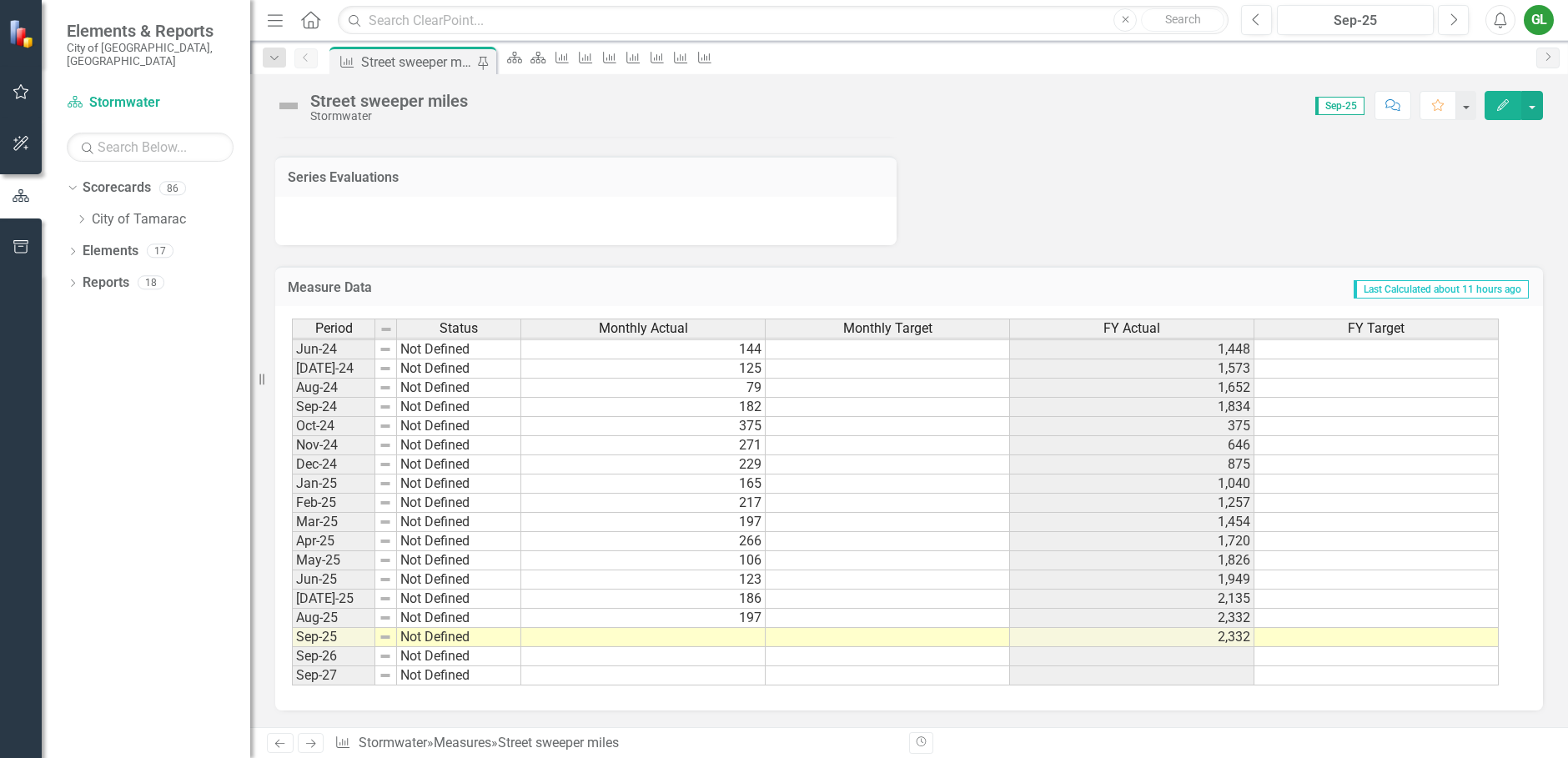
click at [747, 637] on tbody "Mar-23 Not Defined 214 1,300 Apr-23 Not Defined 231 1,531 May-23 Not Defined 28…" at bounding box center [895, 369] width 1207 height 634
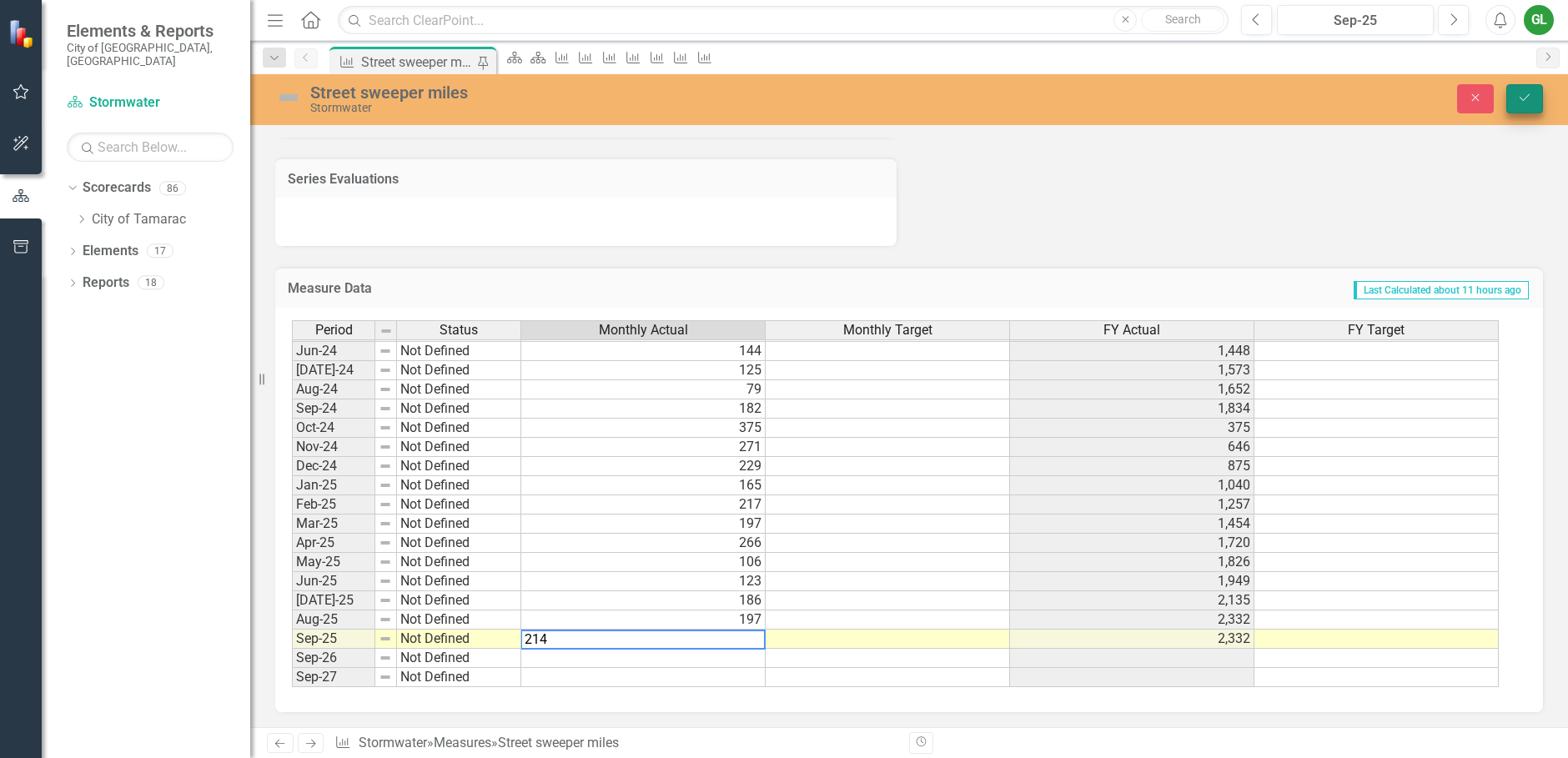
type textarea "214"
click at [1524, 94] on icon "Save" at bounding box center [1525, 98] width 15 height 12
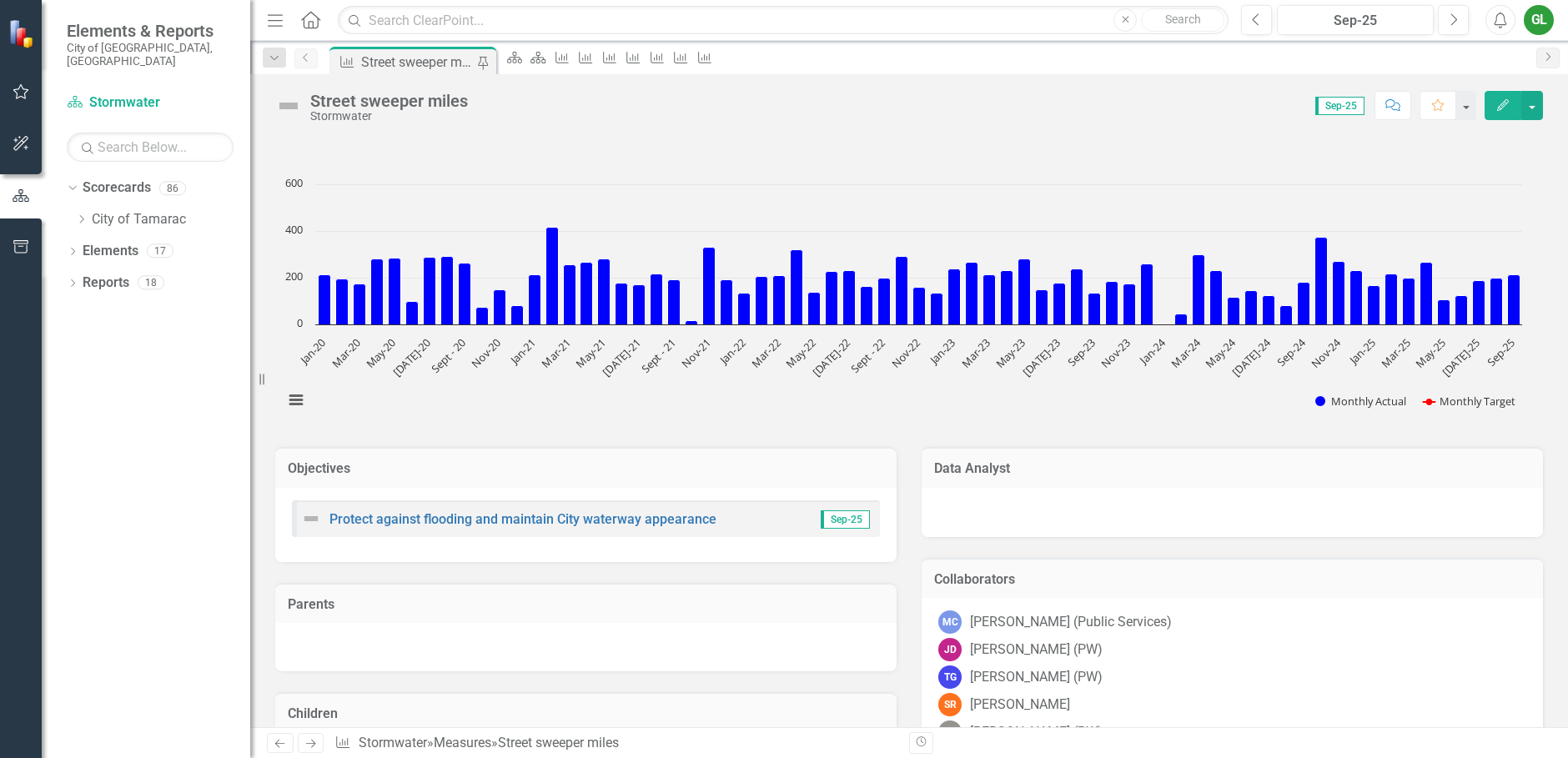
click at [307, 58] on icon "Previous" at bounding box center [306, 57] width 14 height 10
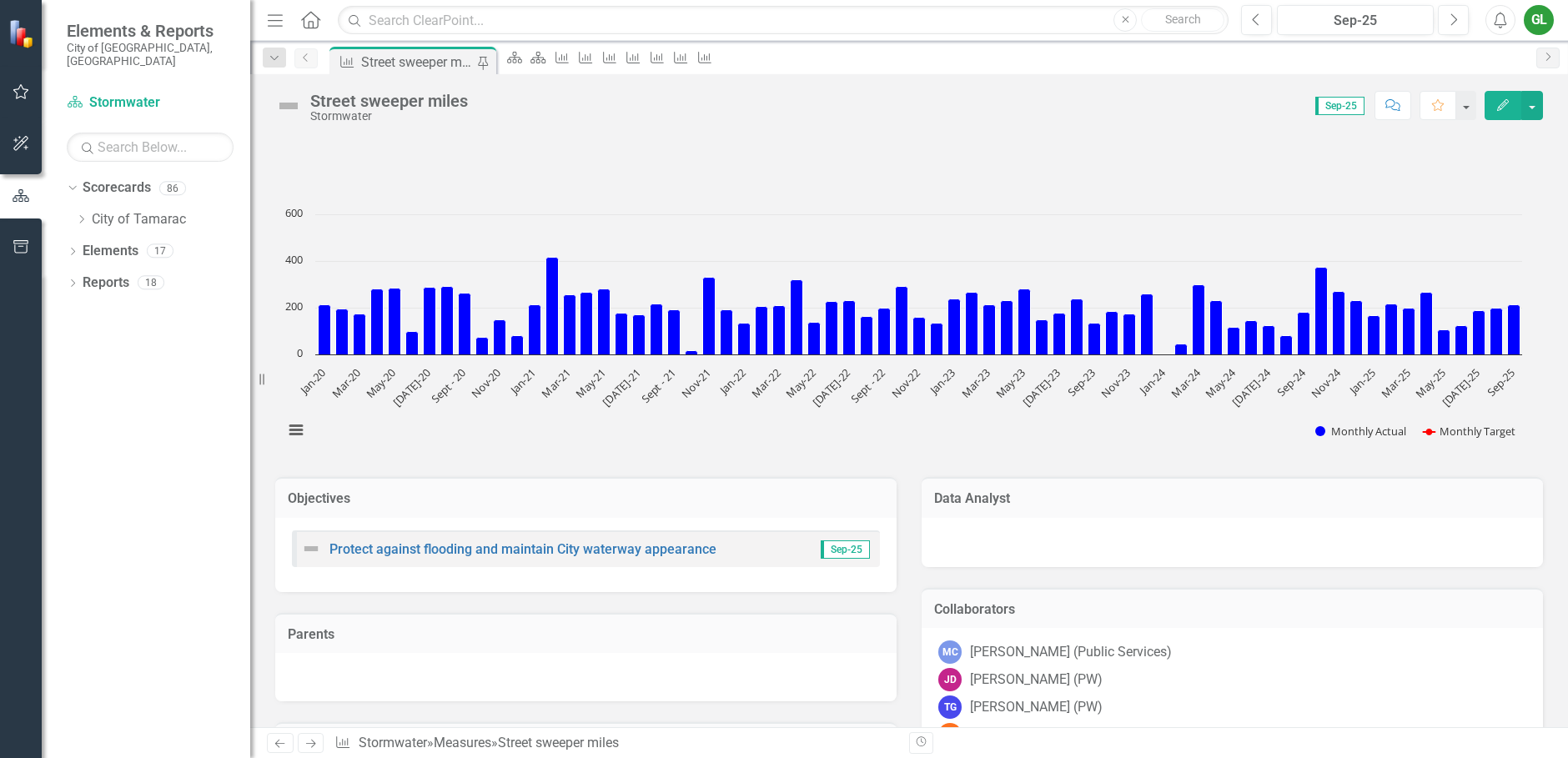
click at [308, 62] on link "Previous" at bounding box center [306, 58] width 24 height 20
click at [310, 65] on link "Previous" at bounding box center [306, 58] width 24 height 20
click at [310, 66] on link "Previous" at bounding box center [306, 58] width 24 height 20
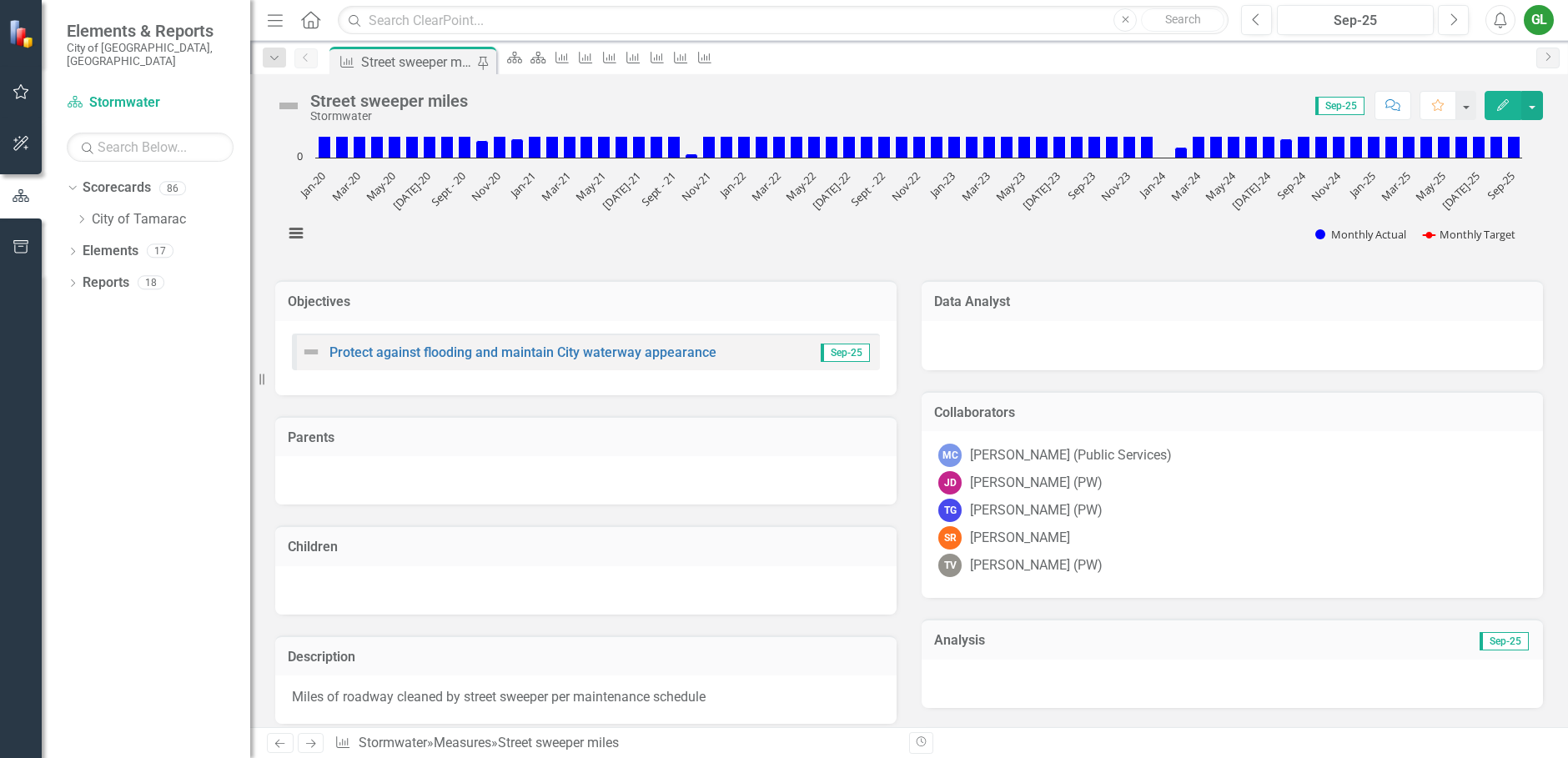
click at [1502, 106] on icon "Edit" at bounding box center [1503, 105] width 15 height 12
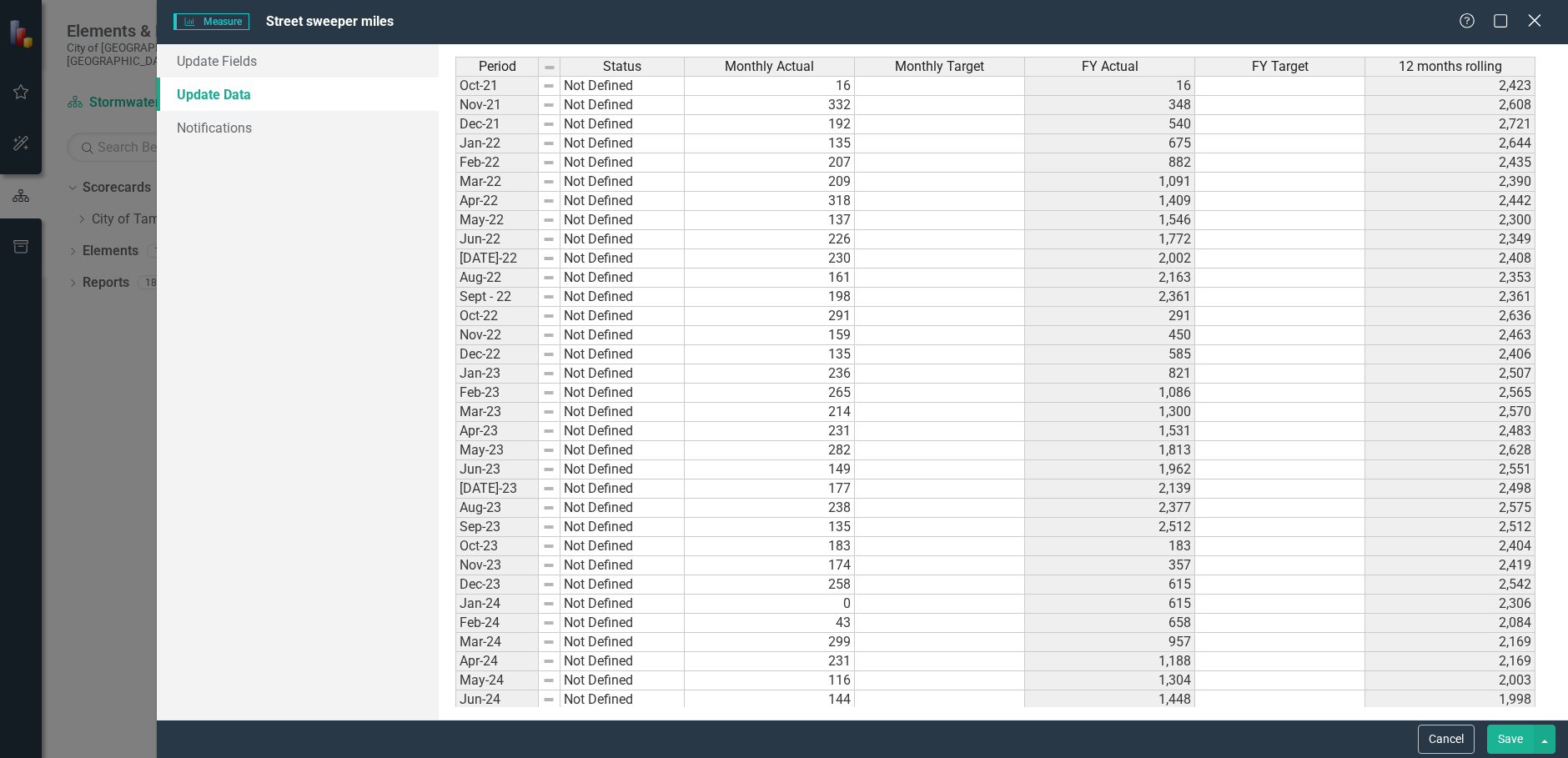
click at [1534, 16] on icon "Close" at bounding box center [1533, 21] width 21 height 16
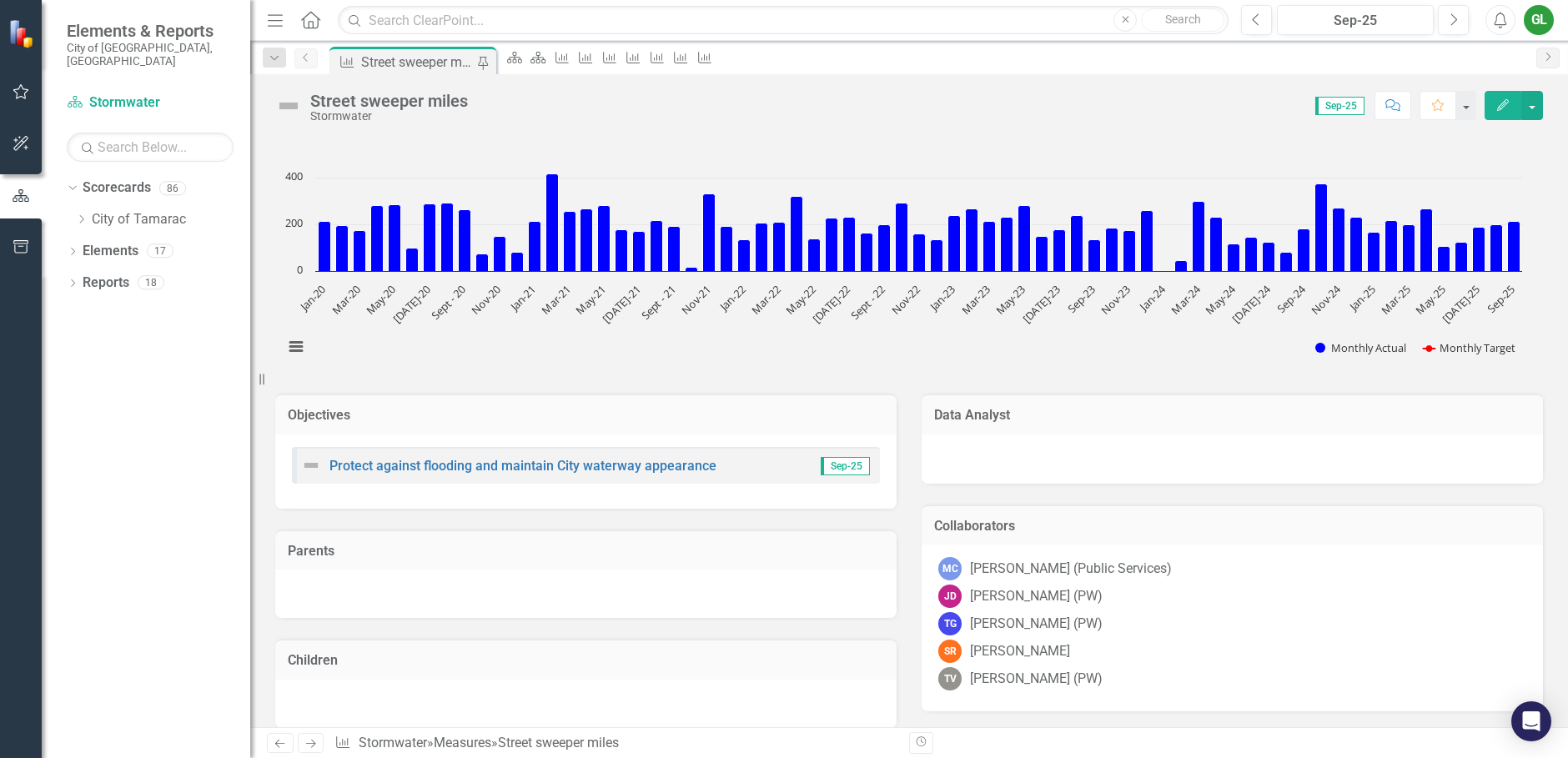
click at [306, 57] on icon "Previous" at bounding box center [306, 57] width 14 height 10
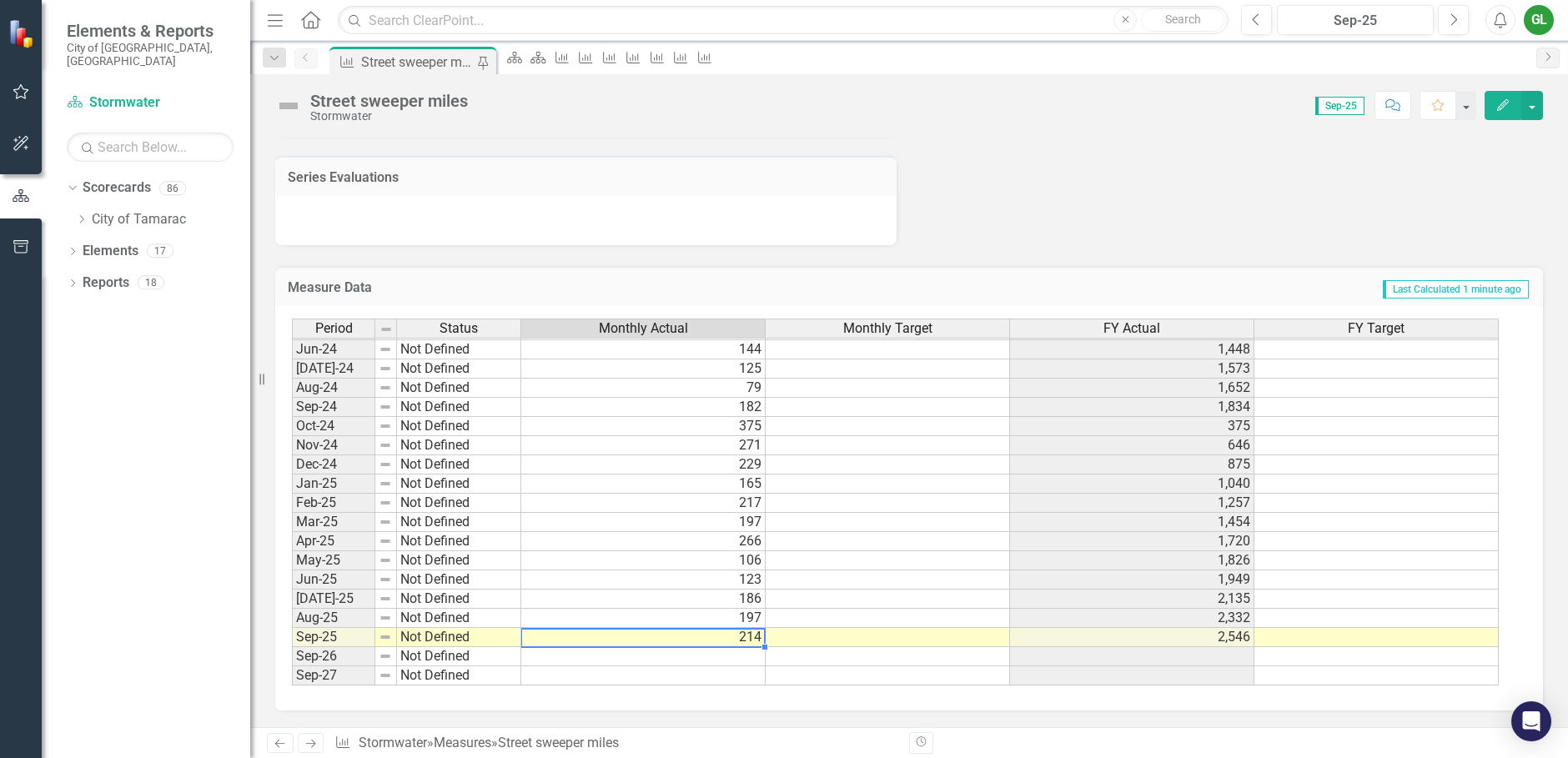
click at [706, 632] on td "214" at bounding box center [643, 637] width 244 height 19
click at [706, 634] on td "214" at bounding box center [643, 637] width 244 height 19
click at [759, 634] on td "214" at bounding box center [643, 637] width 244 height 19
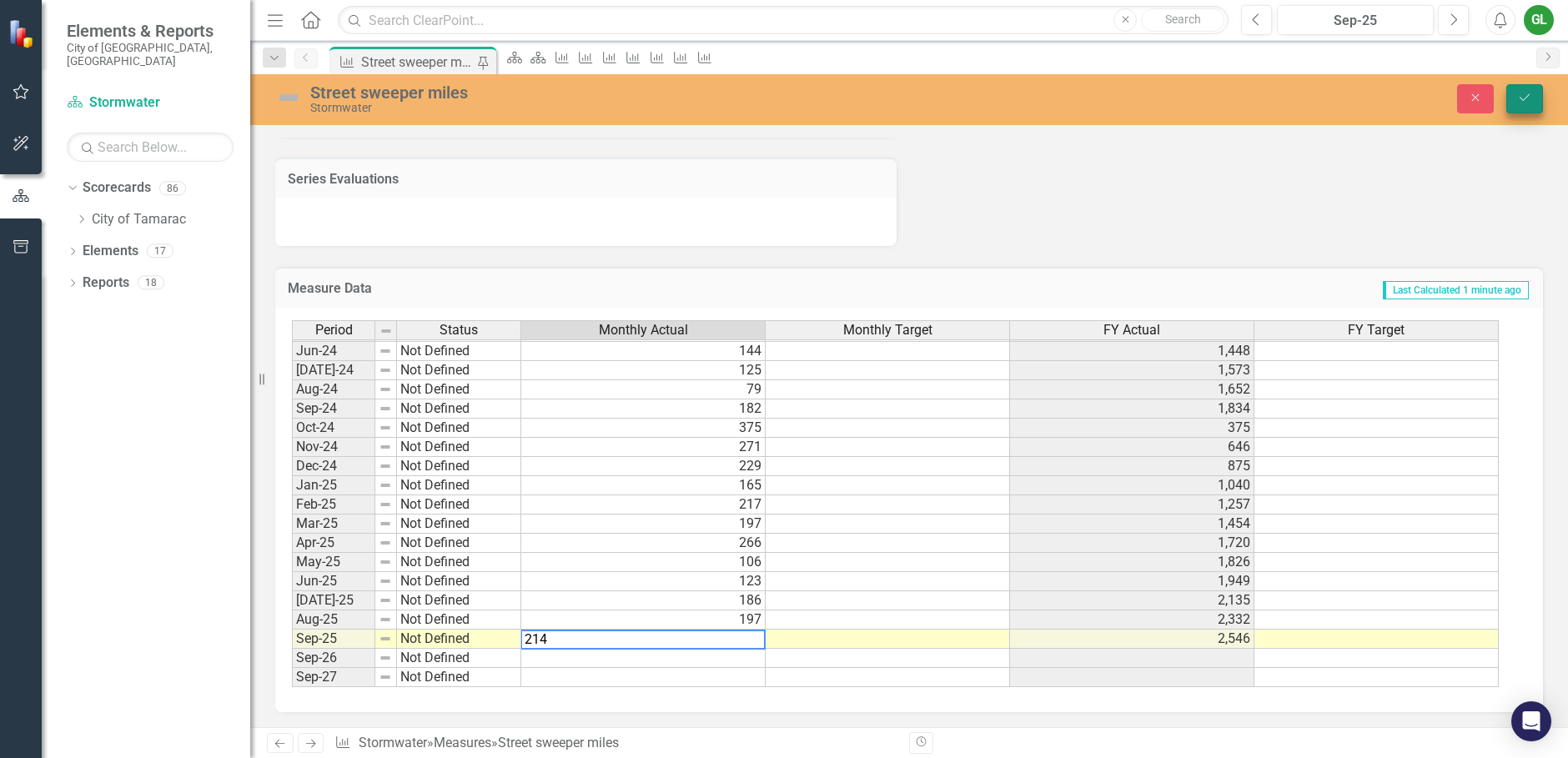
type textarea "214"
click at [1529, 99] on icon "Save" at bounding box center [1525, 98] width 15 height 12
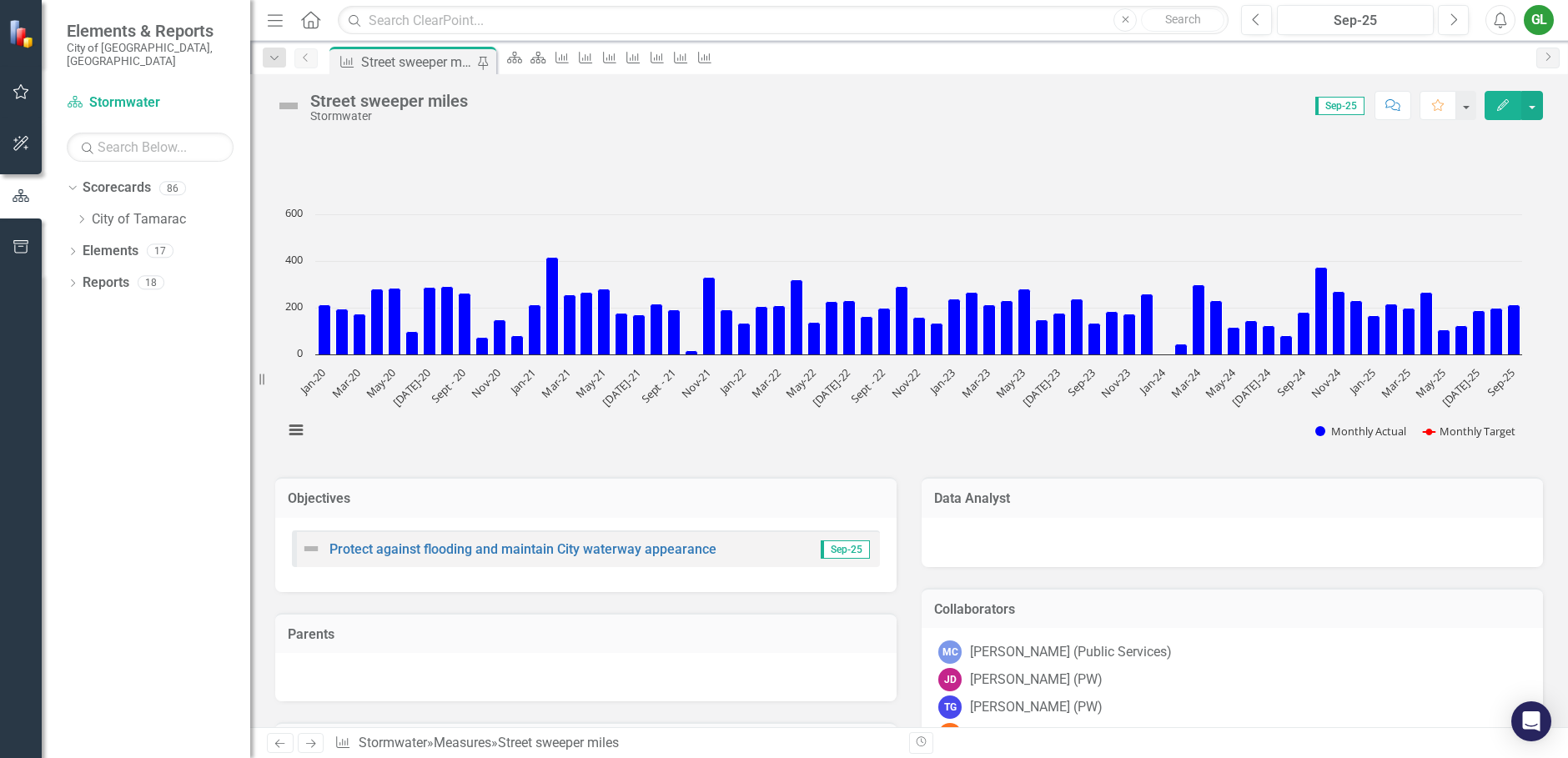
click at [308, 59] on icon "Previous" at bounding box center [306, 57] width 14 height 10
click at [307, 61] on icon at bounding box center [304, 57] width 4 height 8
click at [1257, 17] on icon "Previous" at bounding box center [1256, 20] width 9 height 15
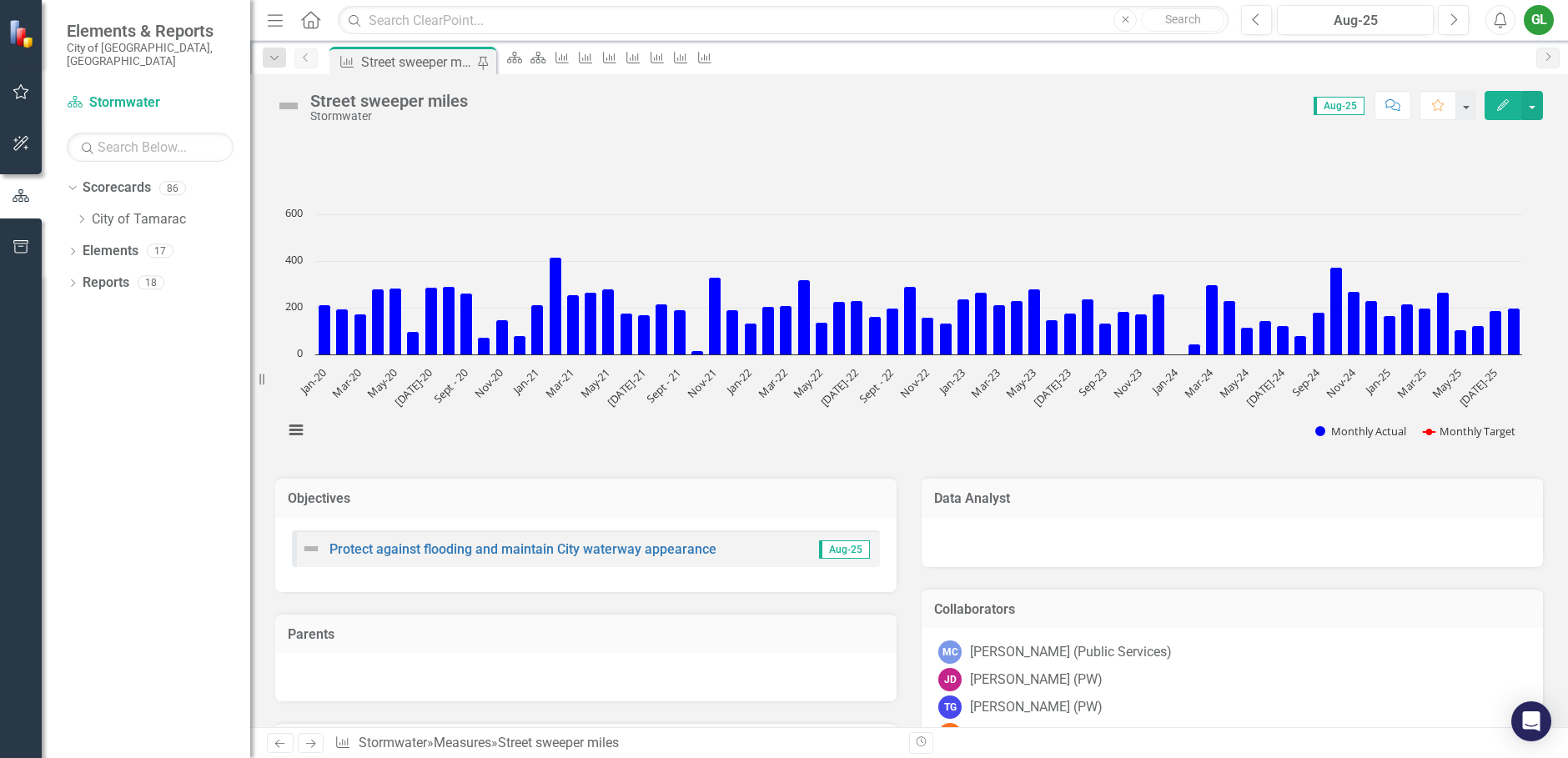
click at [310, 64] on link "Previous" at bounding box center [306, 58] width 24 height 20
click at [316, 60] on link "Previous" at bounding box center [306, 58] width 24 height 20
click at [280, 60] on icon "Dropdown" at bounding box center [274, 58] width 15 height 12
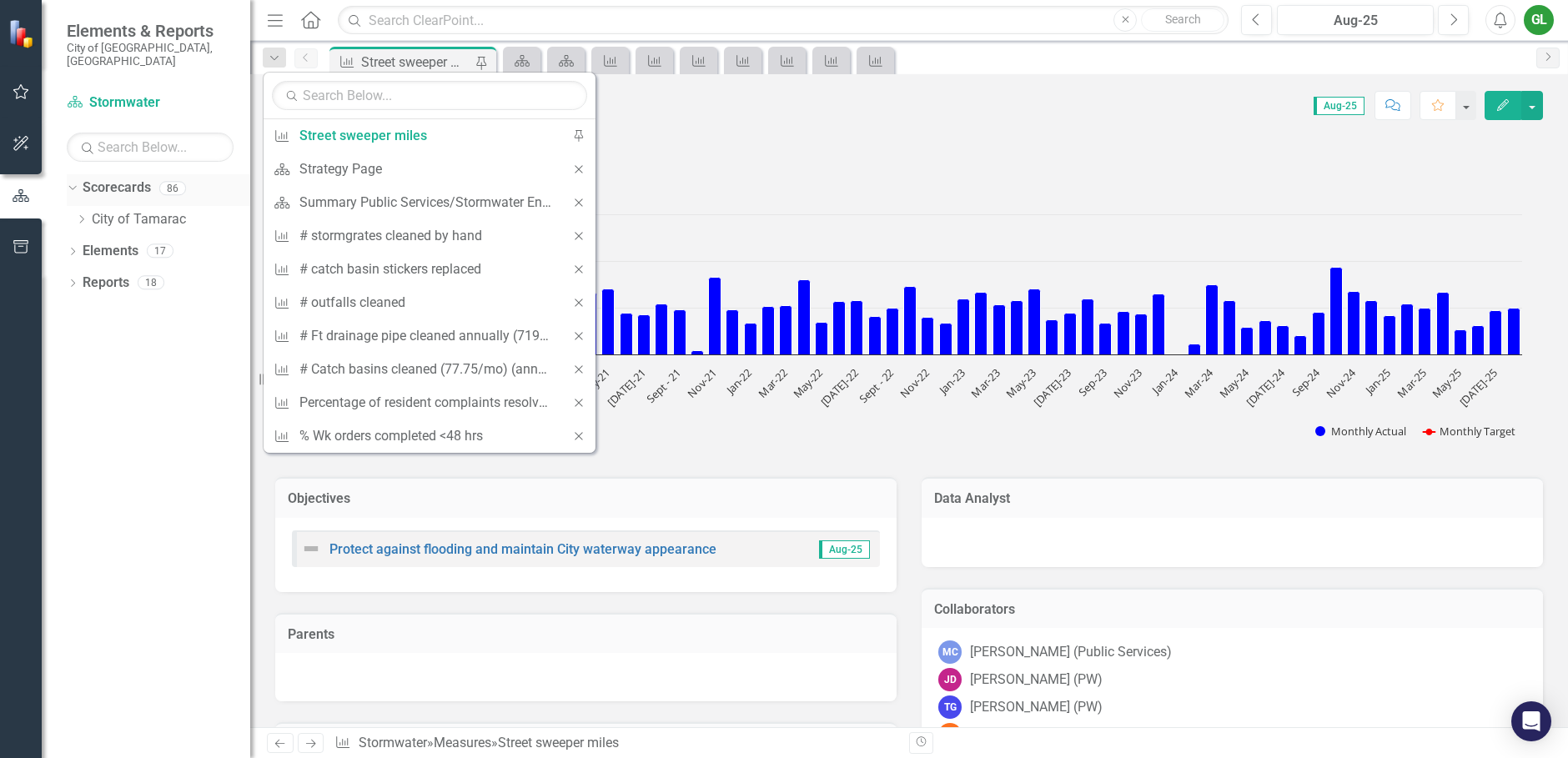
click at [73, 182] on icon "Dropdown" at bounding box center [70, 188] width 9 height 12
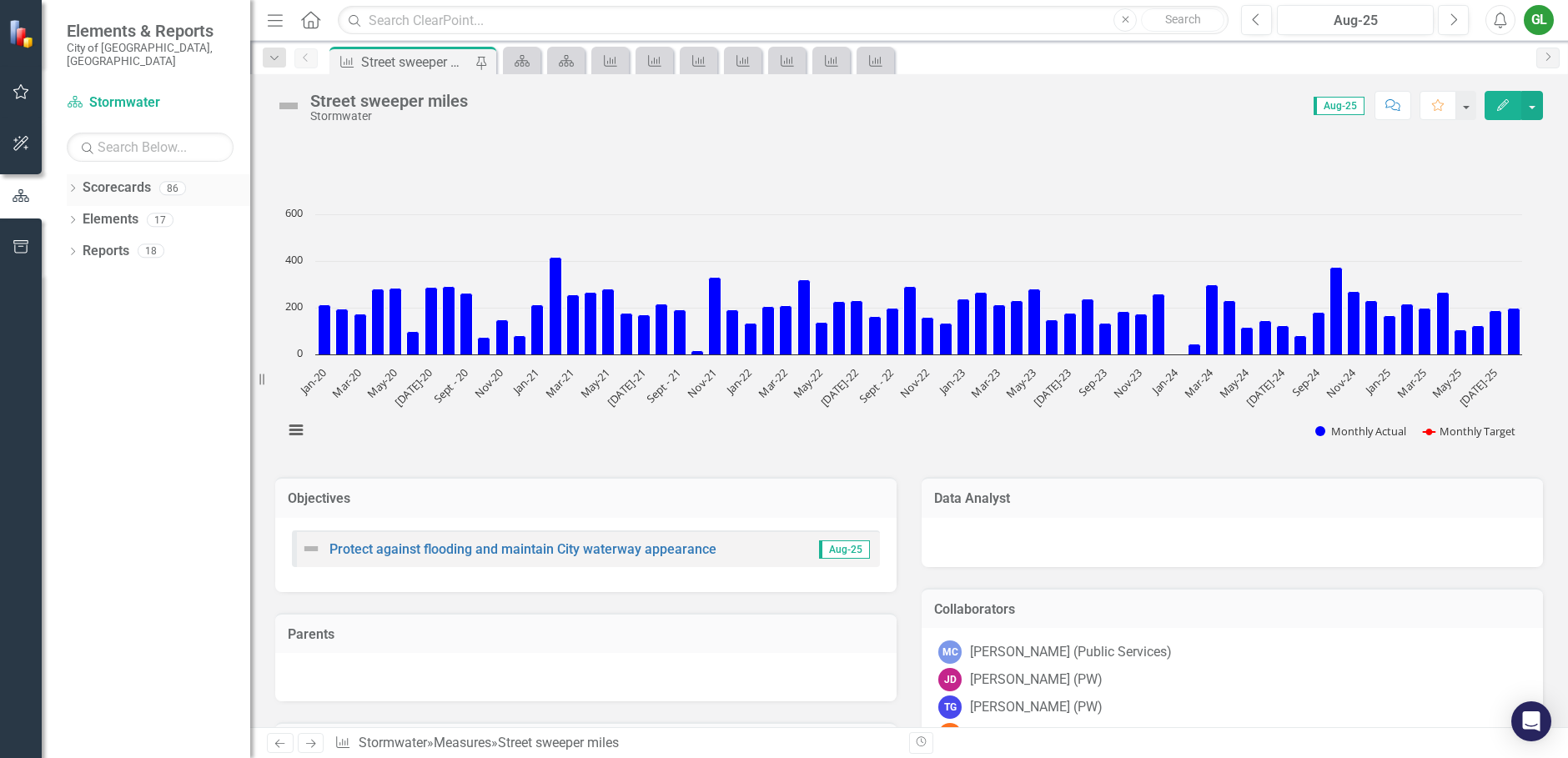
click at [76, 185] on icon "Dropdown" at bounding box center [73, 189] width 12 height 9
click at [86, 214] on icon "Dropdown" at bounding box center [81, 219] width 13 height 10
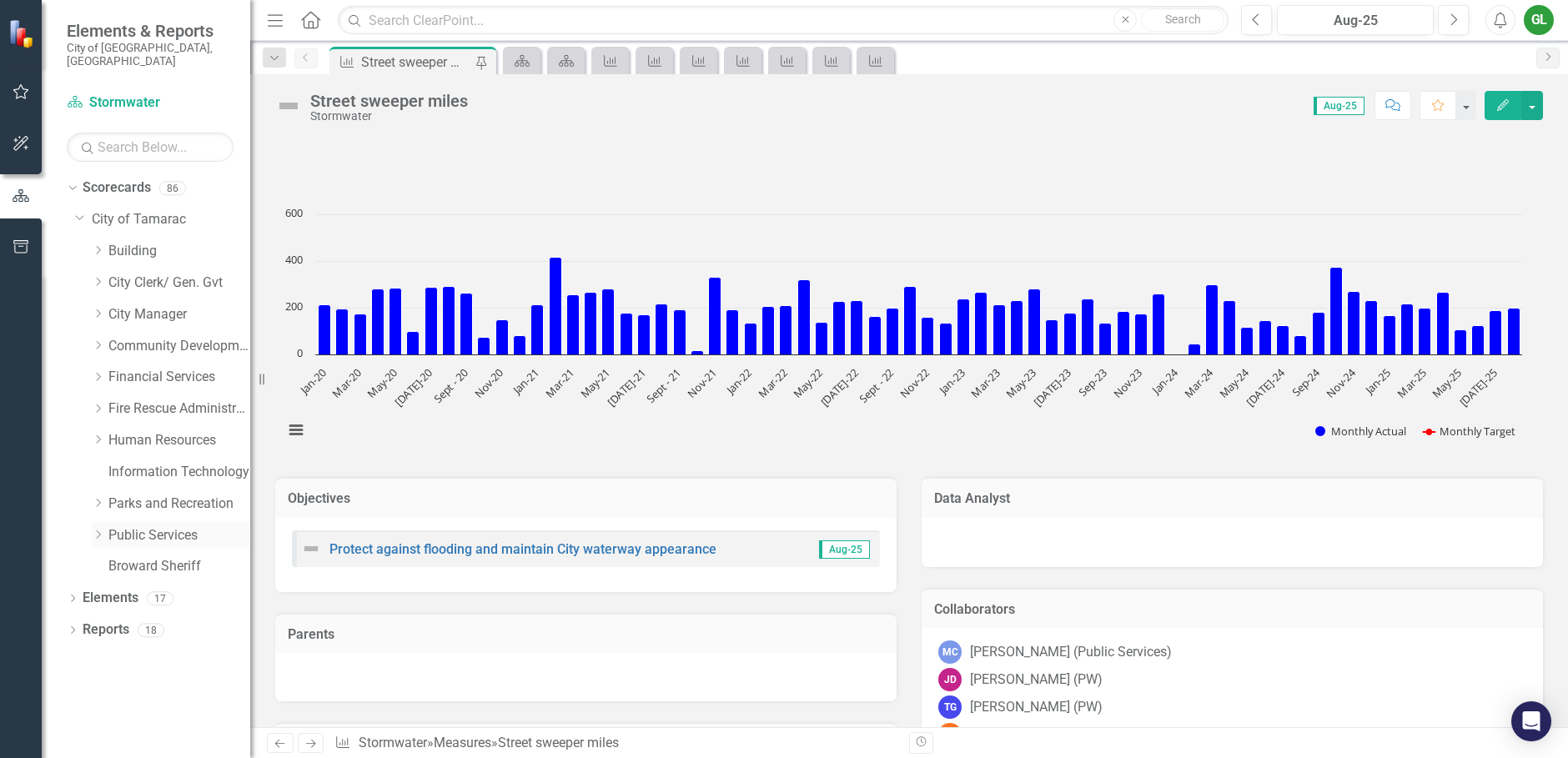
click at [98, 530] on icon "Dropdown" at bounding box center [98, 535] width 13 height 10
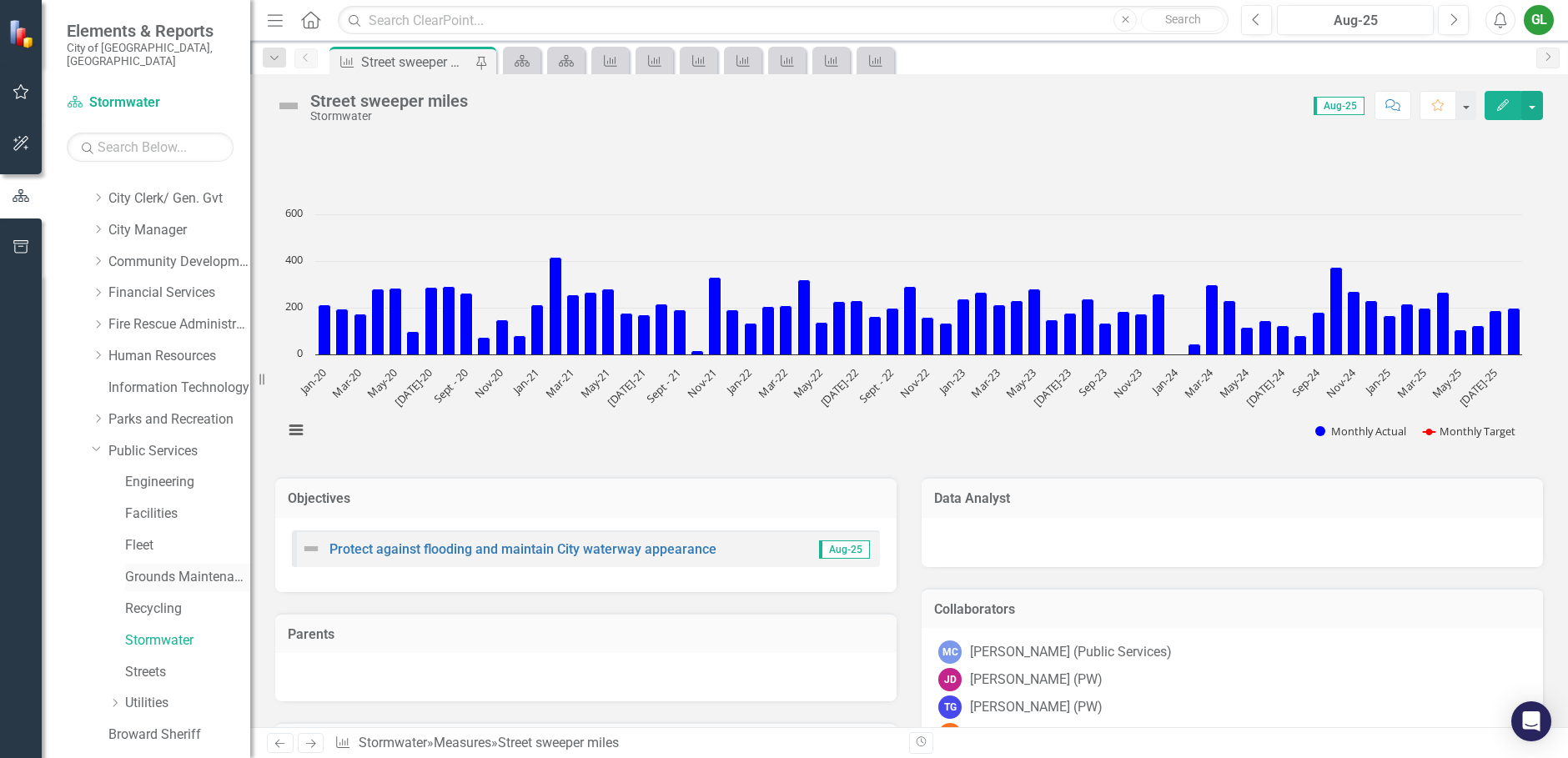
scroll to position [128, 0]
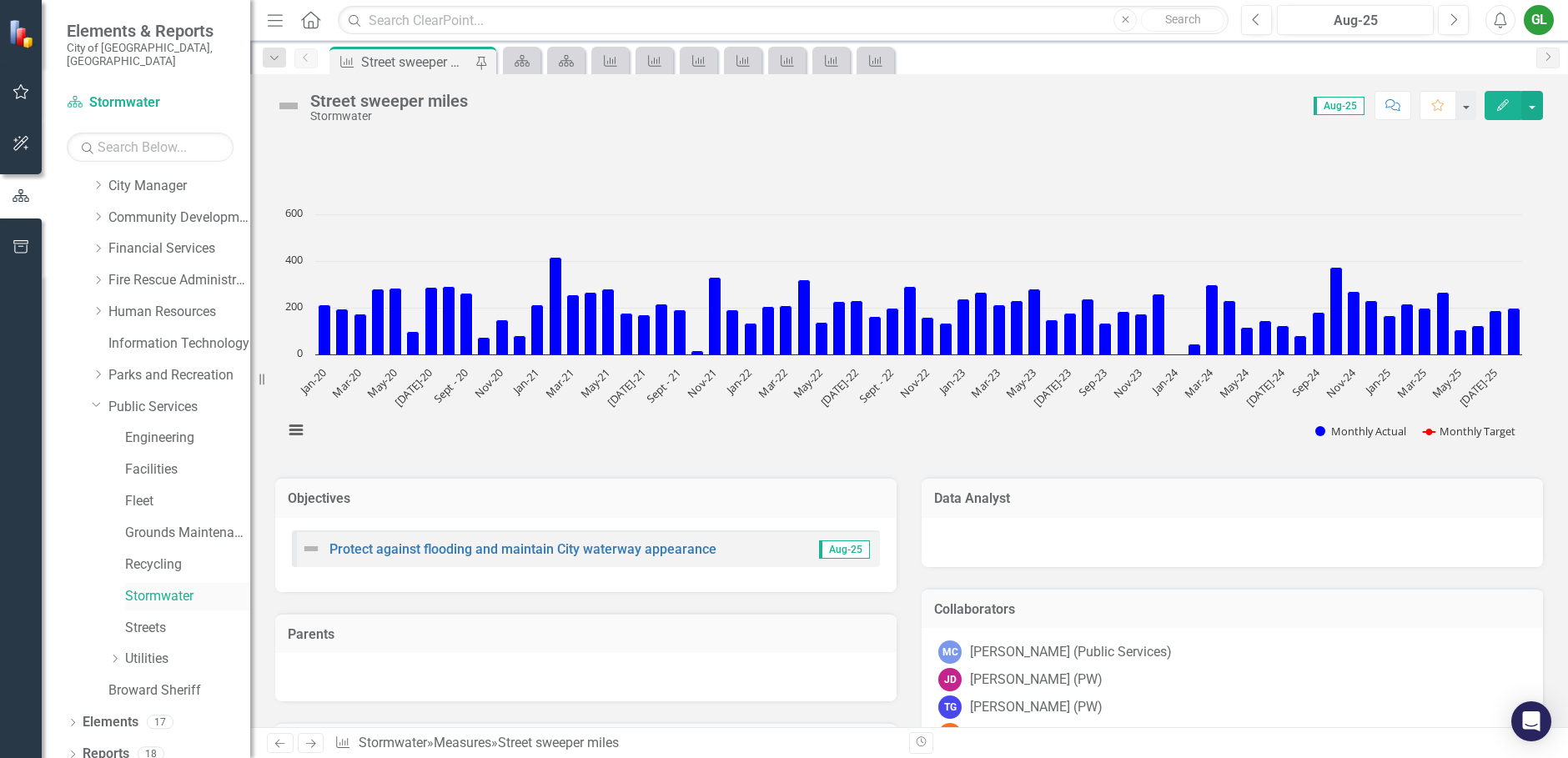
click at [147, 587] on link "Stormwater" at bounding box center [188, 596] width 125 height 19
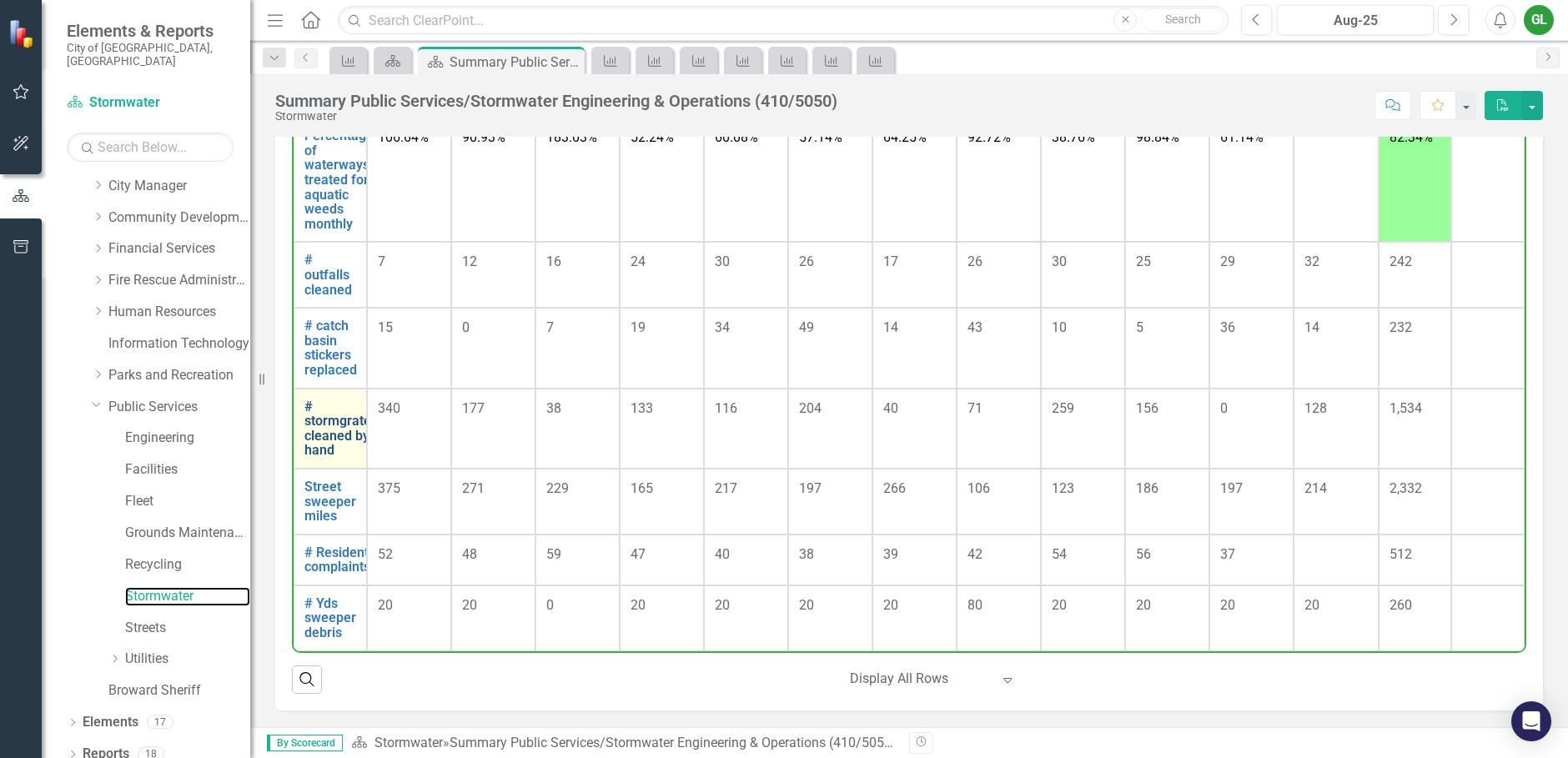
scroll to position [1314, 0]
click at [334, 557] on link "# Resident complaints" at bounding box center [337, 560] width 66 height 30
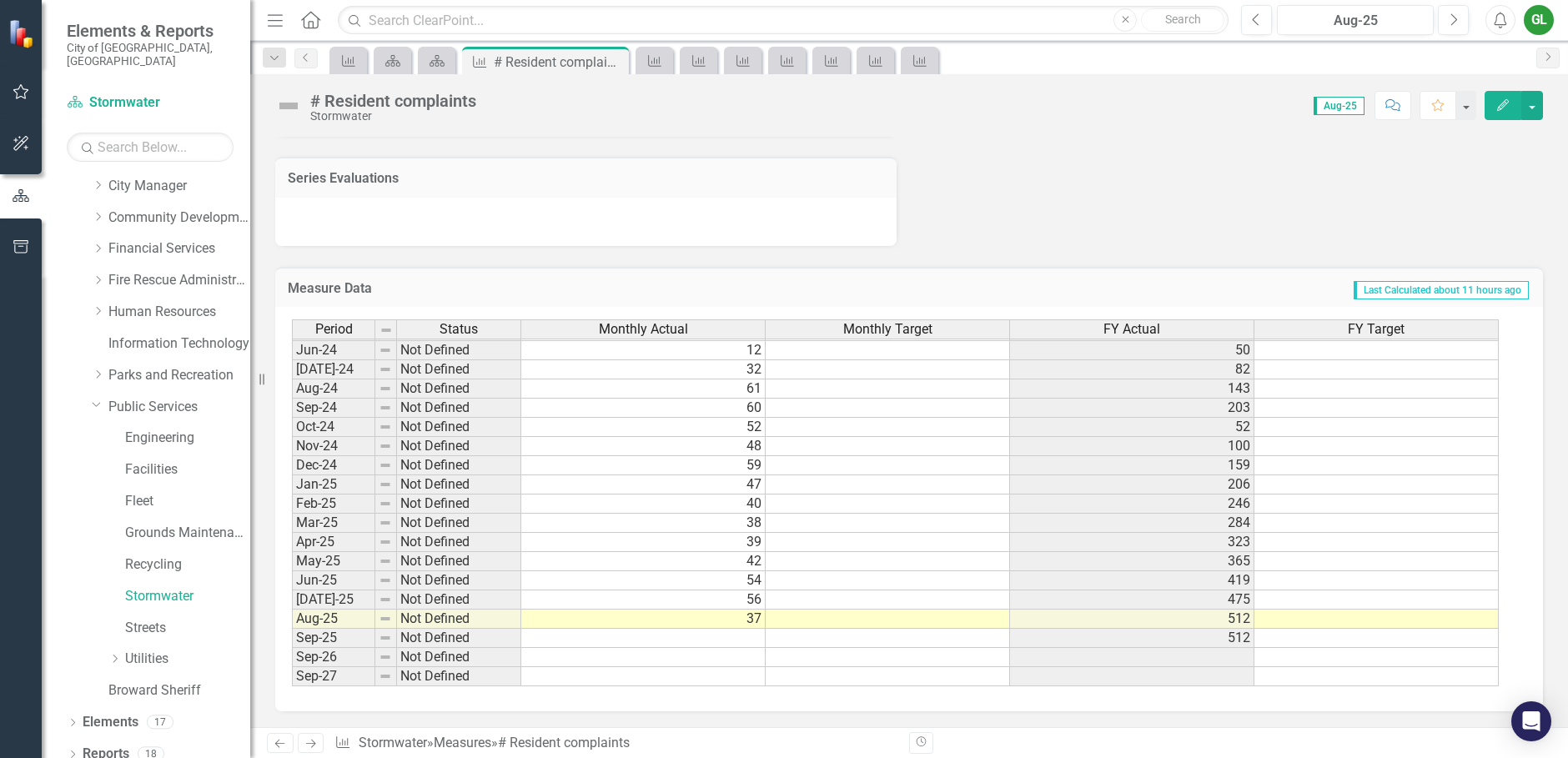
scroll to position [1047, 0]
click at [743, 639] on td at bounding box center [643, 637] width 244 height 19
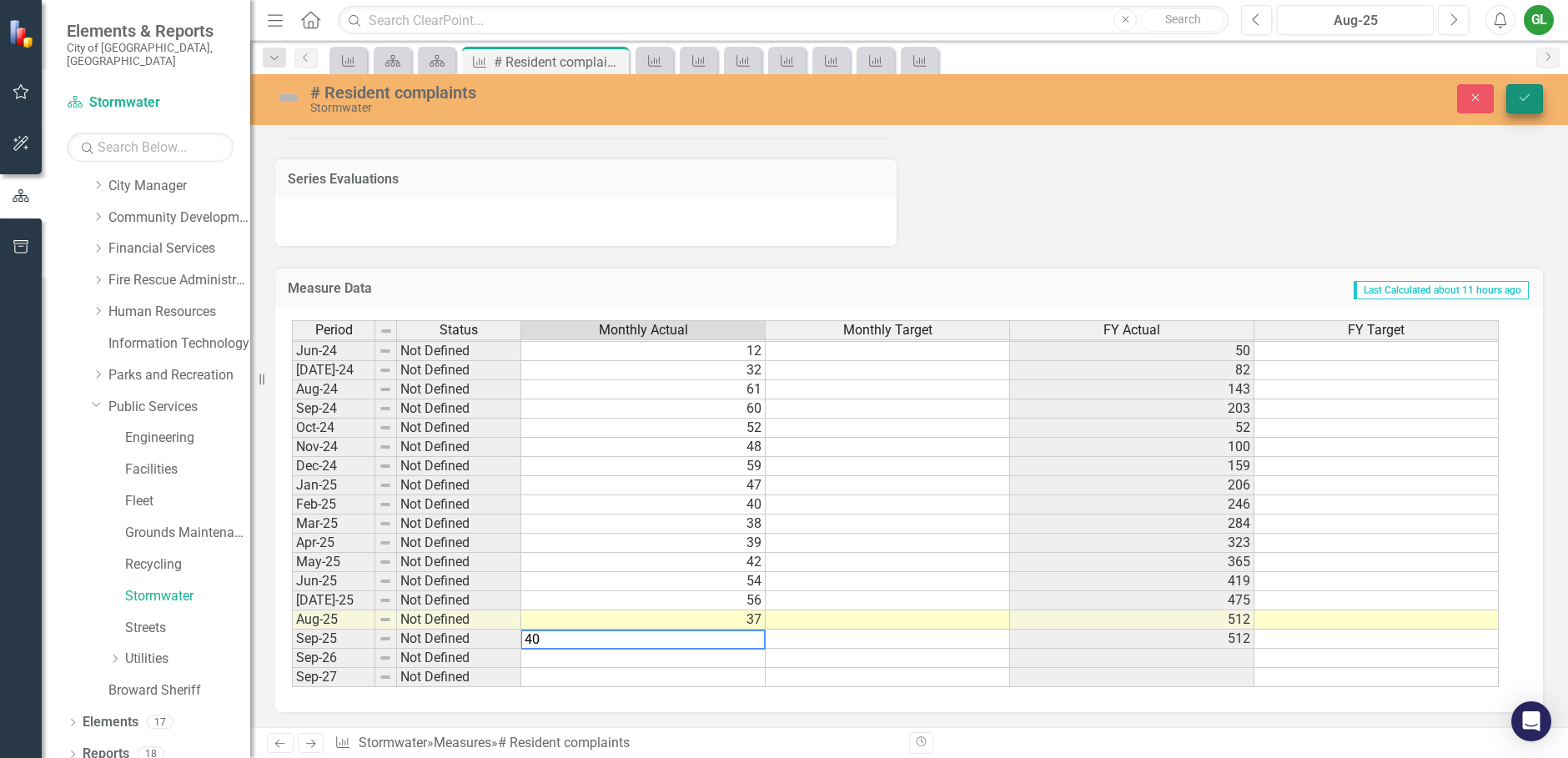
type textarea "40"
click at [1525, 101] on icon "Save" at bounding box center [1525, 98] width 15 height 12
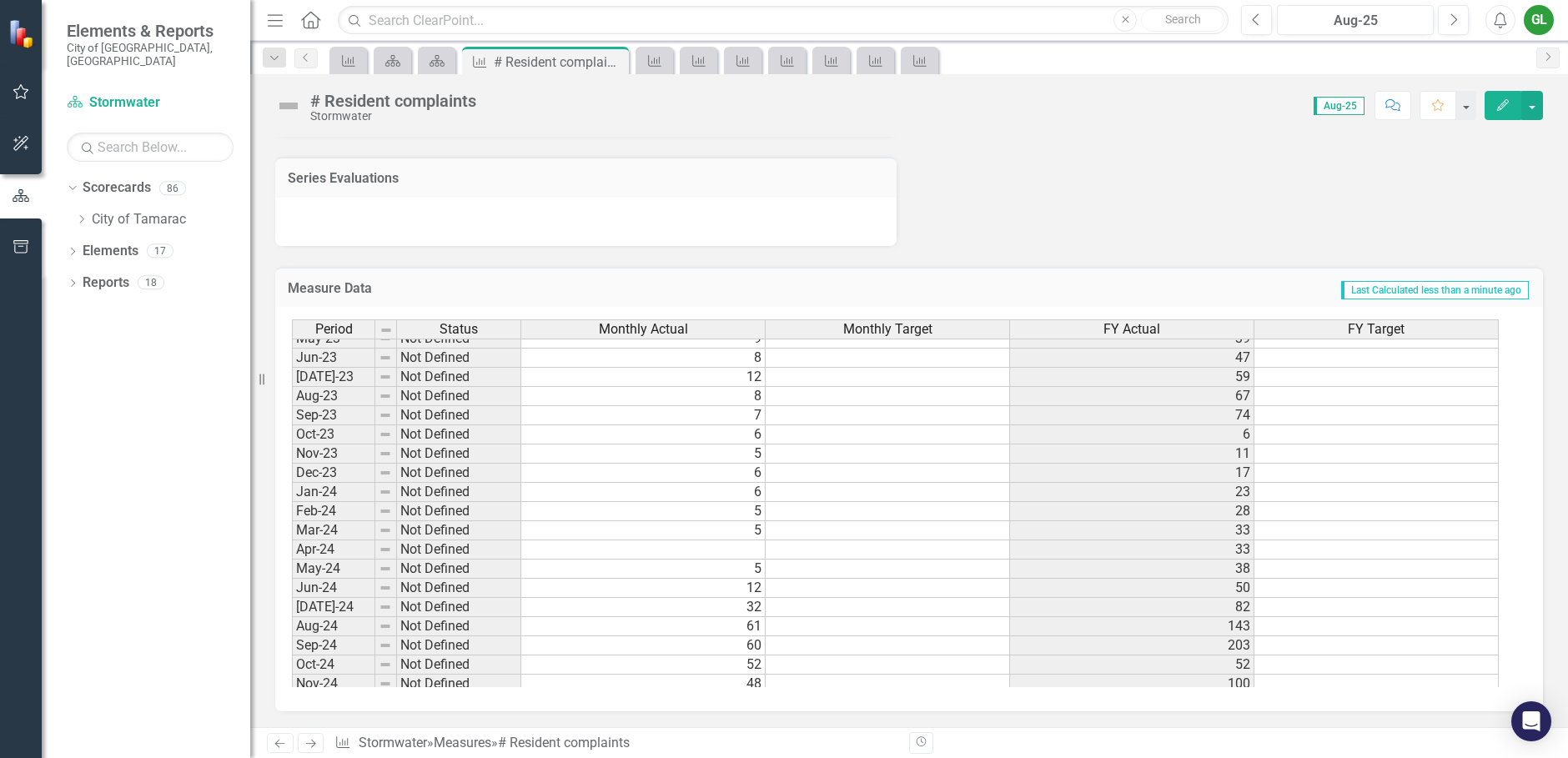
scroll to position [0, 0]
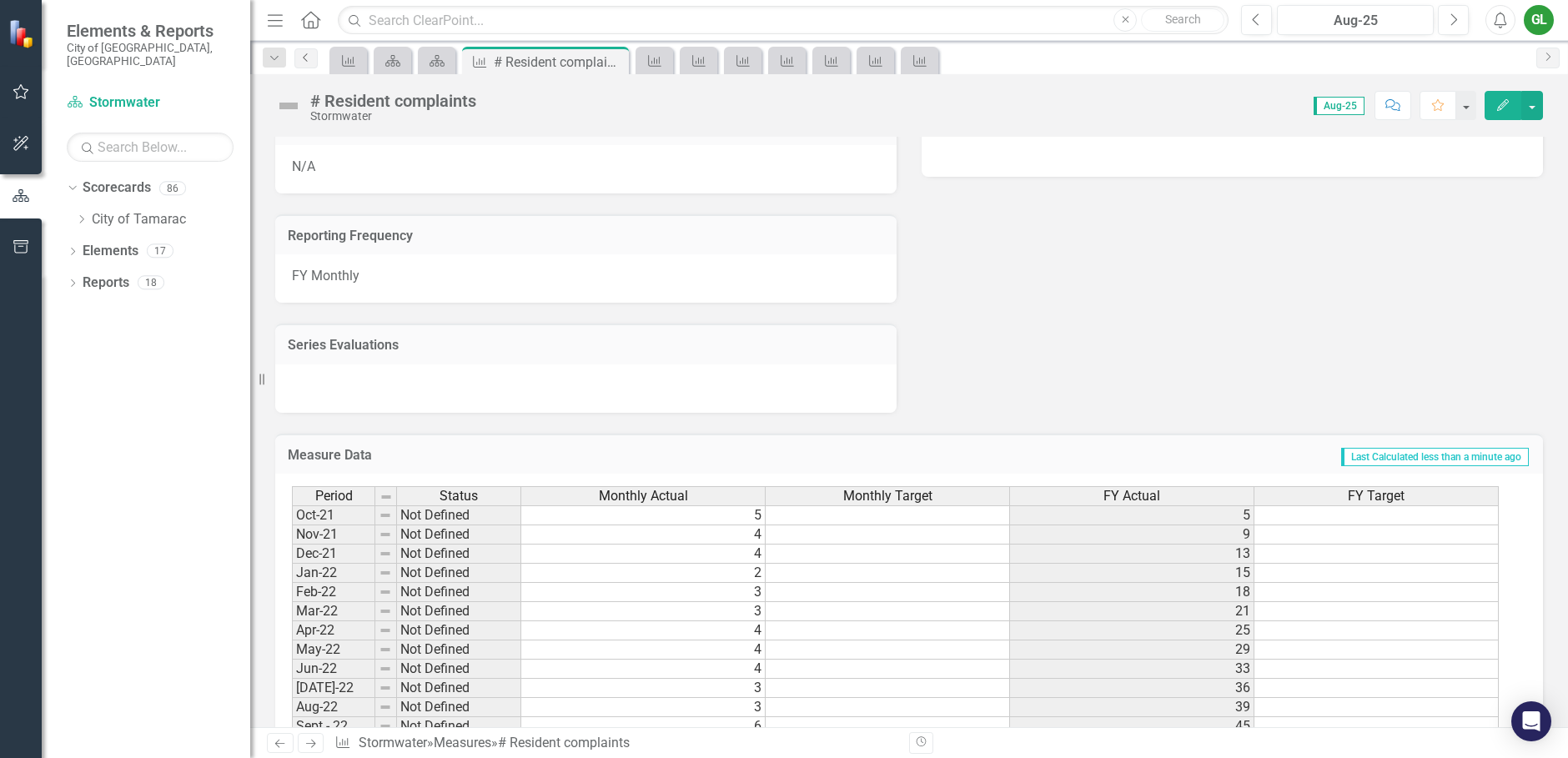
click at [304, 60] on icon "Previous" at bounding box center [306, 57] width 14 height 10
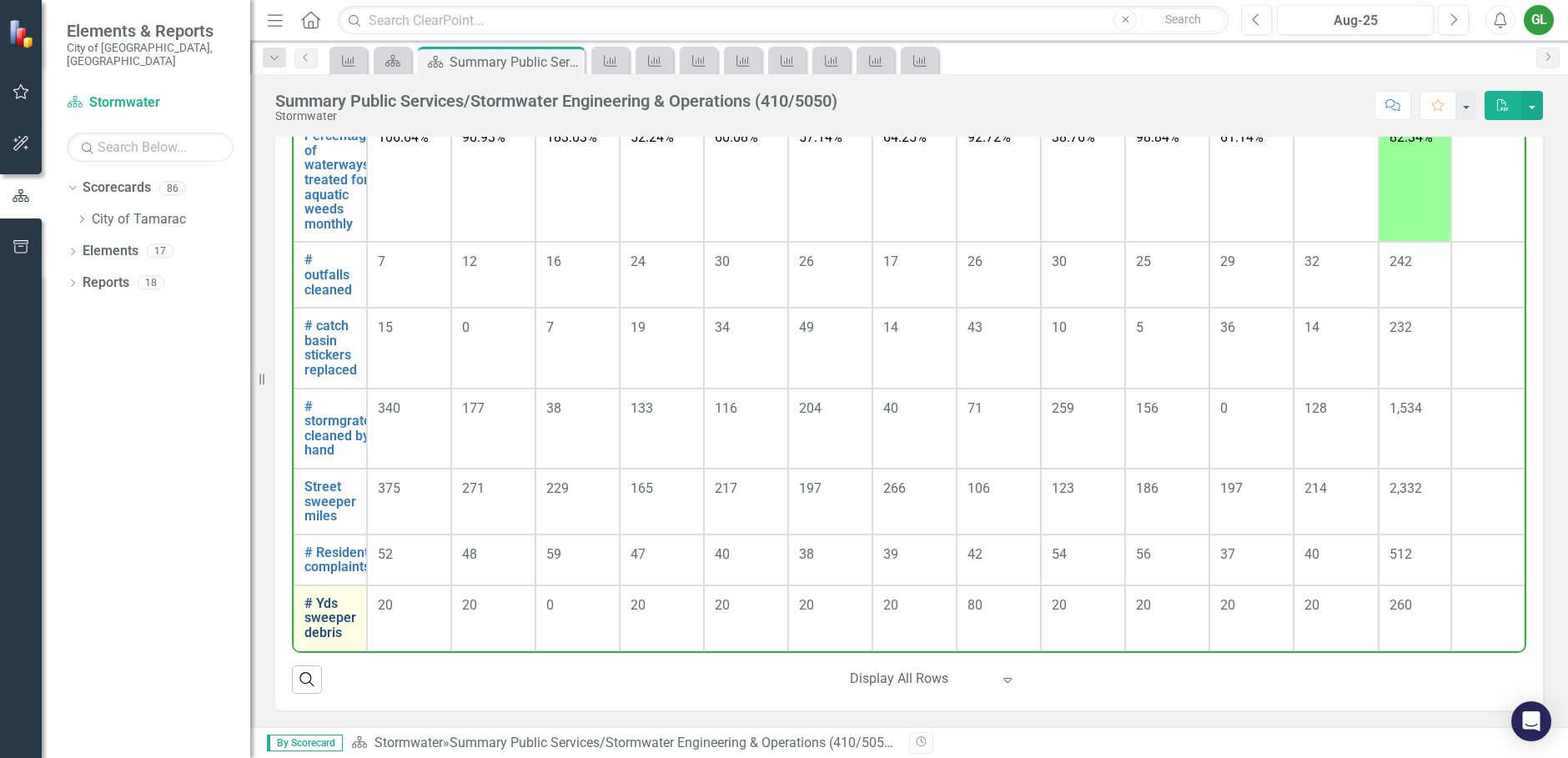
click at [341, 608] on link "# Yds sweeper debris" at bounding box center [330, 619] width 51 height 44
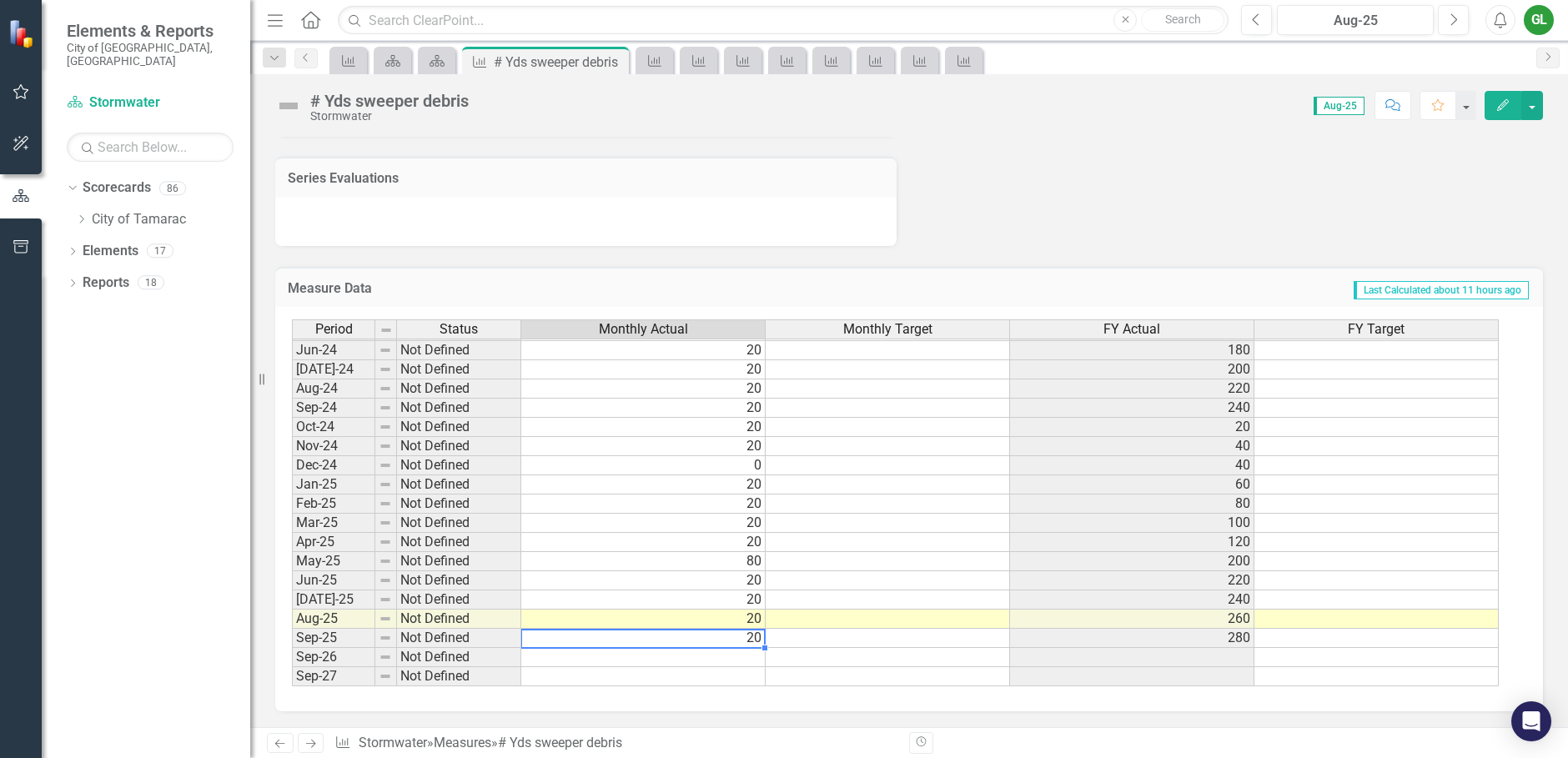
click at [740, 639] on td "20" at bounding box center [643, 638] width 244 height 19
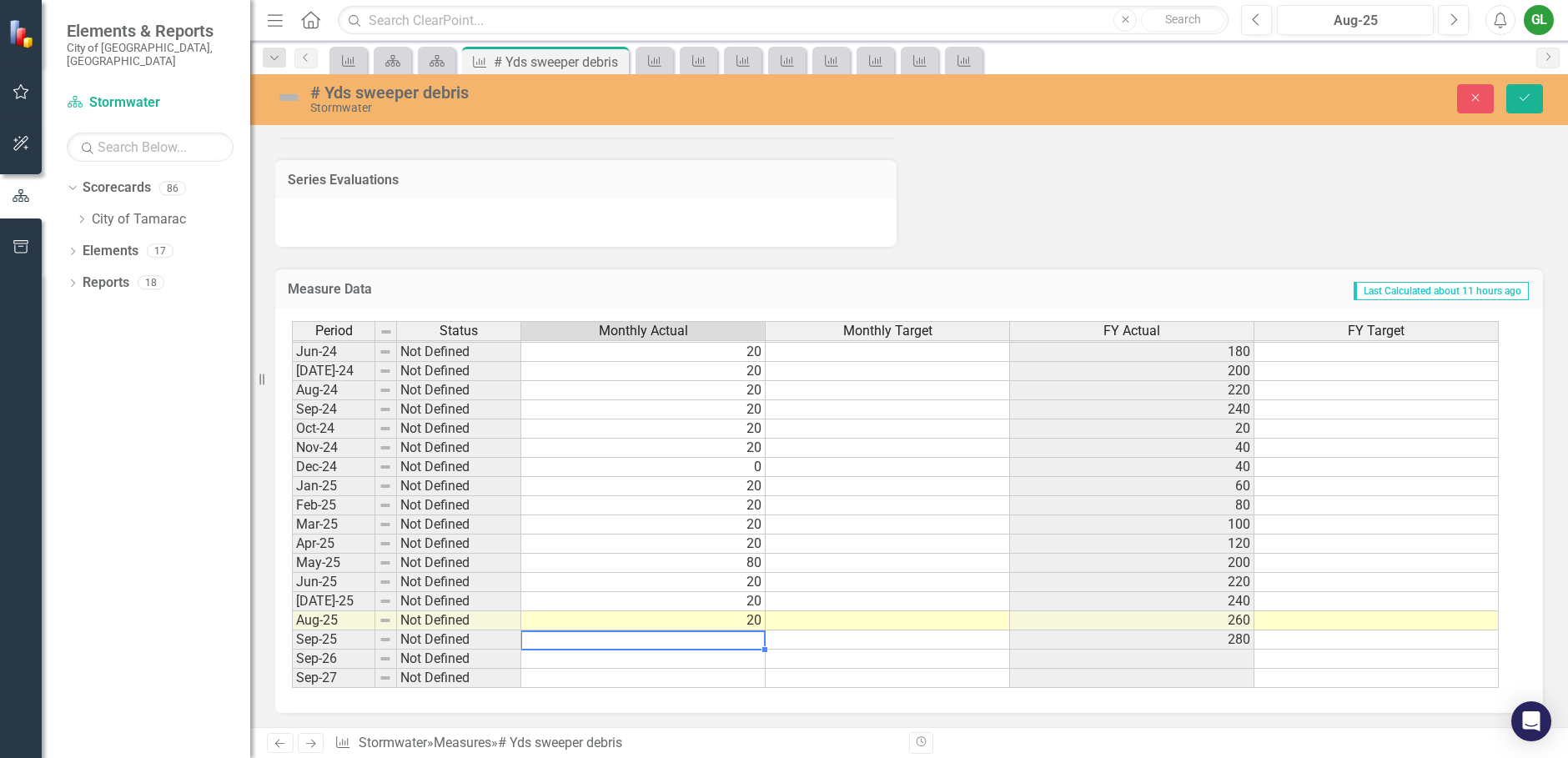
click at [694, 644] on td at bounding box center [643, 639] width 244 height 19
click at [729, 638] on td at bounding box center [643, 639] width 244 height 19
type textarea "20"
click at [1528, 101] on icon "Save" at bounding box center [1525, 98] width 15 height 12
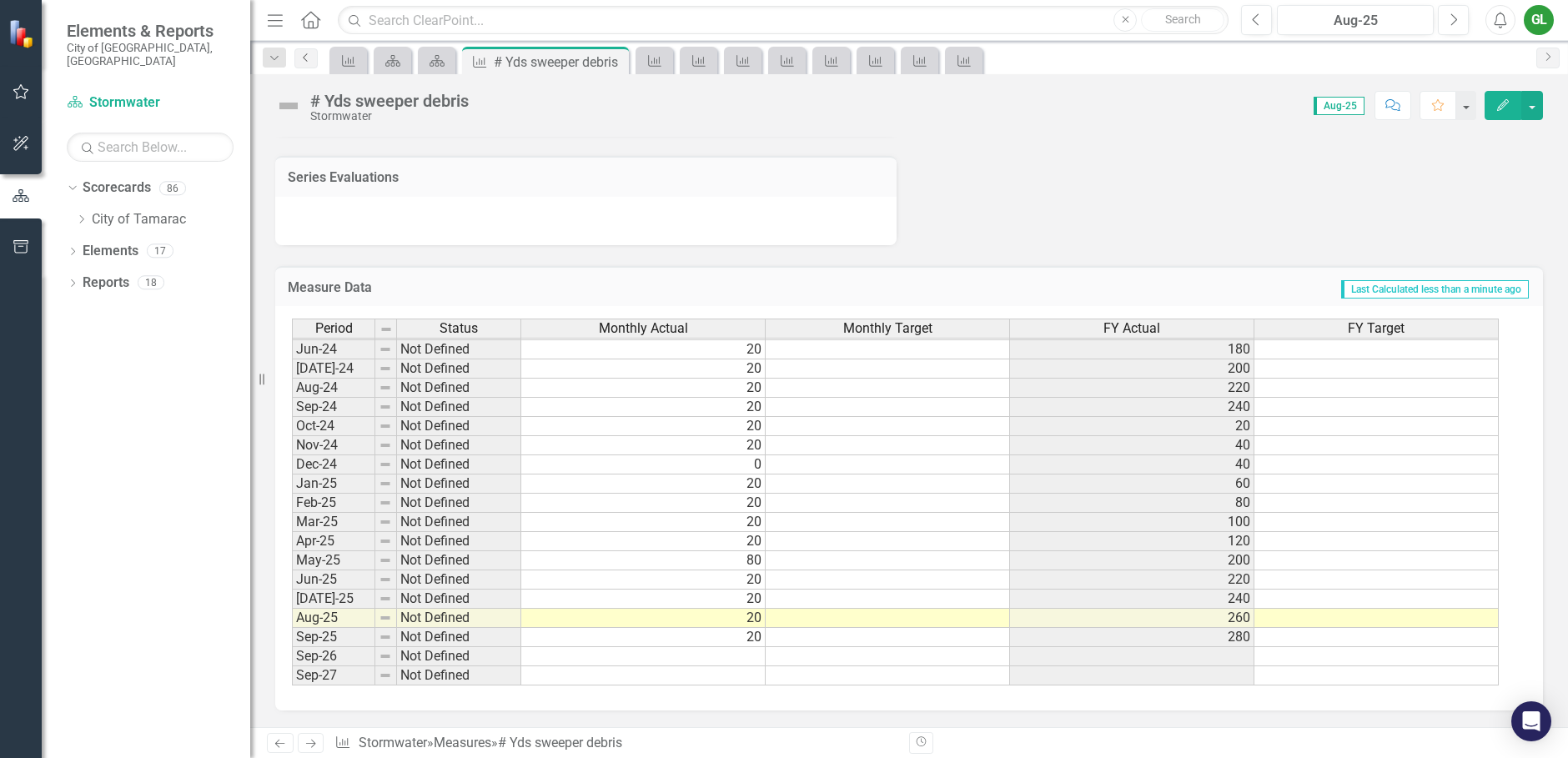
click at [306, 55] on icon at bounding box center [304, 57] width 4 height 8
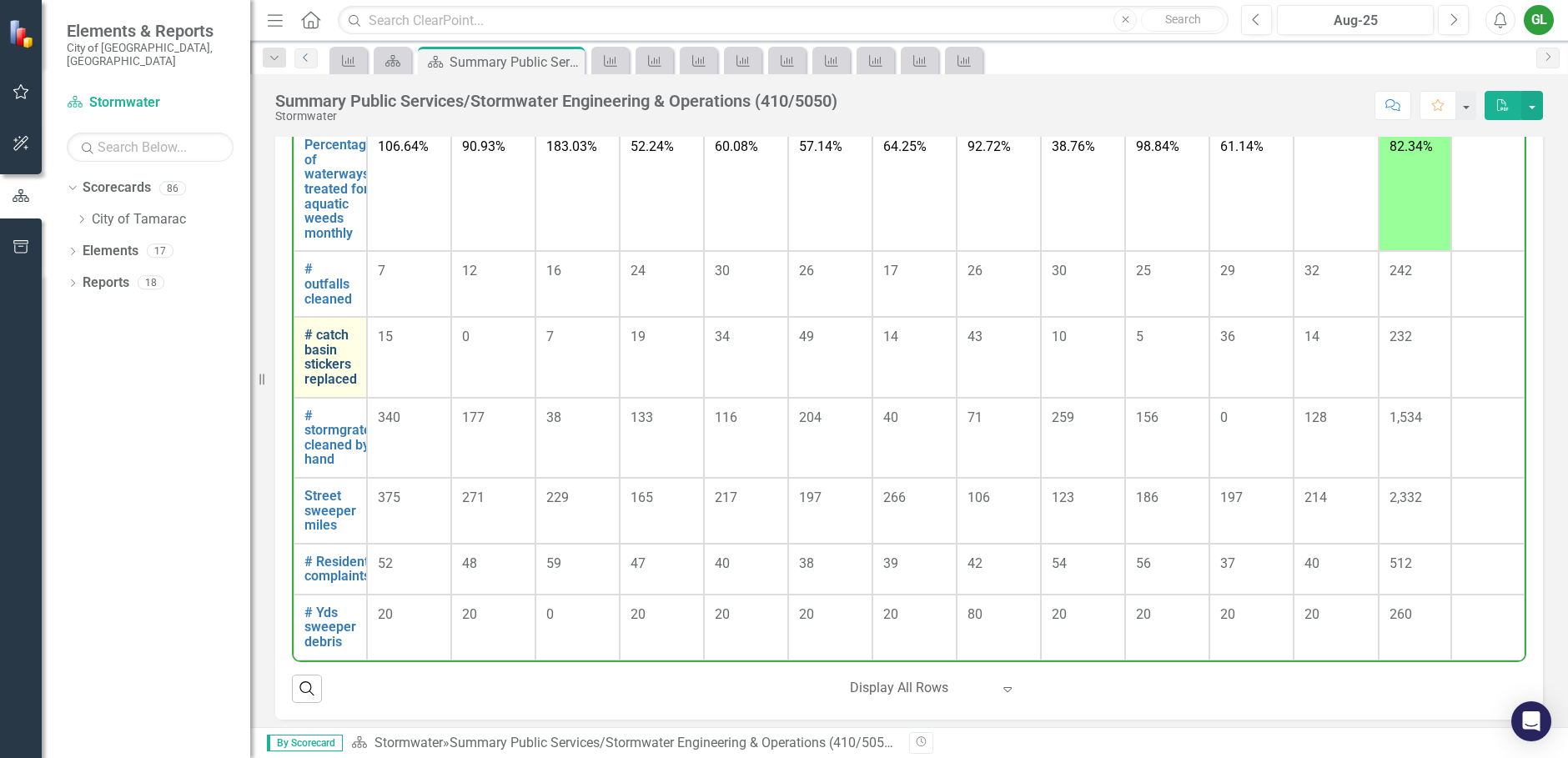
scroll to position [1314, 0]
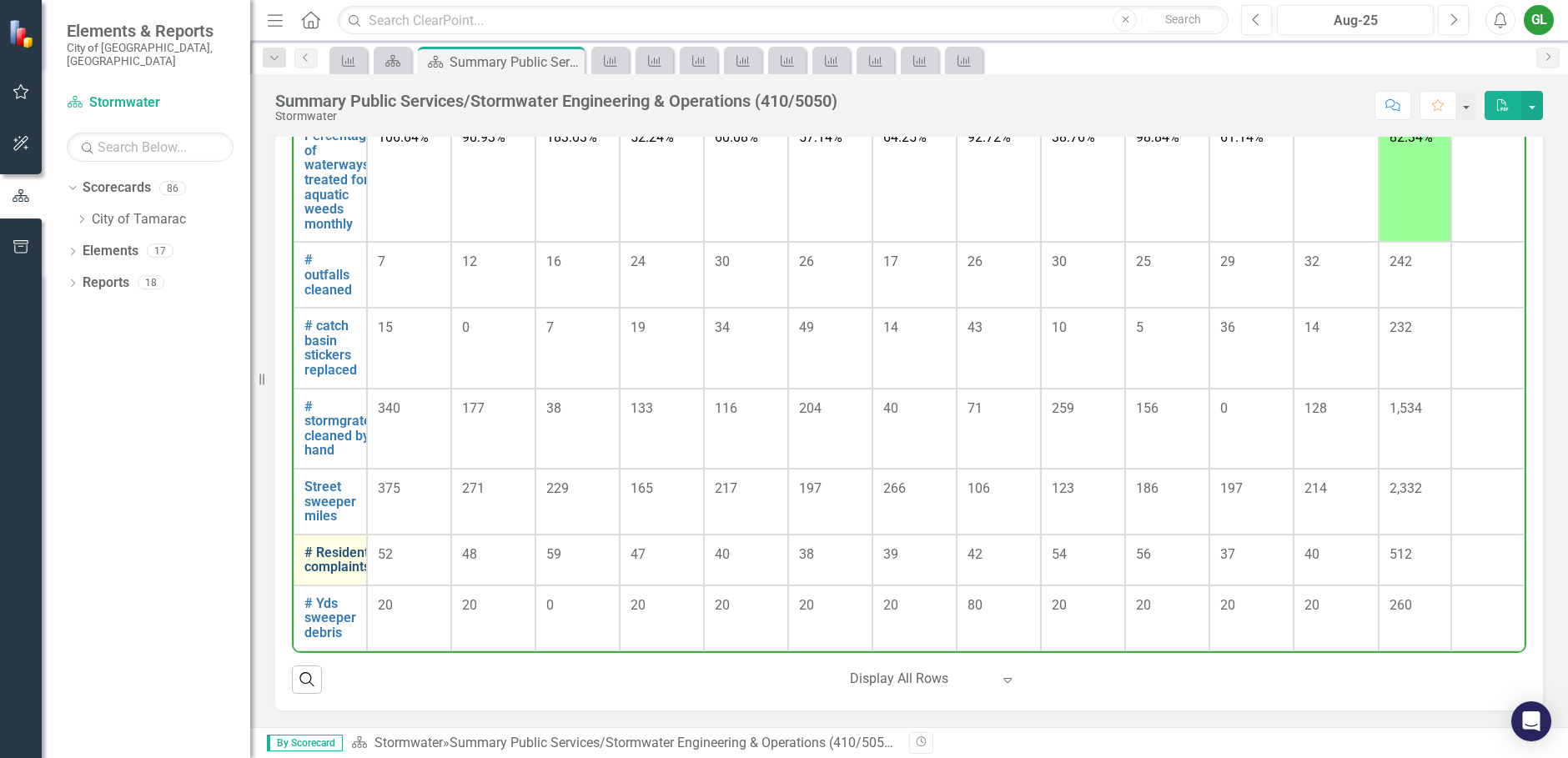
click at [327, 554] on link "# Resident complaints" at bounding box center [337, 560] width 66 height 30
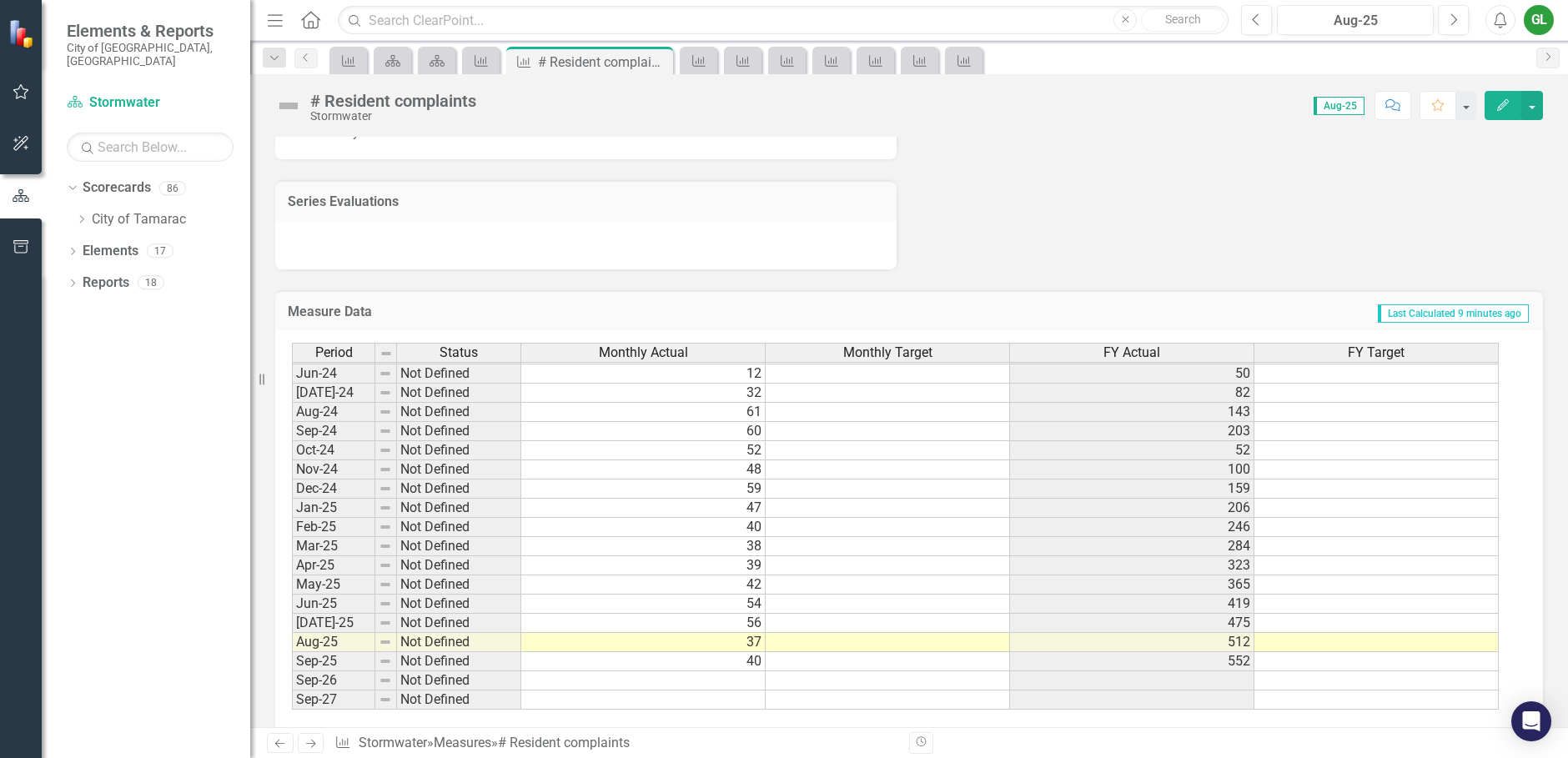
scroll to position [1047, 0]
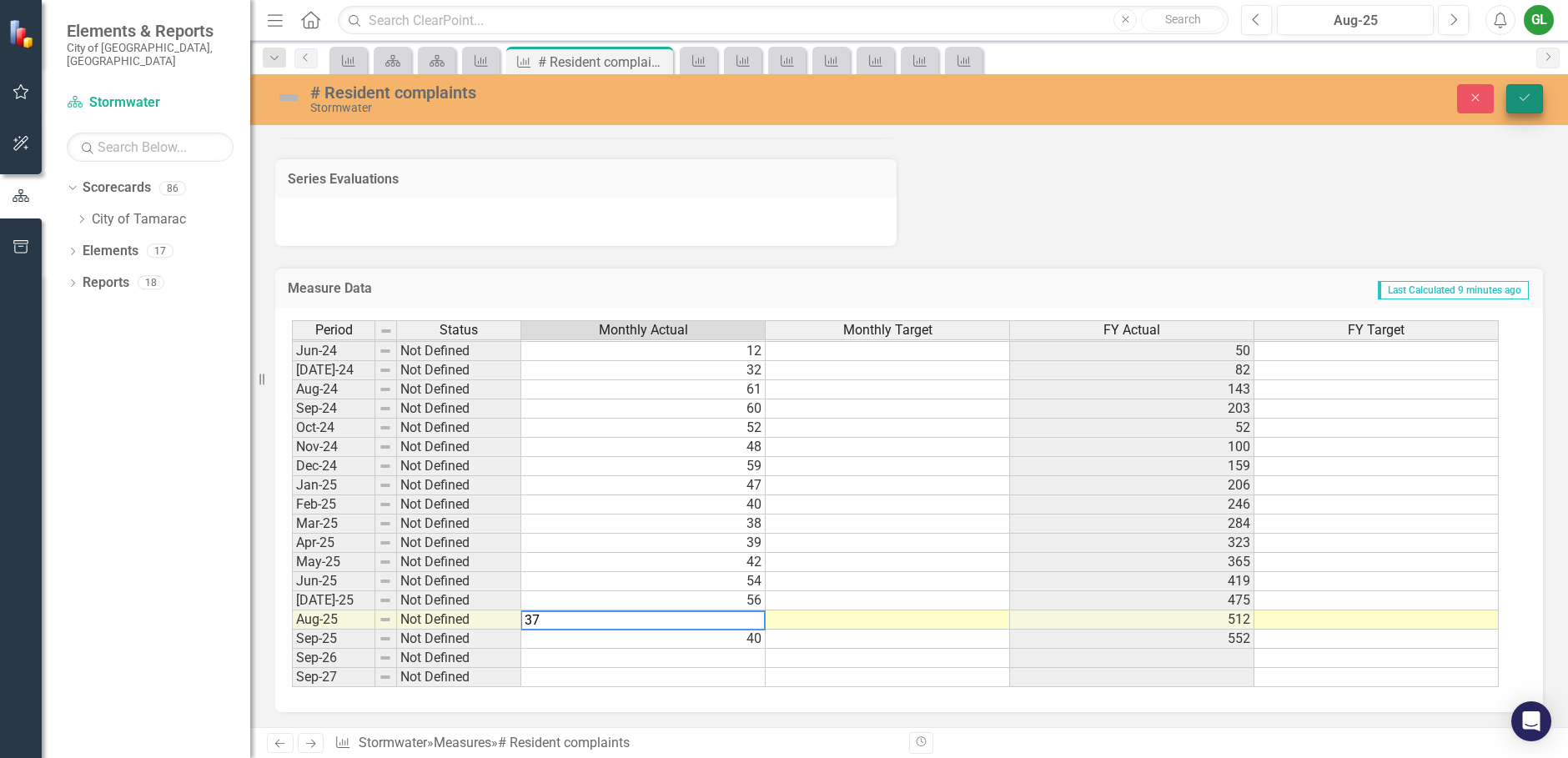
type textarea "37"
click at [1521, 95] on icon "Save" at bounding box center [1525, 98] width 15 height 12
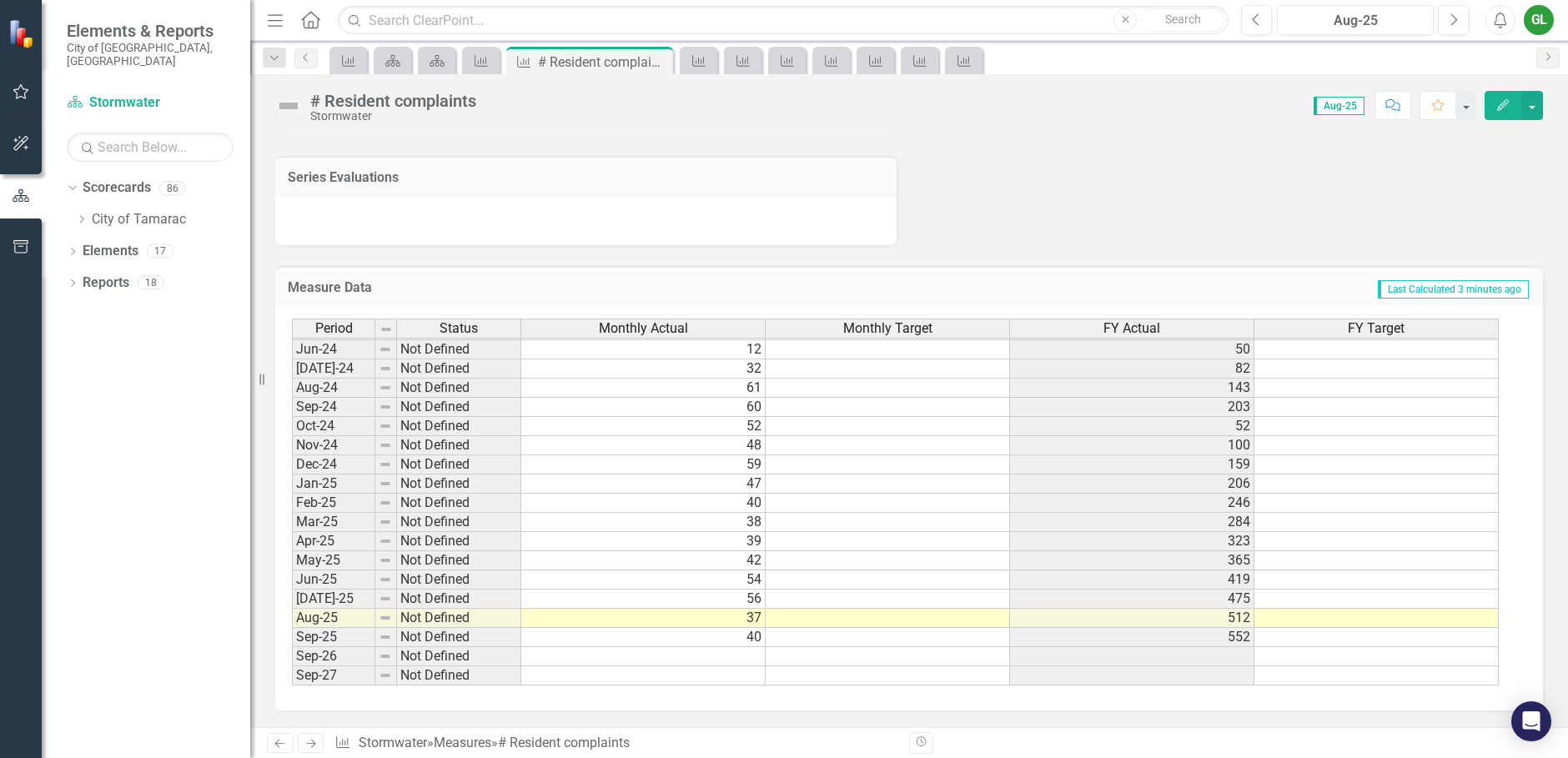
click at [1545, 24] on div "GL" at bounding box center [1538, 20] width 30 height 30
click at [1483, 207] on link "Logout Log Out" at bounding box center [1487, 211] width 131 height 31
